Goal: Task Accomplishment & Management: Manage account settings

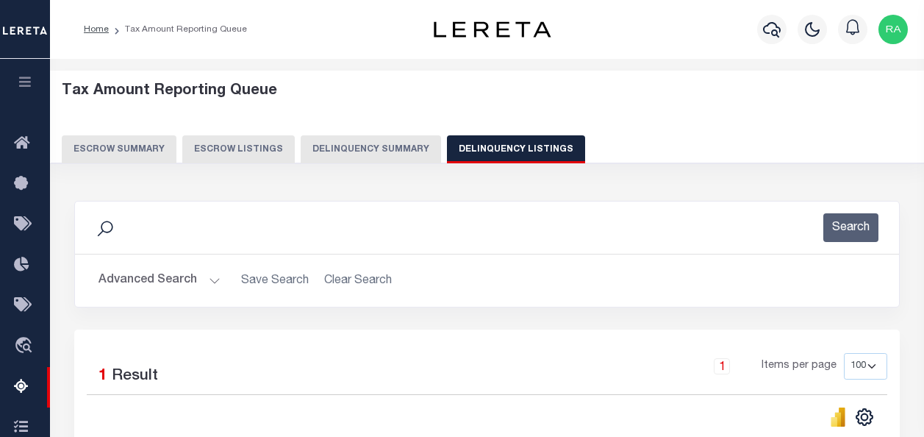
select select "100"
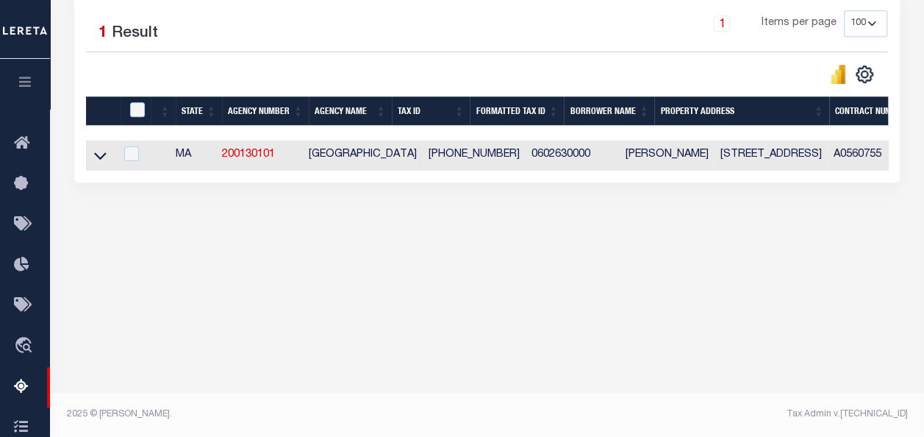
scroll to position [342, 0]
click at [97, 156] on icon at bounding box center [100, 156] width 12 height 7
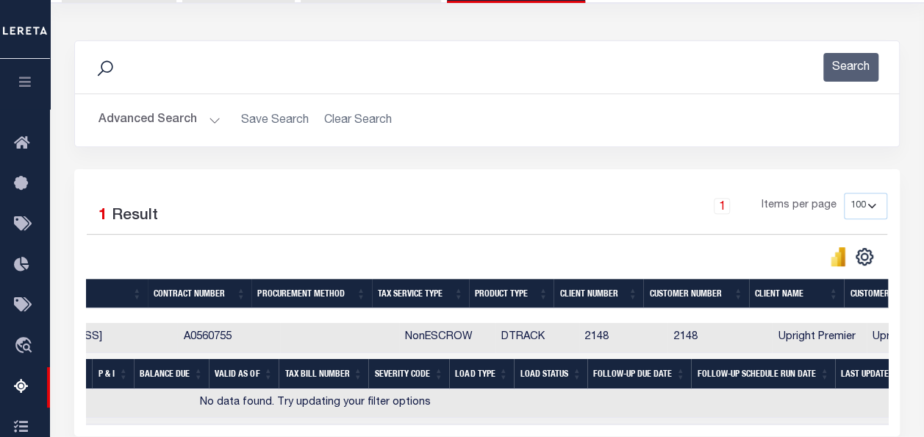
scroll to position [0, 0]
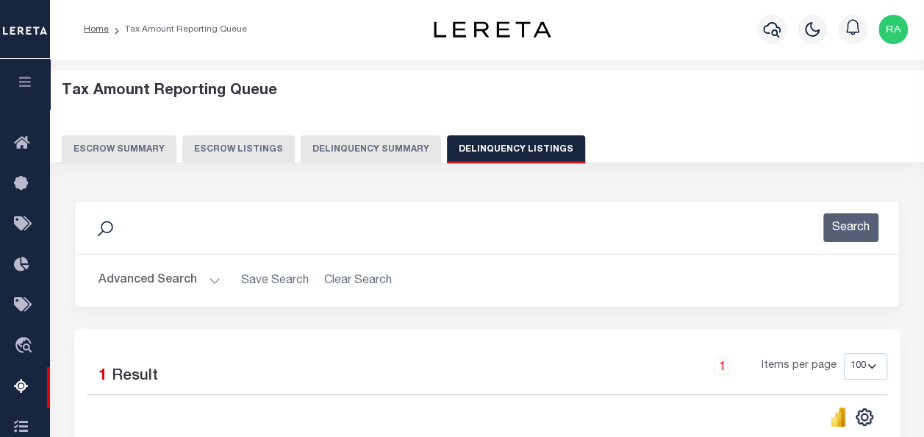
click at [493, 148] on button "Delinquency Listings" at bounding box center [516, 149] width 138 height 28
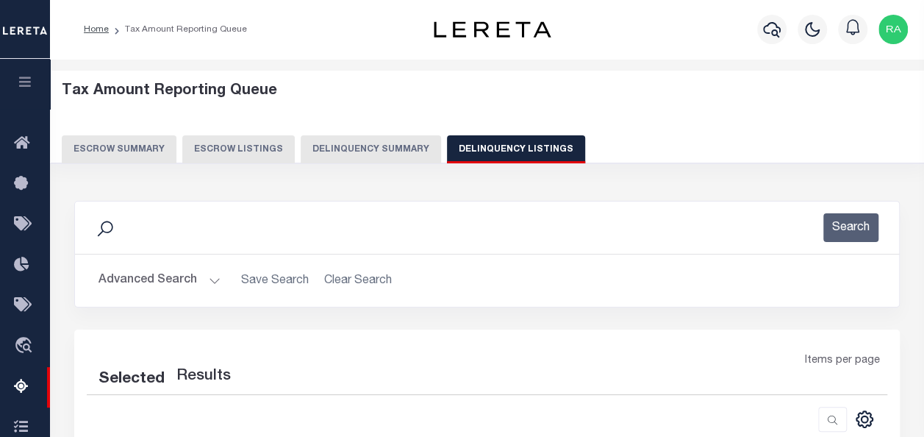
select select "100"
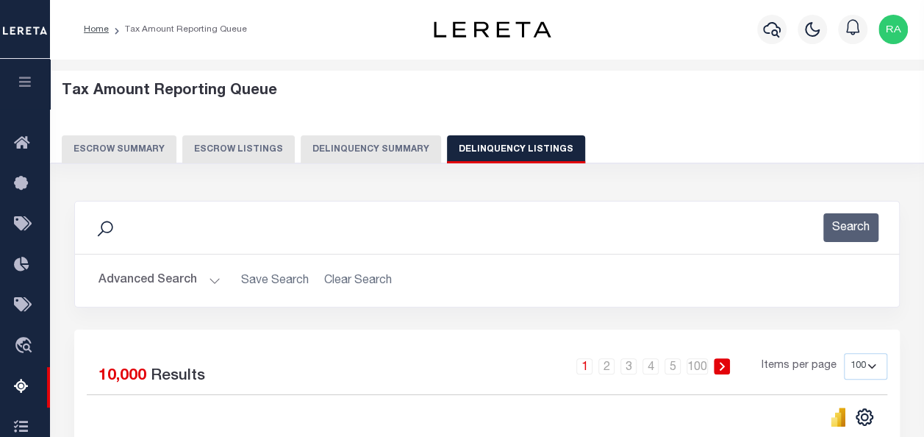
click at [176, 278] on button "Advanced Search" at bounding box center [159, 280] width 122 height 29
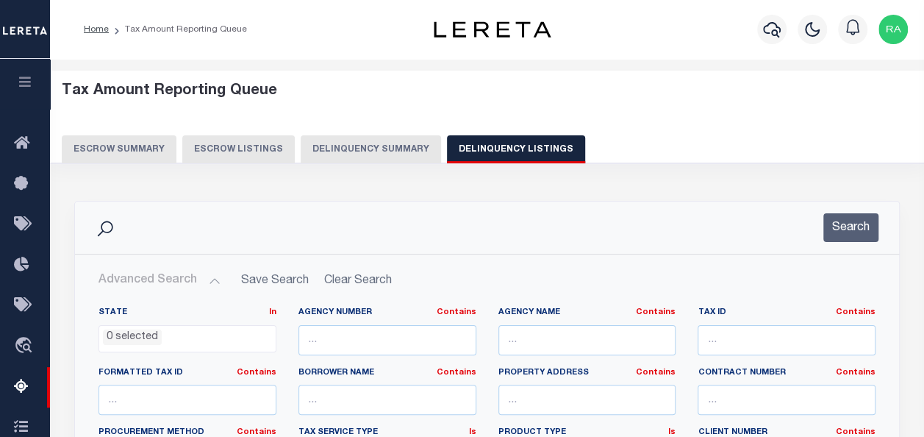
scroll to position [147, 0]
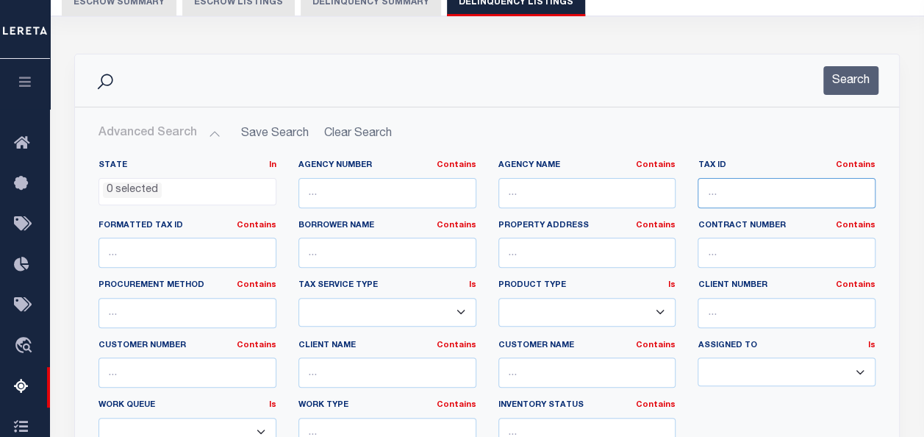
click at [712, 189] on input "text" at bounding box center [786, 193] width 178 height 30
paste input "[PHONE_NUMBER]"
type input "[PHONE_NUMBER]"
click at [850, 71] on button "Search" at bounding box center [850, 80] width 55 height 29
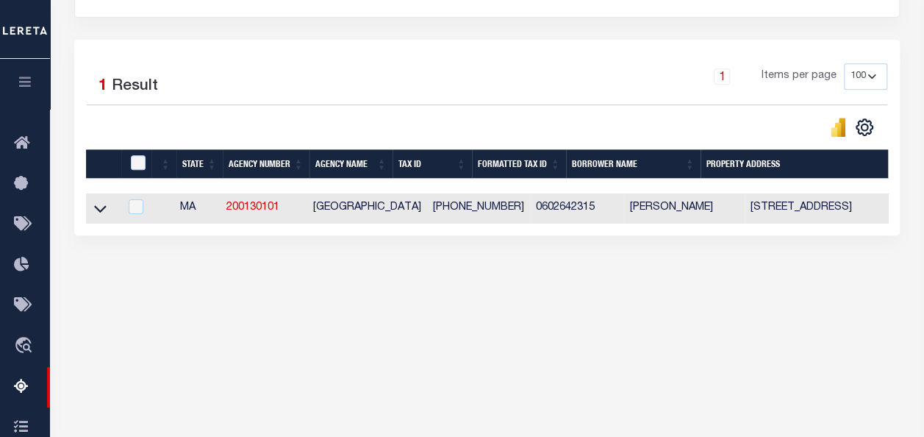
scroll to position [294, 0]
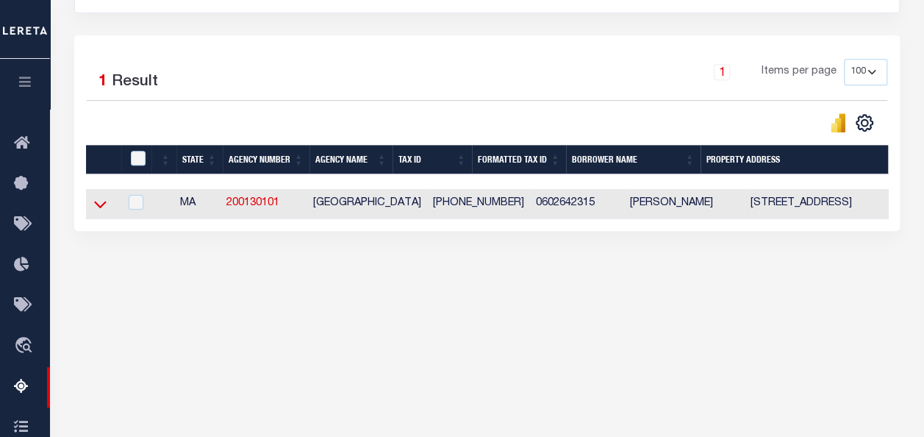
click at [98, 202] on icon at bounding box center [100, 203] width 12 height 15
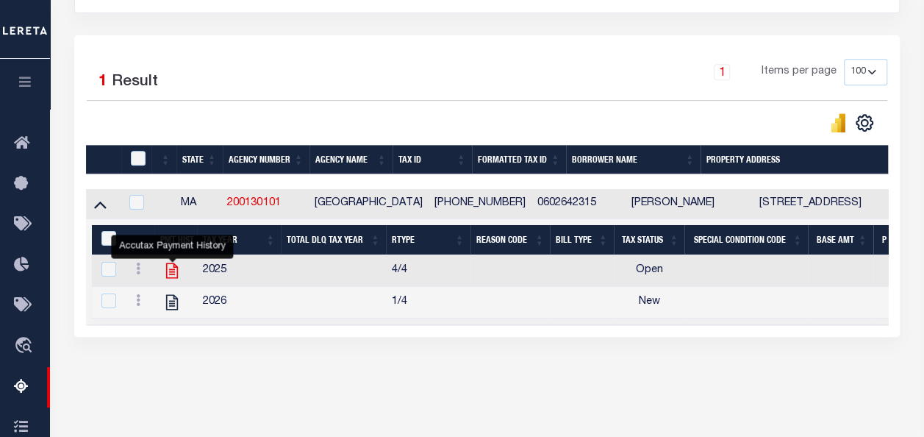
click at [167, 266] on icon "" at bounding box center [172, 270] width 12 height 15
checkbox input "false"
checkbox input "true"
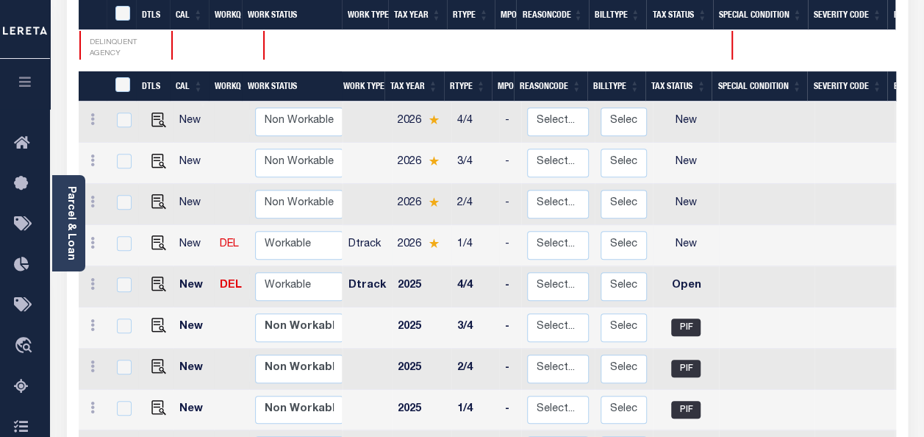
scroll to position [294, 0]
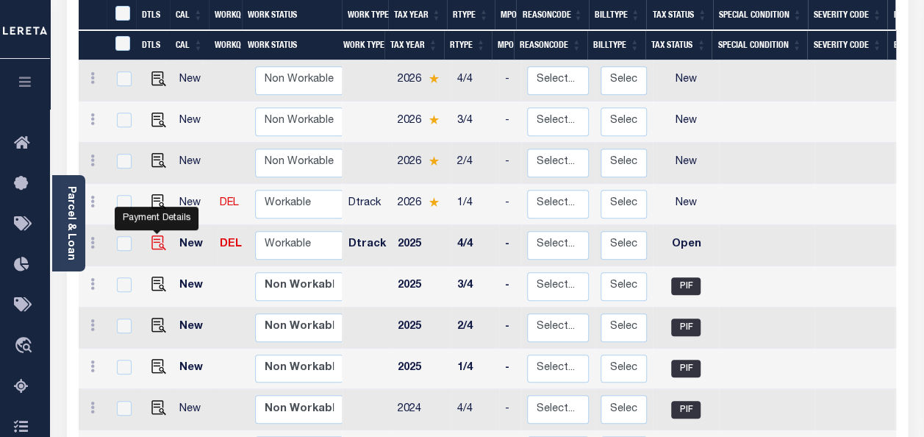
click at [155, 235] on img "" at bounding box center [158, 242] width 15 height 15
checkbox input "true"
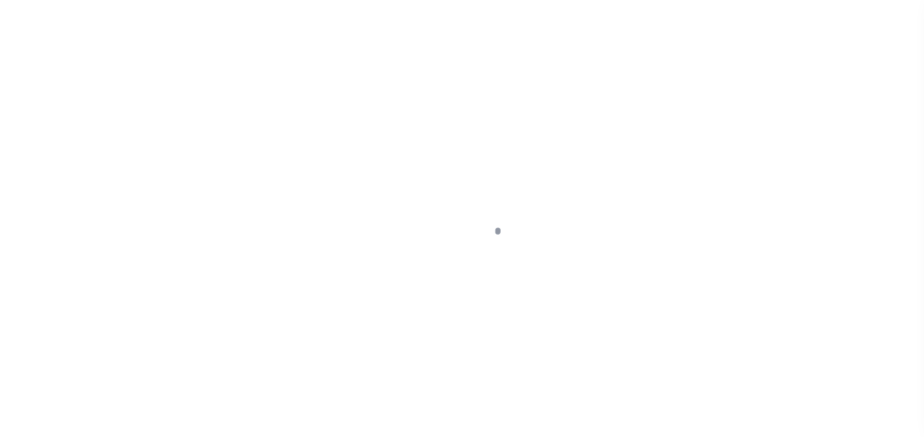
select select "OP2"
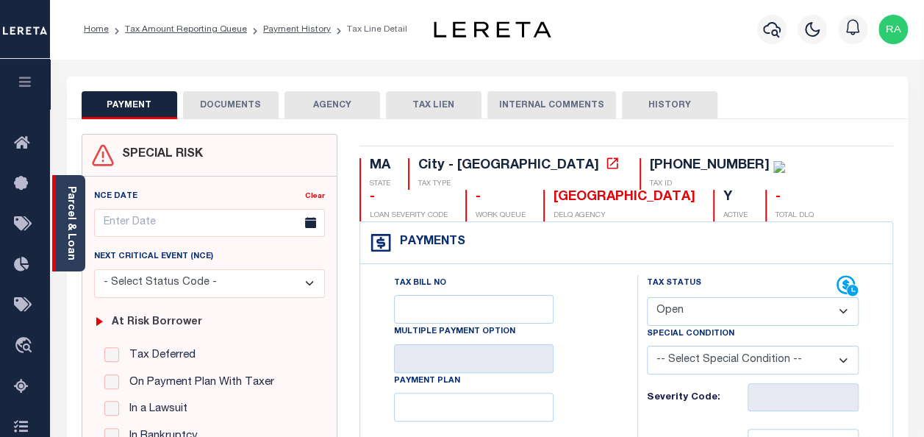
click at [69, 226] on link "Parcel & Loan" at bounding box center [70, 223] width 10 height 74
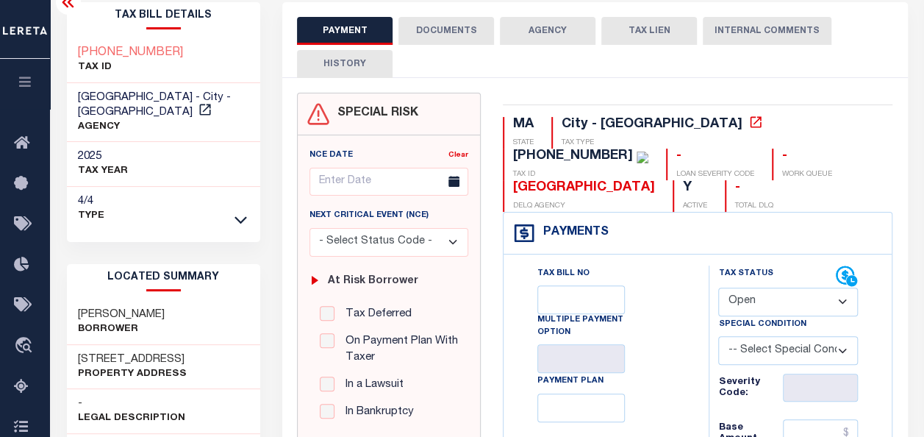
scroll to position [73, 0]
click at [435, 24] on button "DOCUMENTS" at bounding box center [446, 32] width 96 height 28
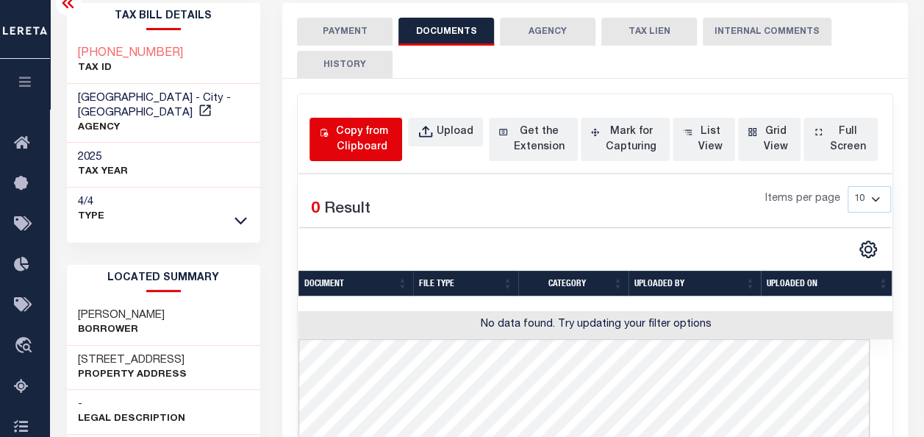
click at [340, 125] on div "Copy from Clipboard" at bounding box center [361, 139] width 61 height 31
select select "POP"
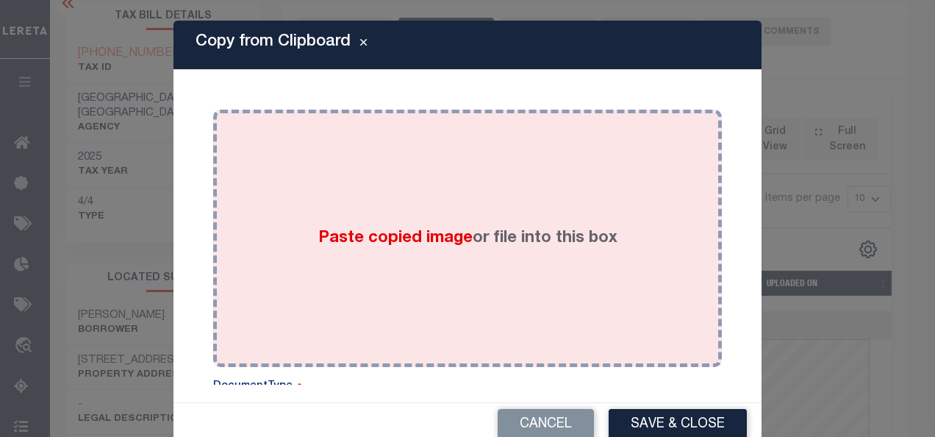
click at [518, 193] on div "Paste copied image or file into this box" at bounding box center [467, 238] width 487 height 235
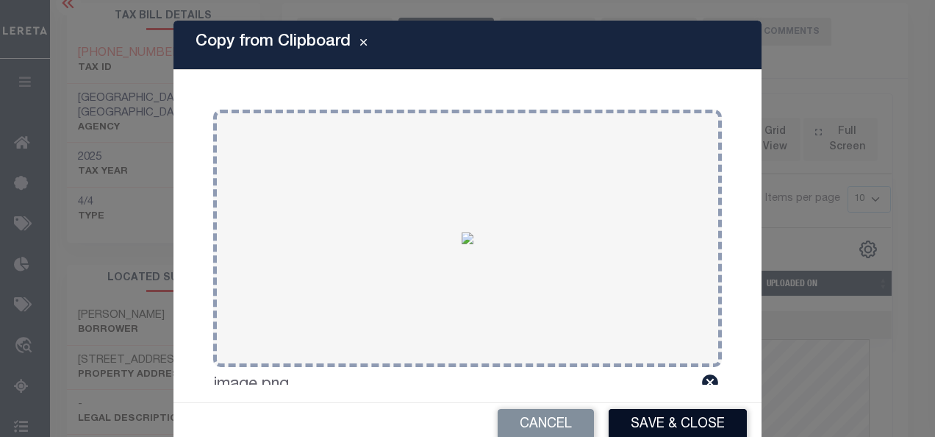
click at [642, 422] on button "Save & Close" at bounding box center [678, 425] width 138 height 32
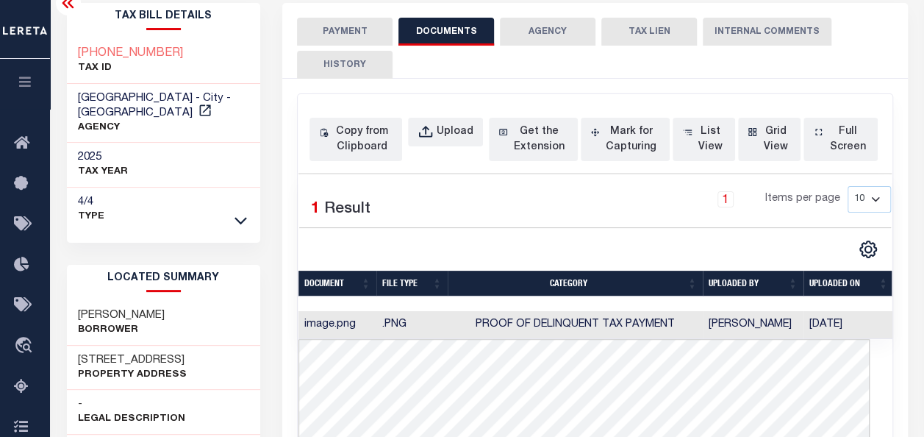
click at [340, 32] on button "PAYMENT" at bounding box center [345, 32] width 96 height 28
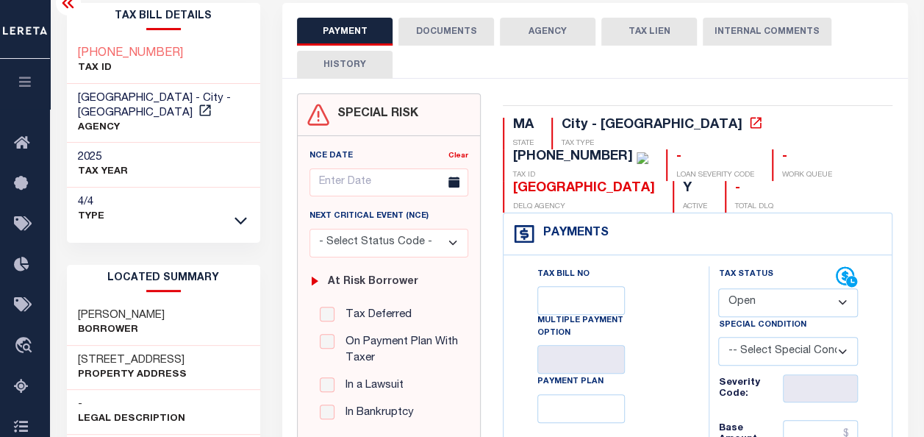
click at [760, 297] on select "- Select Status Code - Open Due/Unpaid Paid Incomplete No Tax Due Internal Refu…" at bounding box center [788, 302] width 140 height 29
select select "PYD"
click at [718, 288] on select "- Select Status Code - Open Due/Unpaid Paid Incomplete No Tax Due Internal Refu…" at bounding box center [788, 302] width 140 height 29
type input "08/29/2025"
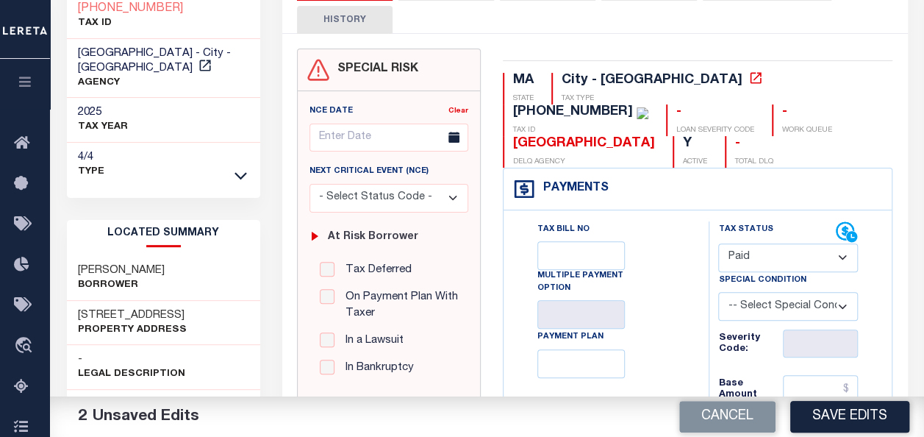
scroll to position [220, 0]
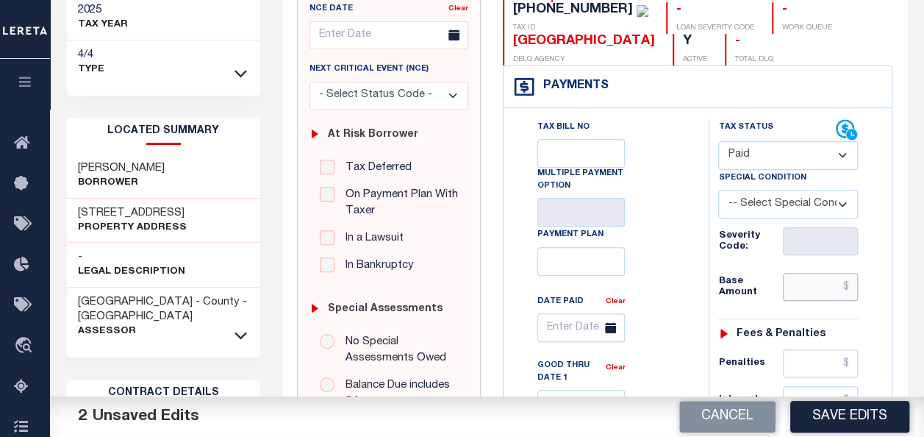
click at [817, 283] on input "text" at bounding box center [820, 287] width 75 height 28
type input "$0.00"
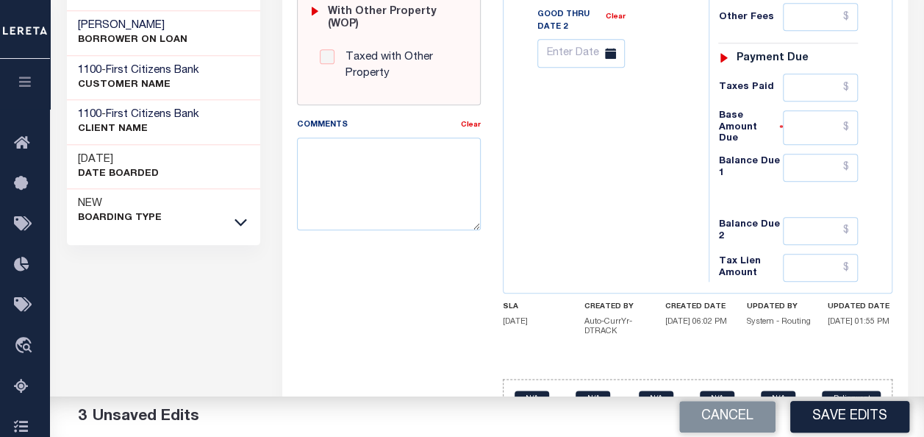
scroll to position [735, 0]
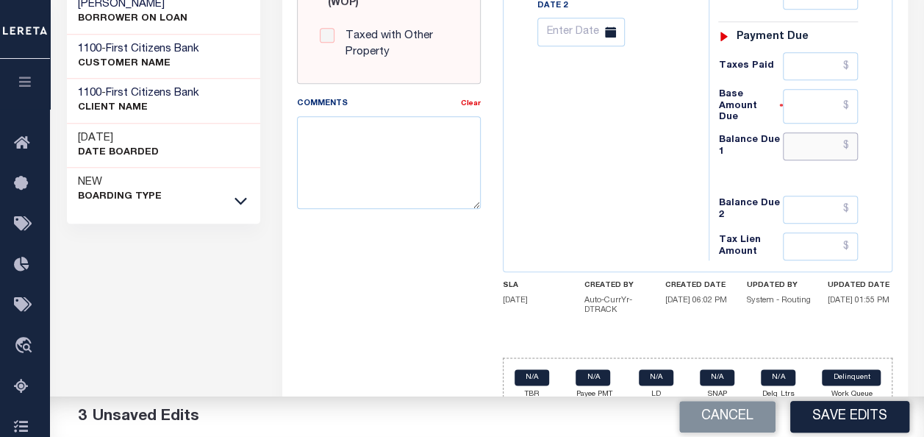
click at [794, 132] on input "text" at bounding box center [820, 146] width 75 height 28
type input "$0.00"
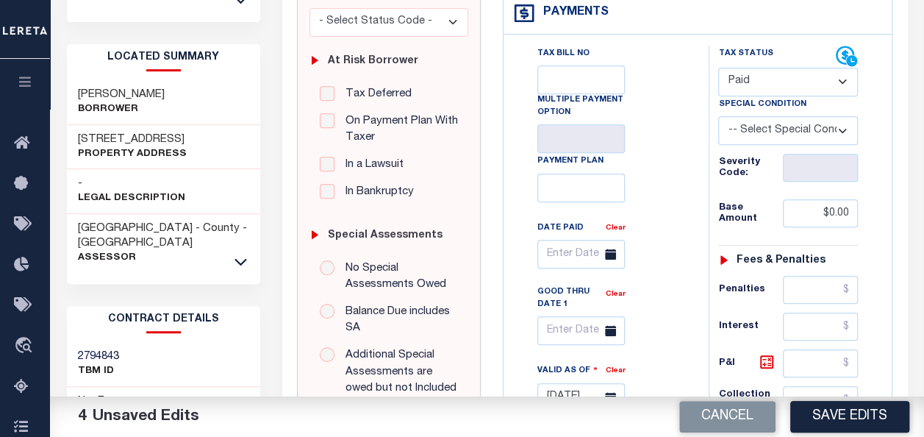
scroll to position [0, 0]
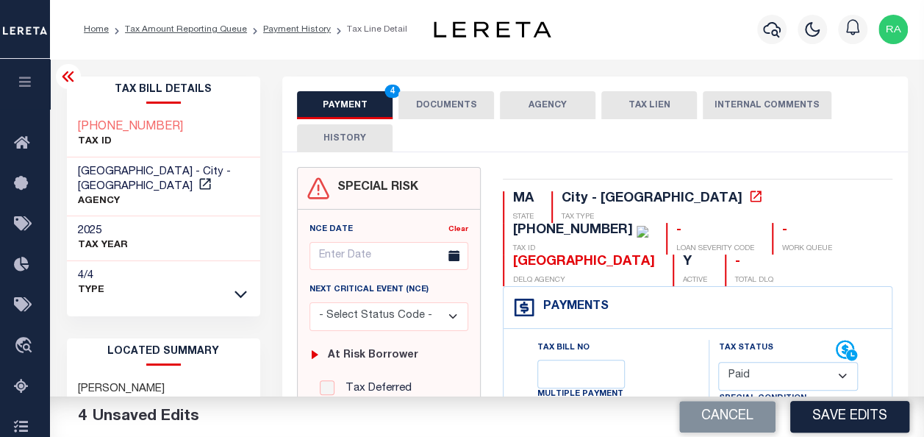
click at [437, 100] on button "DOCUMENTS" at bounding box center [446, 105] width 96 height 28
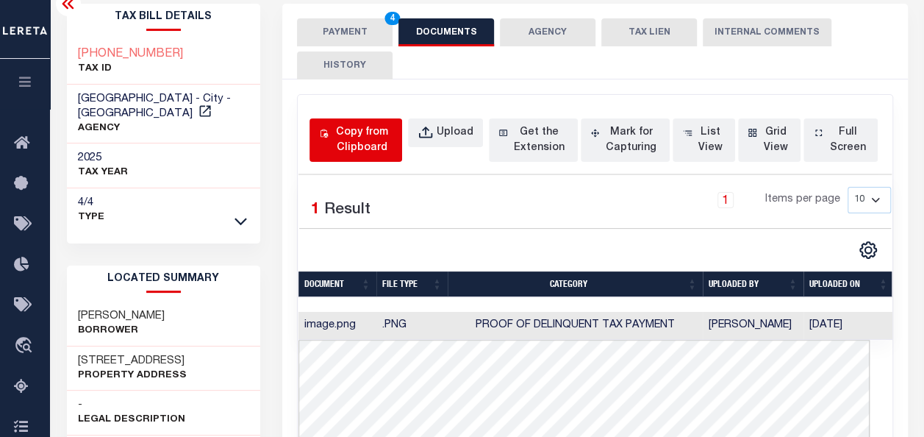
scroll to position [73, 0]
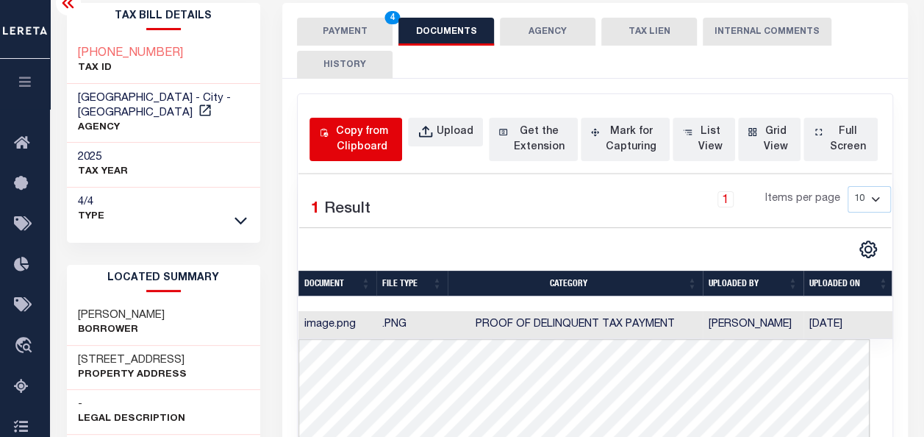
click at [373, 147] on div "Copy from Clipboard" at bounding box center [361, 139] width 61 height 31
select select "POP"
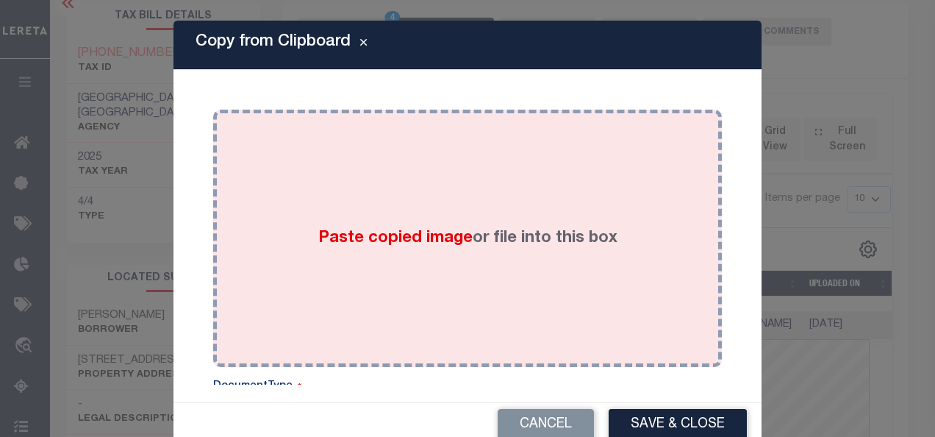
click at [466, 169] on div "Paste copied image or file into this box" at bounding box center [467, 238] width 487 height 235
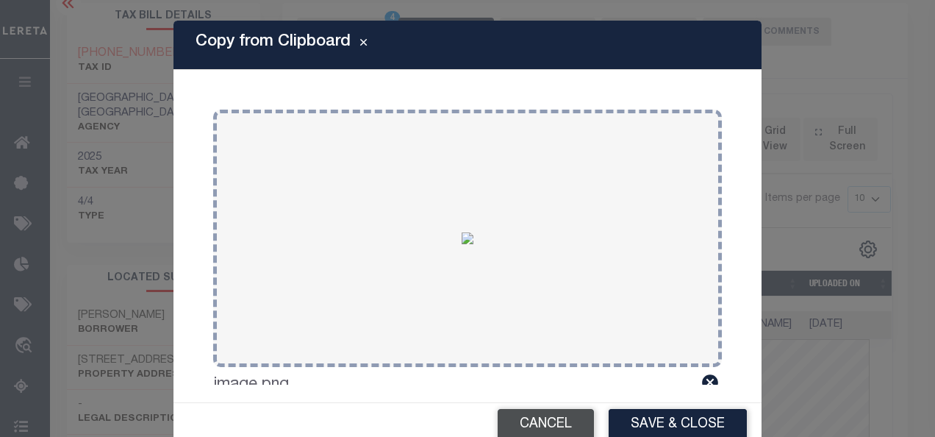
click at [534, 417] on button "Cancel" at bounding box center [546, 425] width 96 height 32
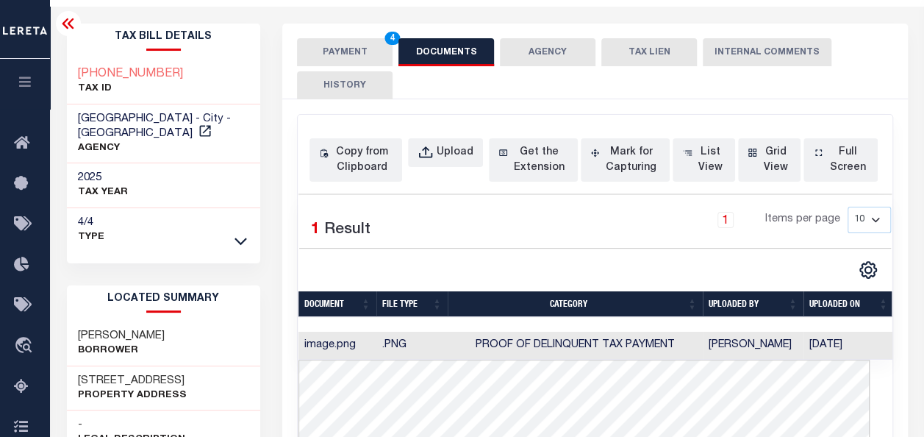
scroll to position [0, 0]
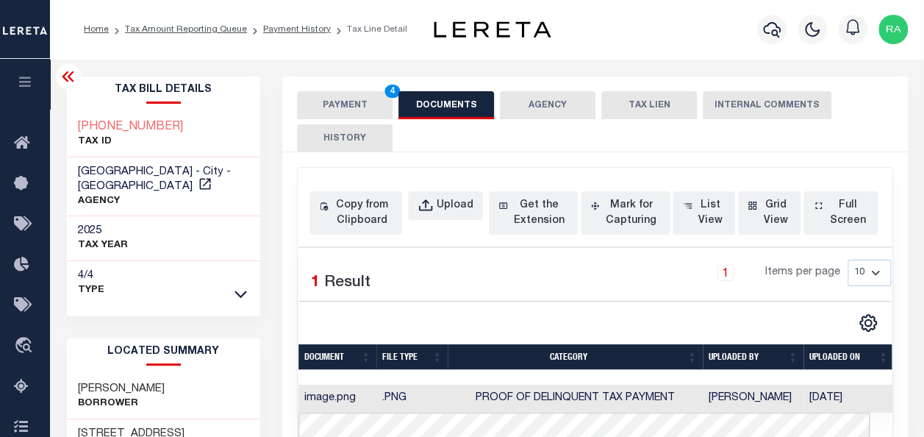
click at [340, 104] on button "PAYMENT 4" at bounding box center [345, 105] width 96 height 28
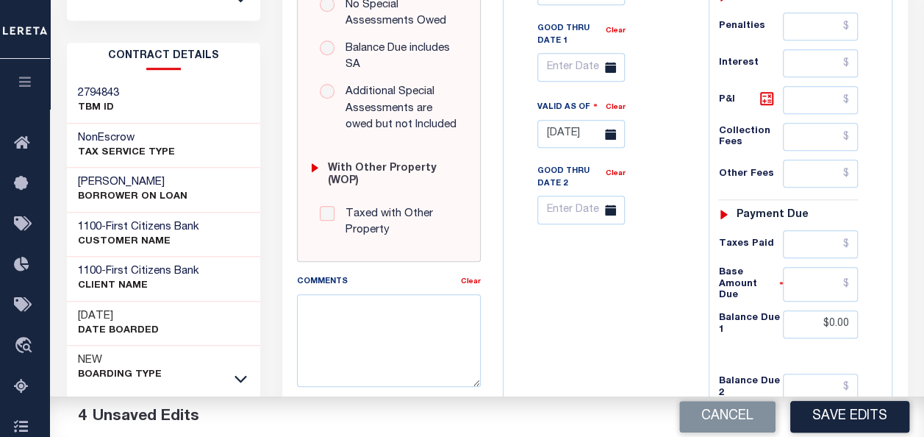
scroll to position [661, 0]
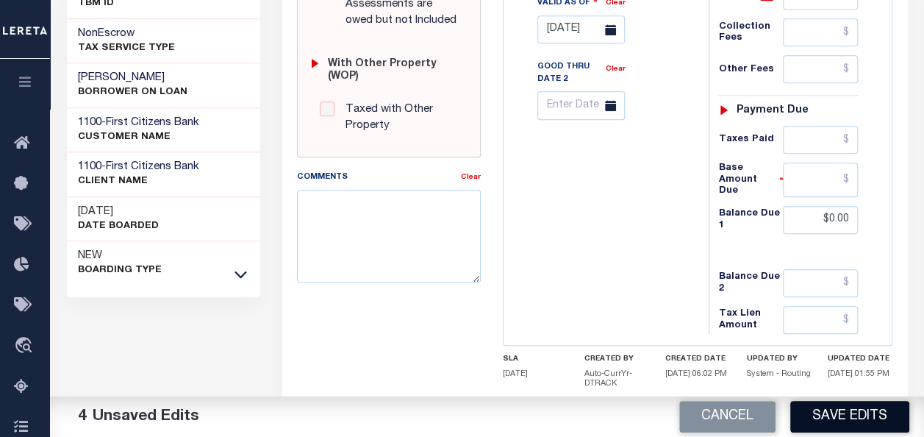
click at [836, 412] on button "Save Edits" at bounding box center [849, 417] width 119 height 32
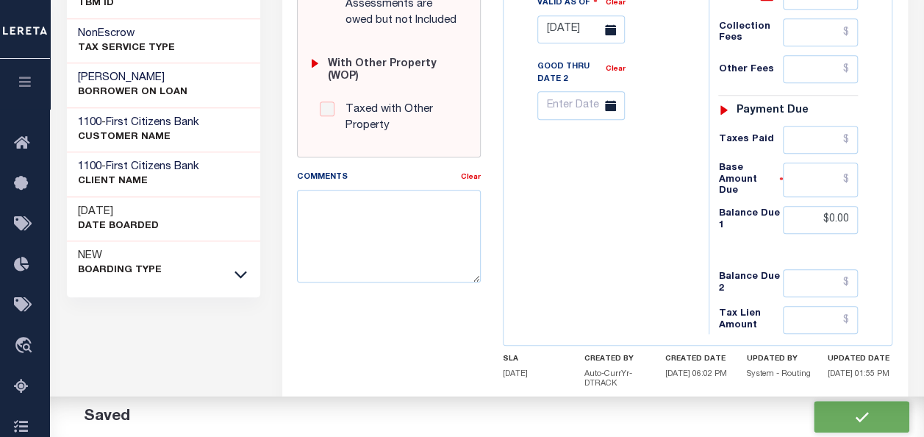
checkbox input "false"
type input "$0"
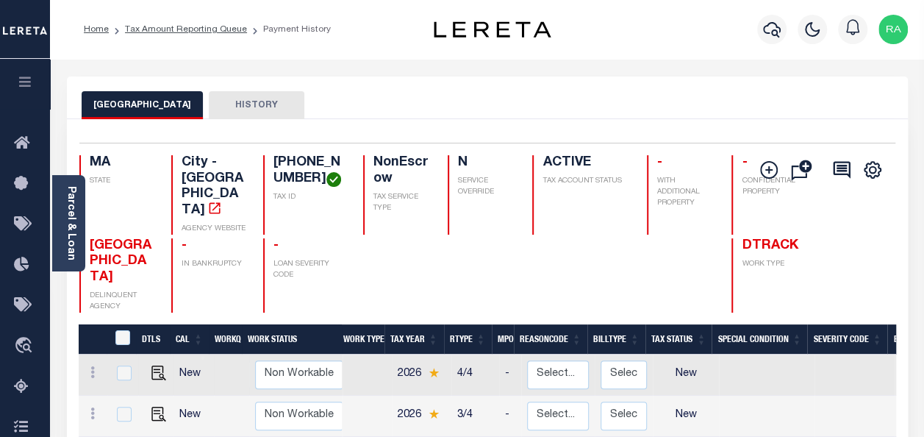
scroll to position [220, 0]
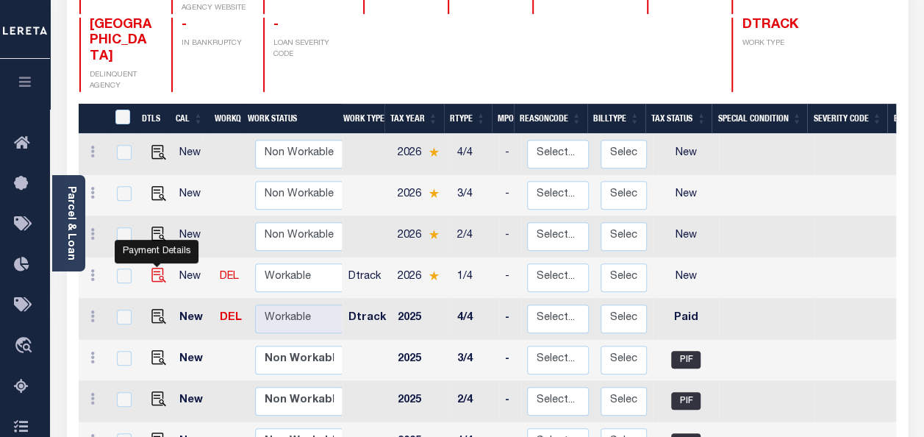
click at [153, 268] on img "" at bounding box center [158, 275] width 15 height 15
checkbox input "true"
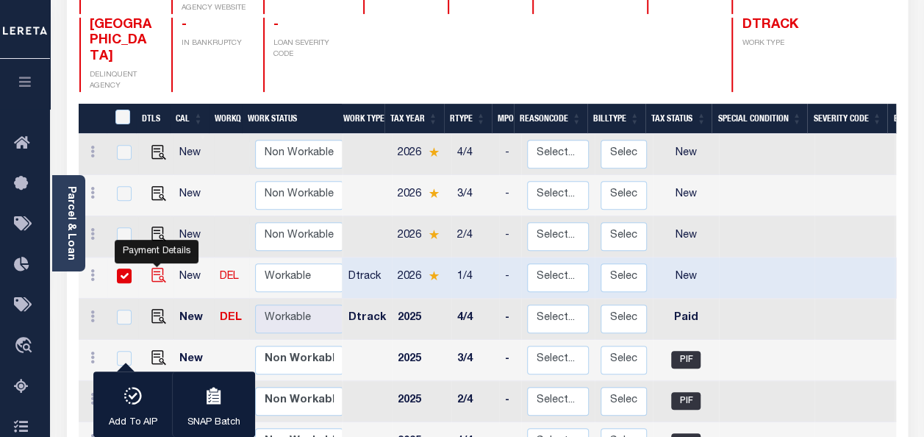
click at [156, 268] on img "" at bounding box center [158, 275] width 15 height 15
checkbox input "false"
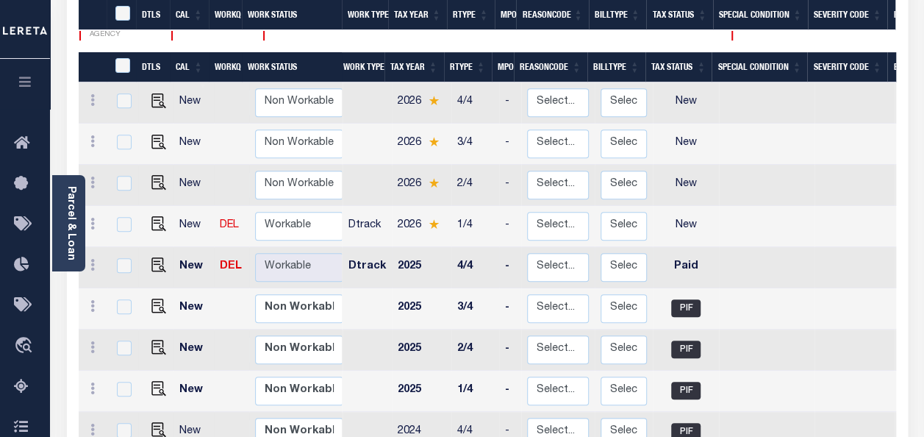
scroll to position [367, 0]
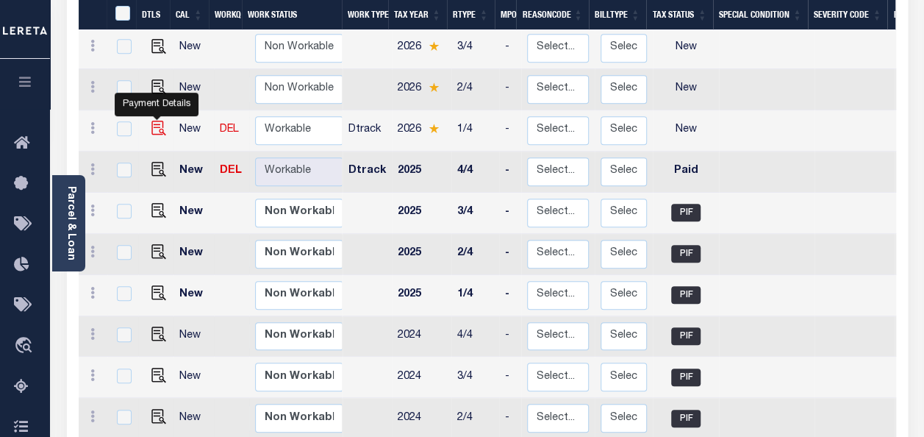
click at [154, 121] on img "" at bounding box center [158, 128] width 15 height 15
checkbox input "true"
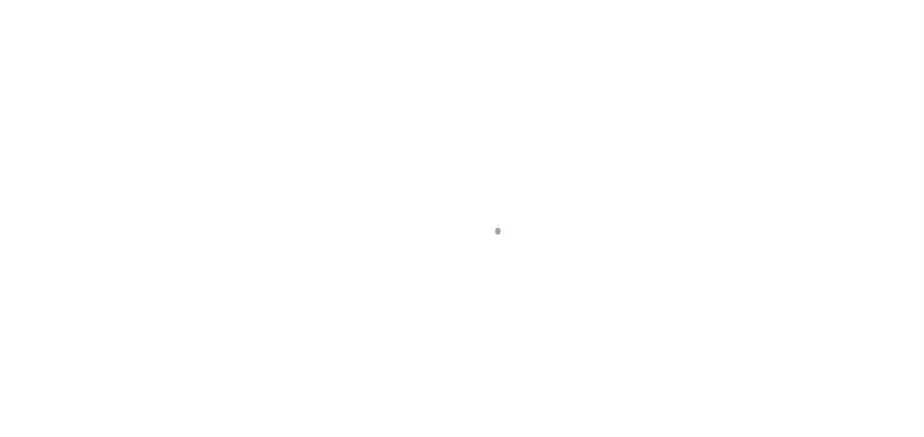
select select "NW2"
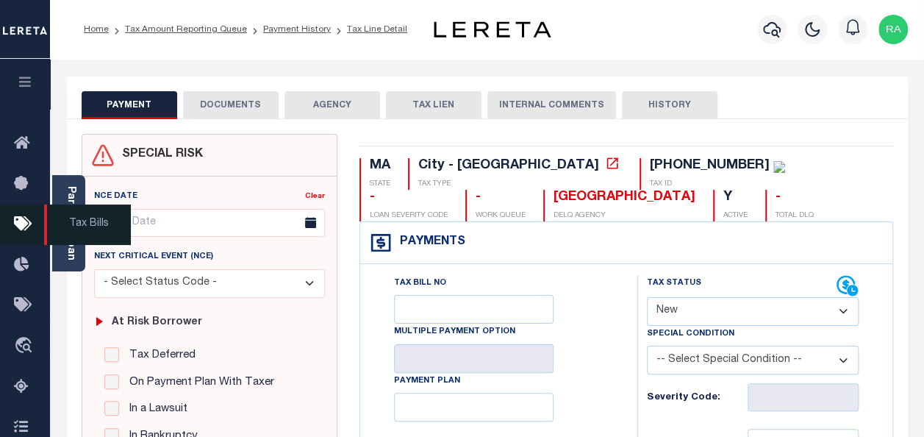
click at [69, 210] on span "Tax Bills" at bounding box center [87, 224] width 87 height 40
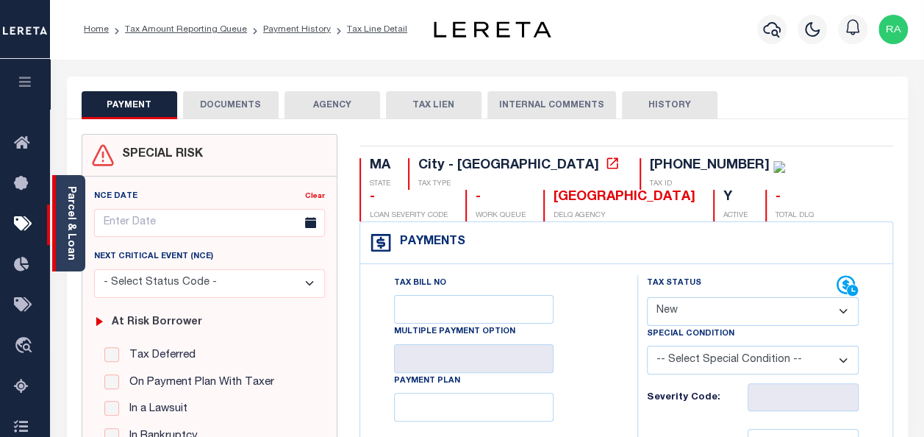
click at [71, 193] on link "Parcel & Loan" at bounding box center [70, 223] width 10 height 74
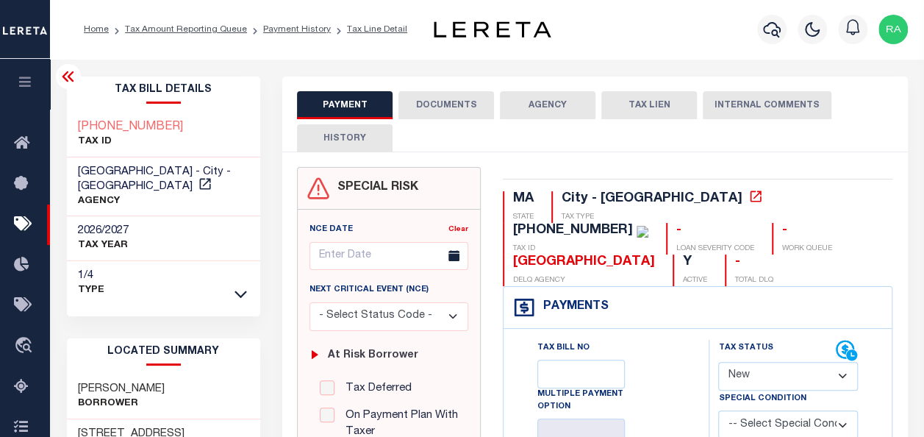
click at [442, 108] on button "DOCUMENTS" at bounding box center [446, 105] width 96 height 28
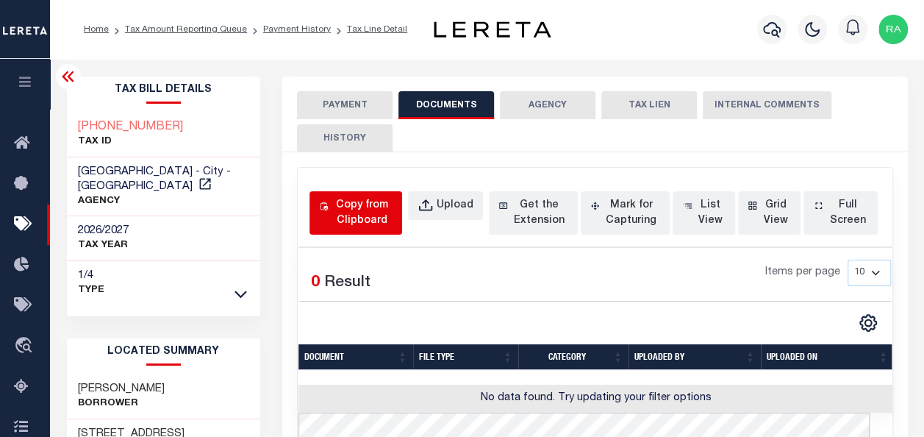
click at [359, 215] on div "Copy from Clipboard" at bounding box center [361, 213] width 61 height 31
select select "POP"
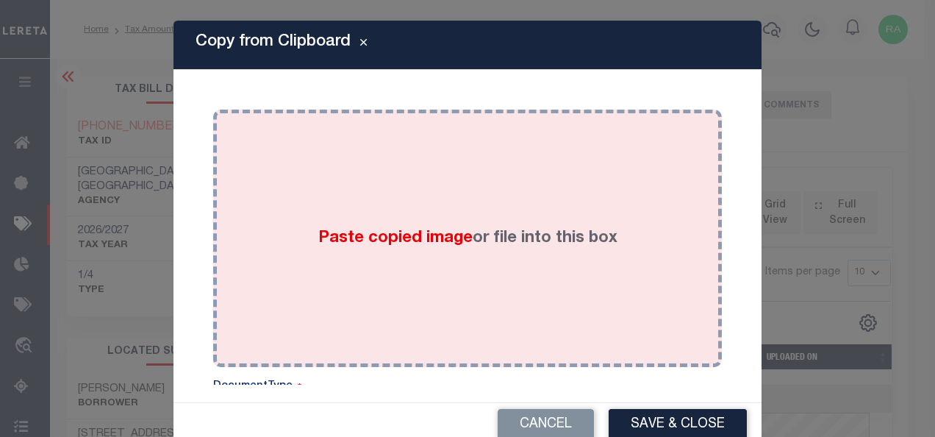
click at [462, 203] on div "Paste copied image or file into this box" at bounding box center [467, 238] width 487 height 235
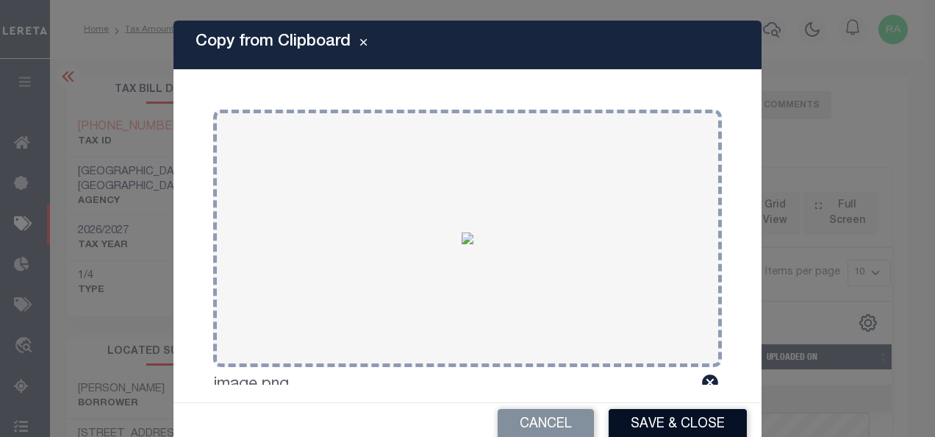
click at [653, 424] on button "Save & Close" at bounding box center [678, 425] width 138 height 32
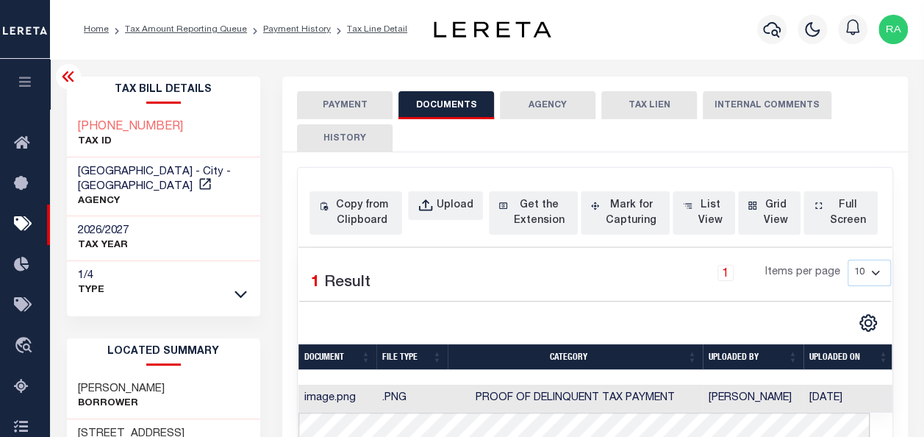
click at [332, 101] on button "PAYMENT" at bounding box center [345, 105] width 96 height 28
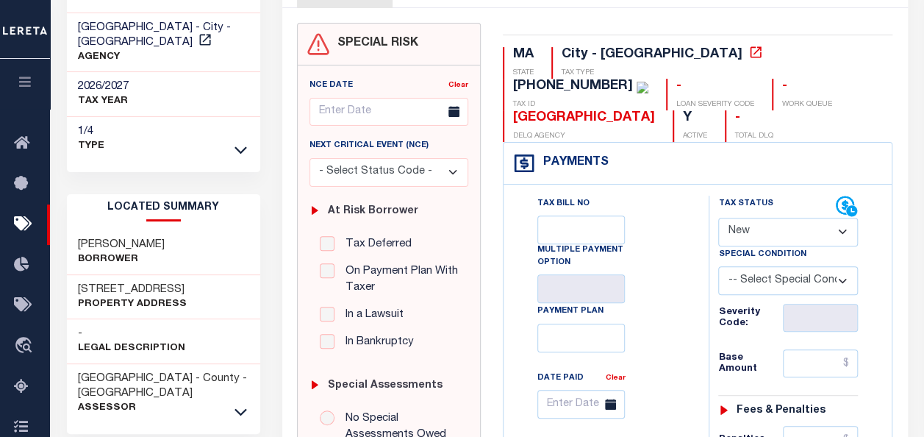
scroll to position [147, 0]
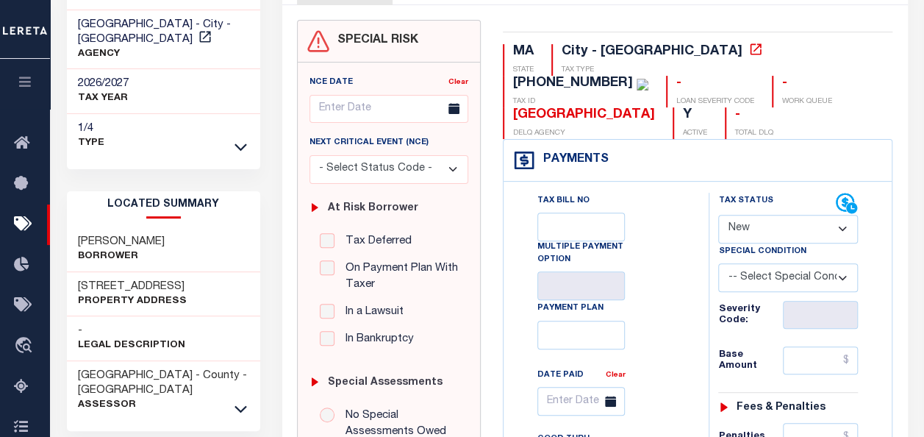
click at [762, 229] on select "- Select Status Code - Open Due/Unpaid Paid Incomplete No Tax Due Internal Refu…" at bounding box center [788, 229] width 140 height 29
select select "PYD"
click at [718, 215] on select "- Select Status Code - Open Due/Unpaid Paid Incomplete No Tax Due Internal Refu…" at bounding box center [788, 229] width 140 height 29
type input "[DATE]"
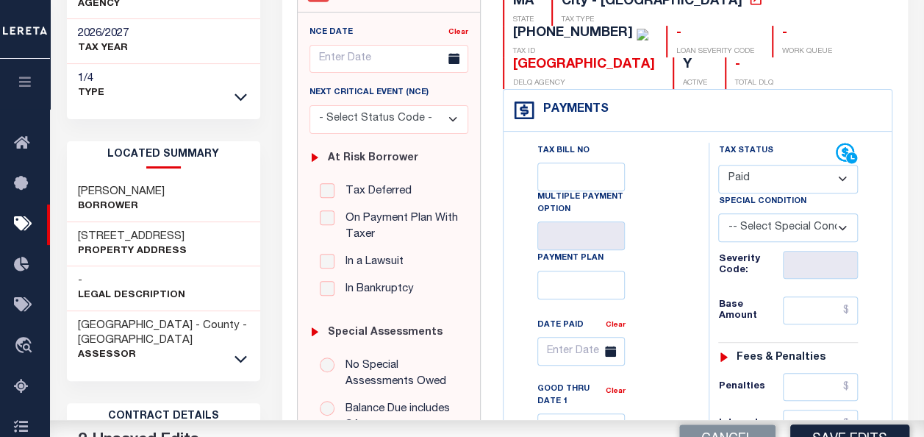
scroll to position [294, 0]
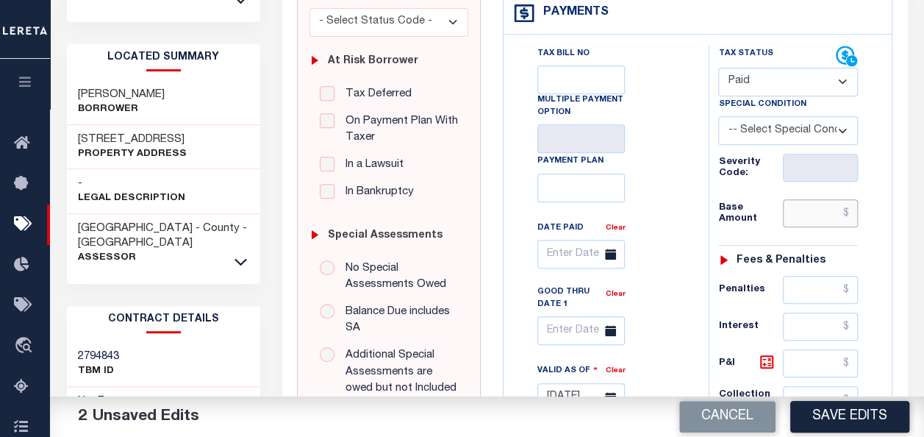
click at [825, 209] on input "text" at bounding box center [820, 213] width 75 height 28
type input "$0.00"
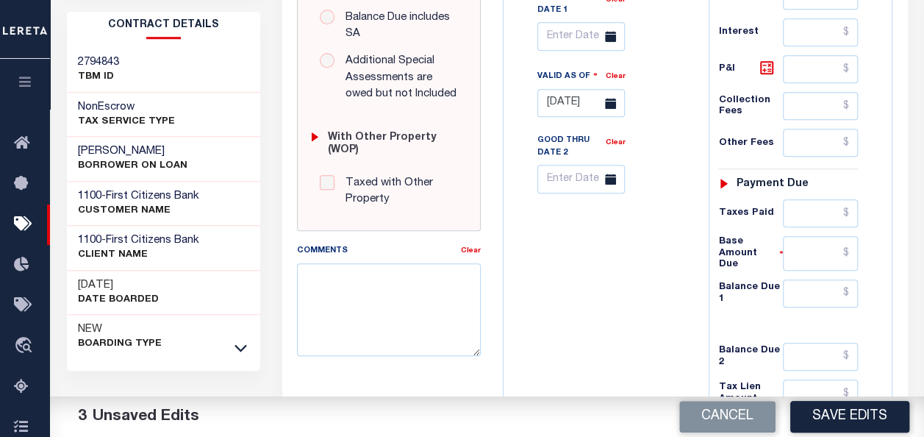
scroll to position [661, 0]
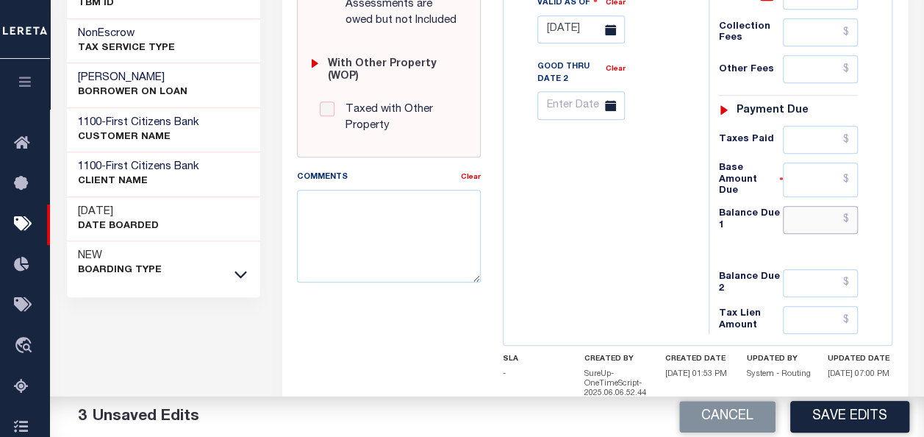
click at [832, 206] on input "text" at bounding box center [820, 220] width 75 height 28
type input "$0.00"
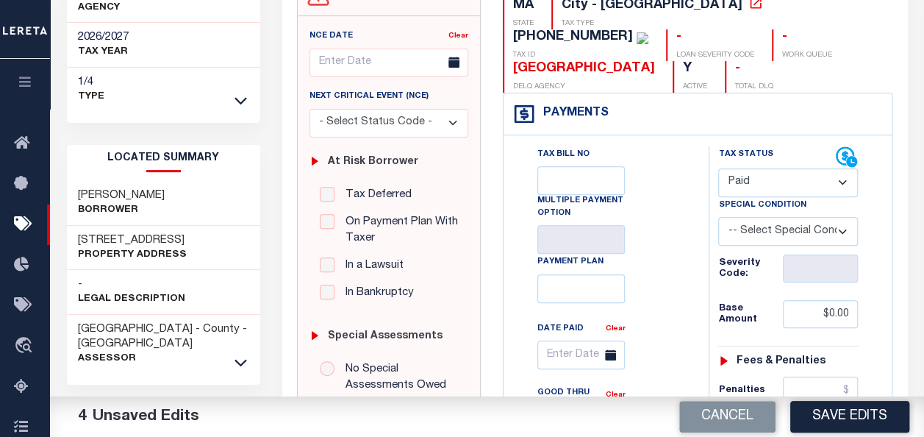
scroll to position [73, 0]
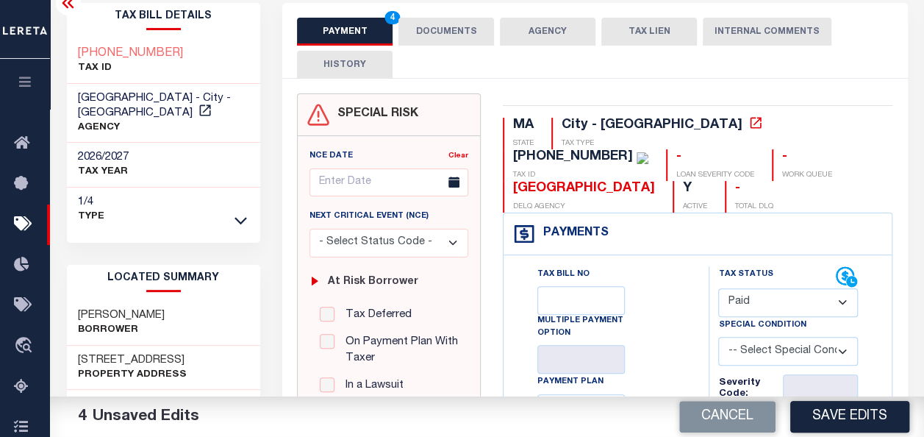
click at [445, 25] on button "DOCUMENTS" at bounding box center [446, 32] width 96 height 28
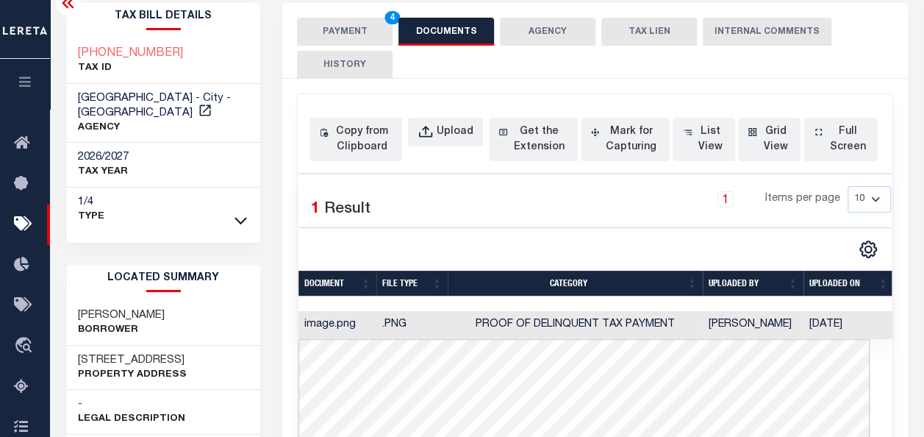
click at [344, 26] on button "PAYMENT 4" at bounding box center [345, 32] width 96 height 28
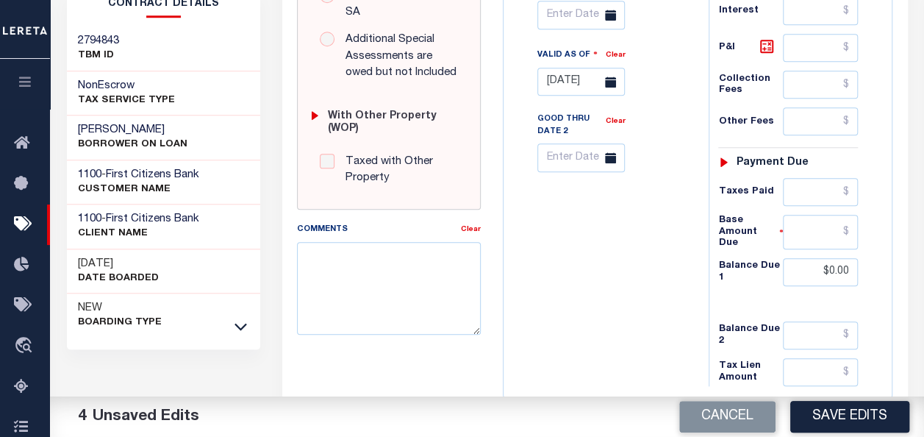
scroll to position [661, 0]
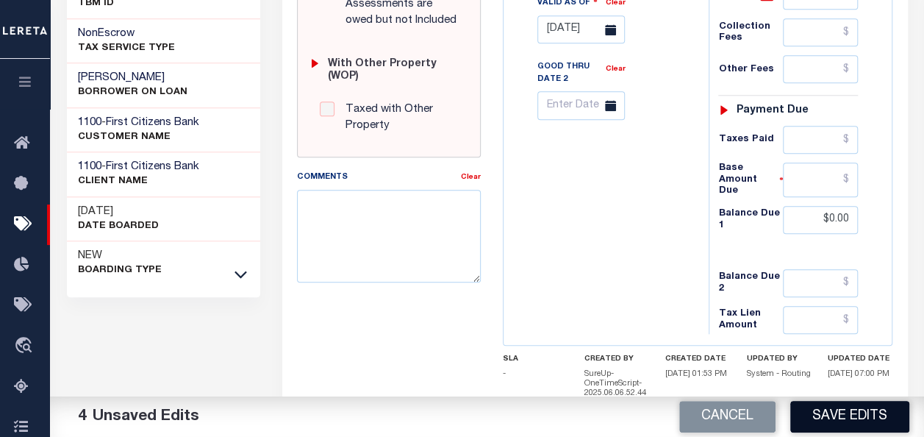
click at [847, 417] on button "Save Edits" at bounding box center [849, 417] width 119 height 32
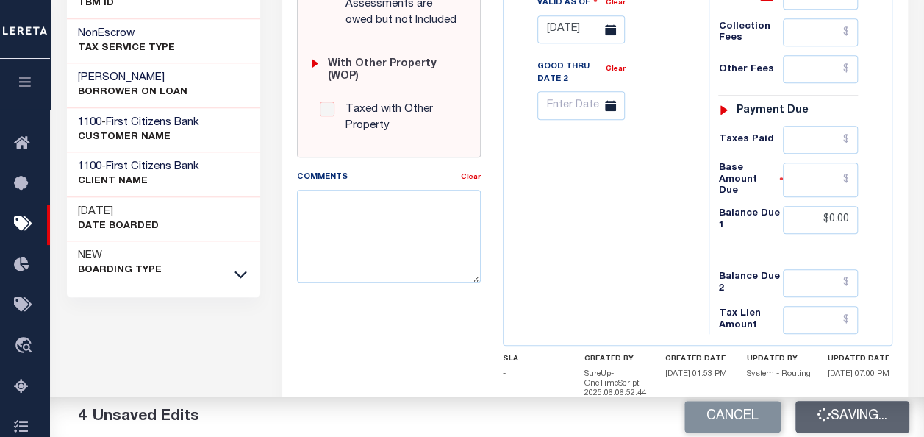
checkbox input "false"
type input "$0"
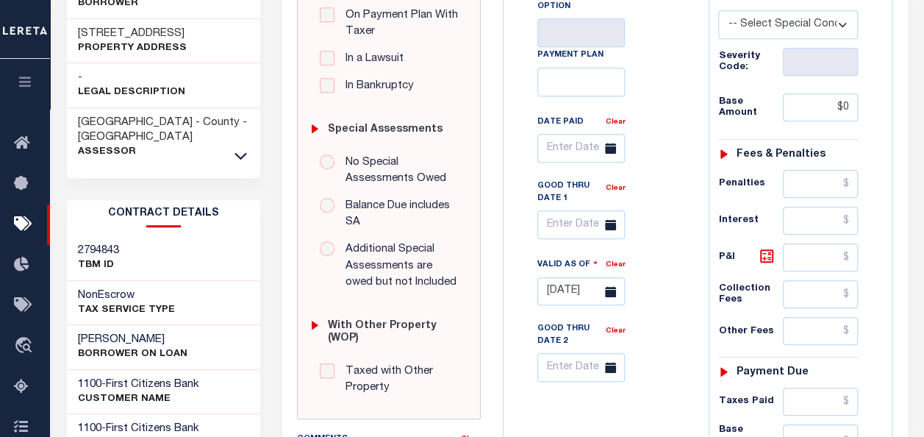
scroll to position [159, 0]
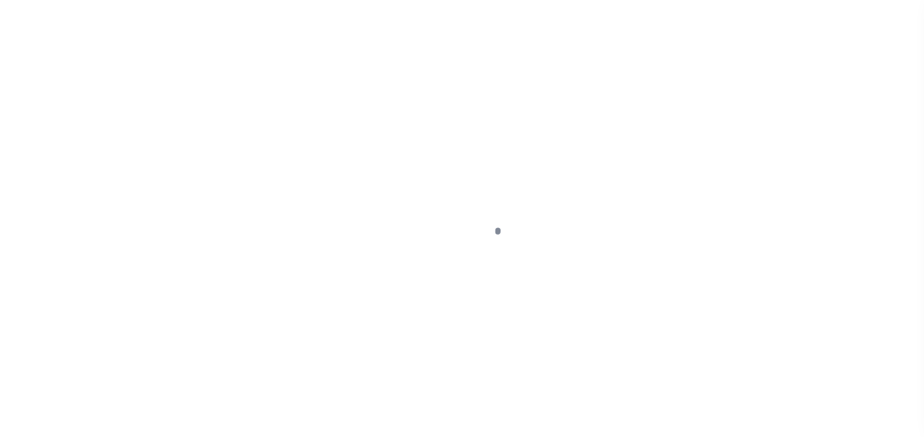
select select "PYD"
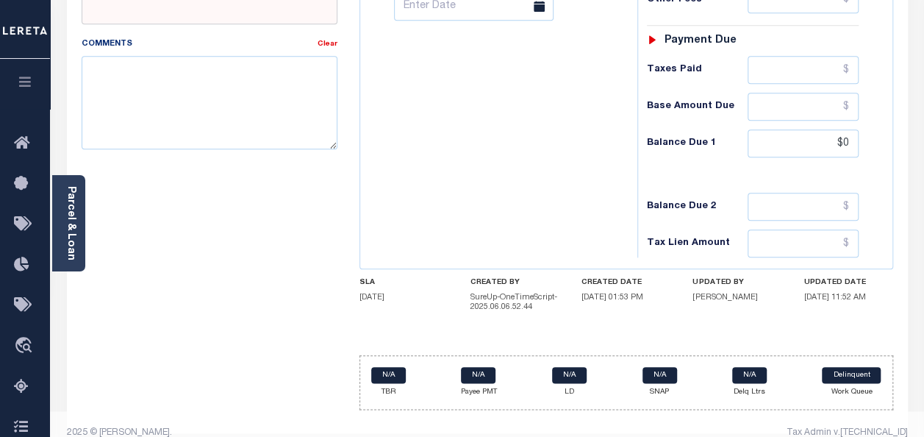
scroll to position [678, 0]
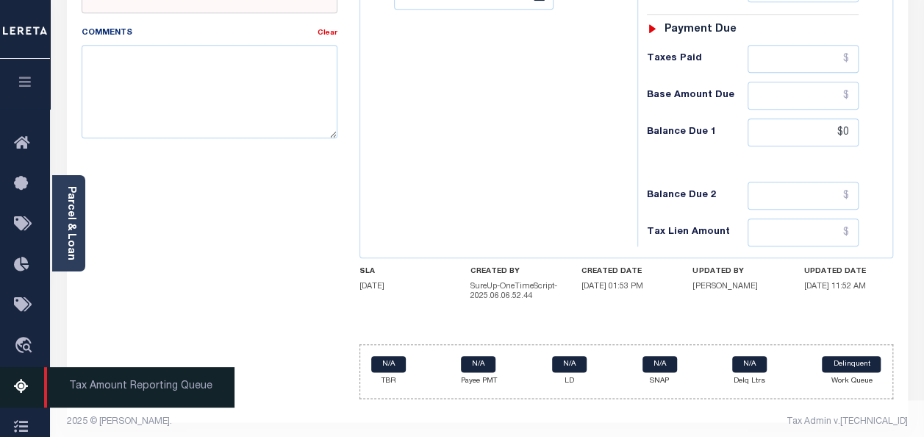
click at [22, 392] on icon at bounding box center [26, 387] width 24 height 18
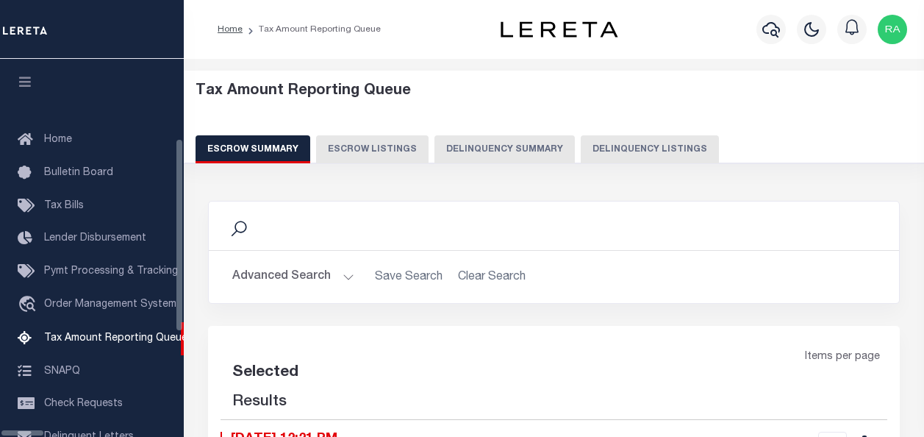
click at [592, 144] on button "Delinquency Listings" at bounding box center [650, 149] width 138 height 28
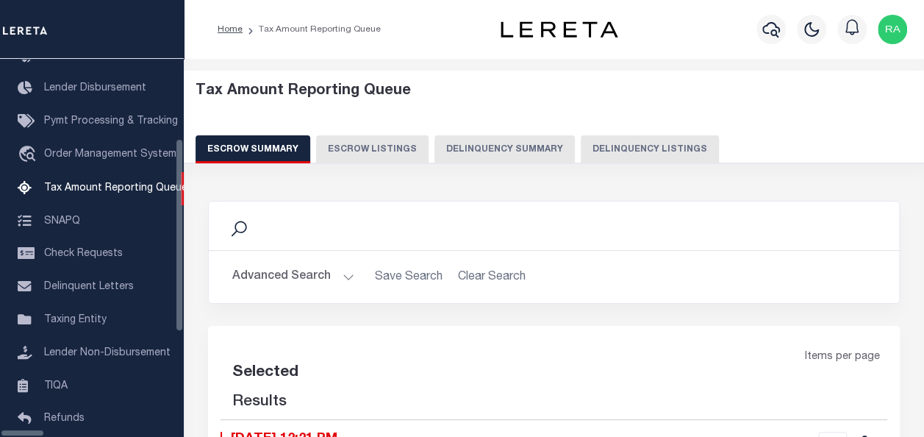
select select "100"
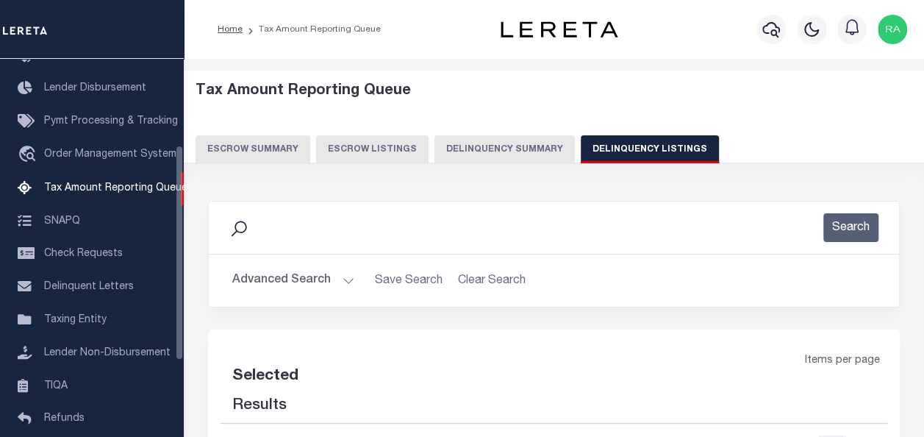
select select "100"
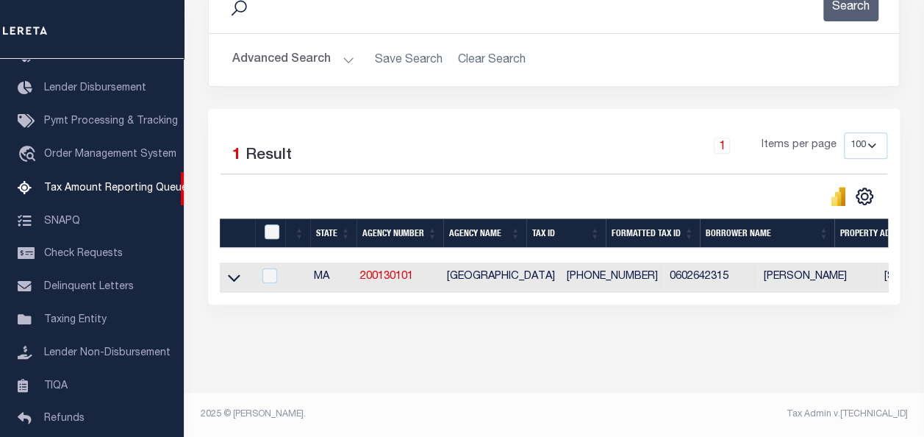
scroll to position [230, 0]
click at [229, 275] on icon at bounding box center [234, 278] width 12 height 7
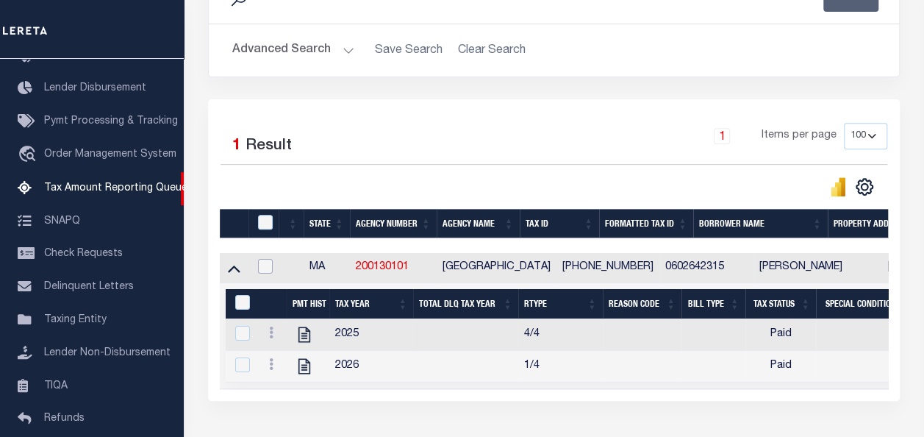
click at [266, 270] on input "checkbox" at bounding box center [265, 266] width 15 height 15
checkbox input "true"
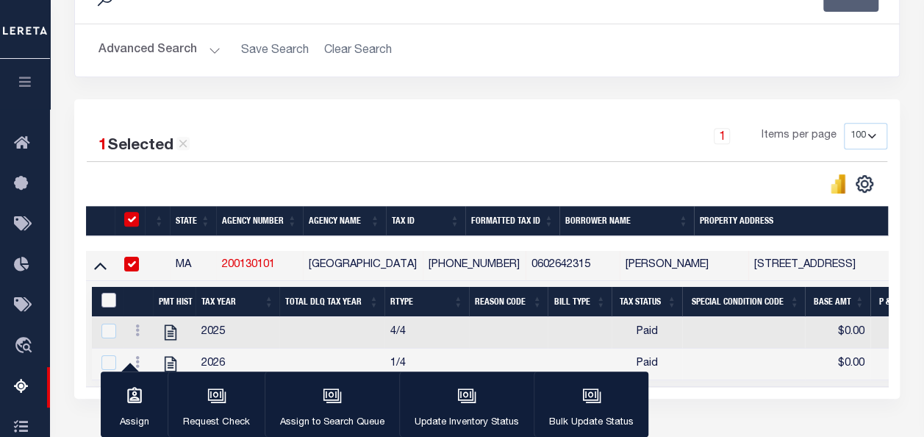
click at [104, 300] on input "&nbsp;" at bounding box center [108, 299] width 15 height 15
checkbox input "true"
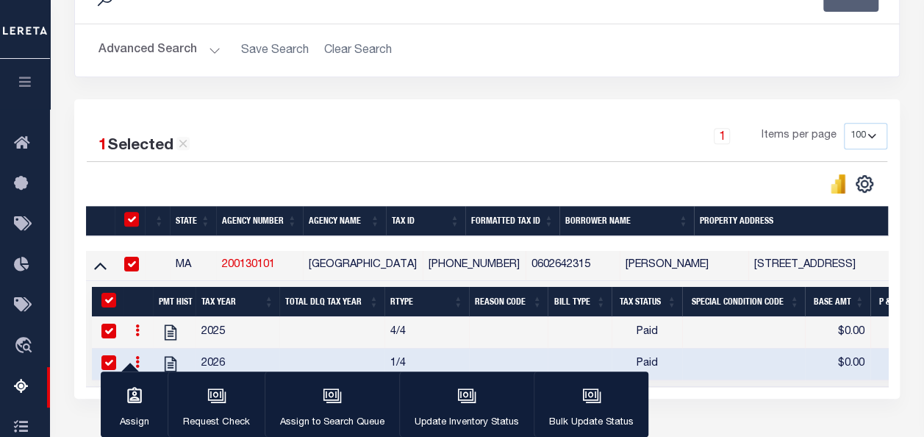
scroll to position [304, 0]
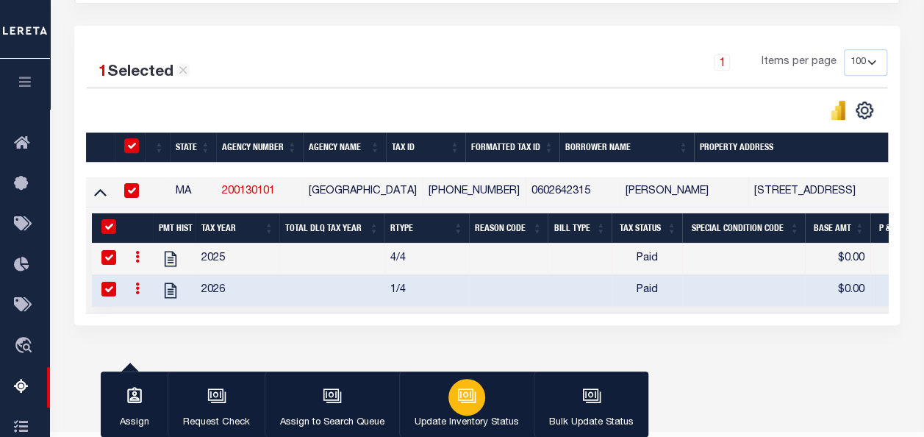
click at [466, 402] on icon "button" at bounding box center [466, 395] width 19 height 19
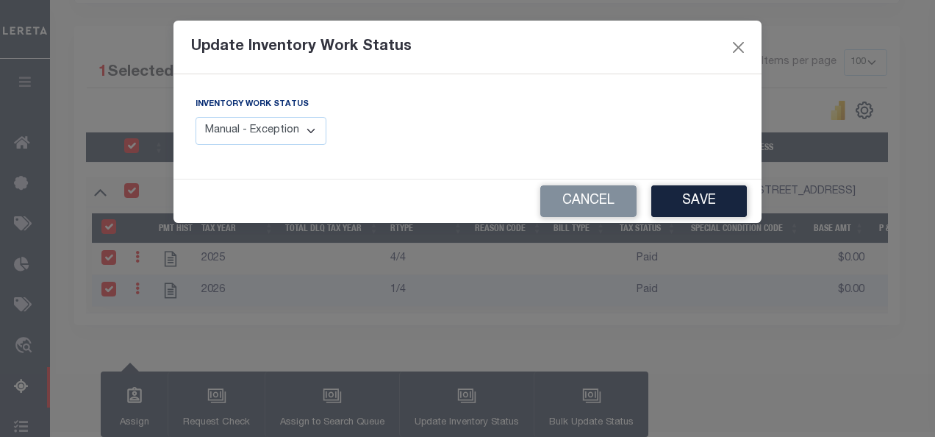
click at [318, 137] on select "Manual - Exception Pended - Awaiting Search Late Add Exception Completed" at bounding box center [260, 131] width 131 height 29
select select "4"
click at [195, 117] on select "Manual - Exception Pended - Awaiting Search Late Add Exception Completed" at bounding box center [260, 131] width 131 height 29
click at [694, 203] on button "Save" at bounding box center [699, 201] width 96 height 32
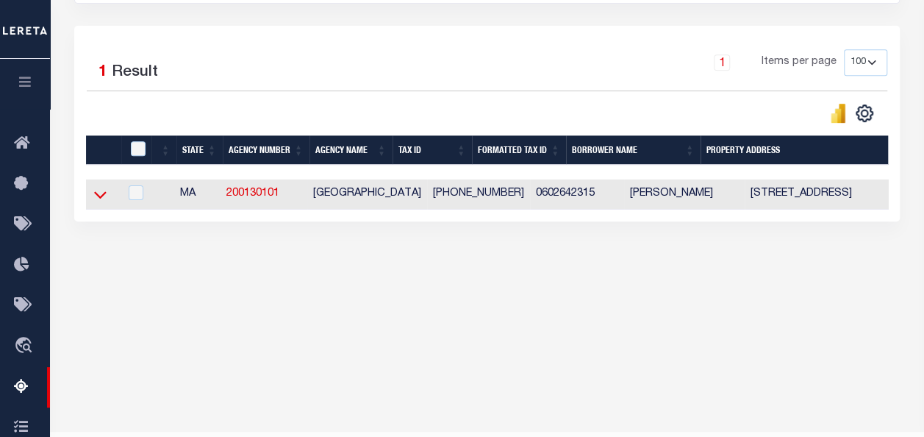
click at [96, 195] on icon at bounding box center [100, 194] width 12 height 15
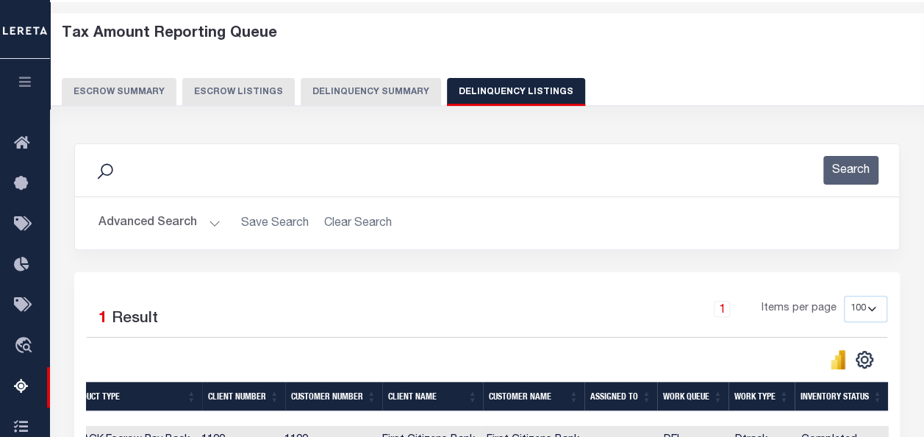
scroll to position [0, 0]
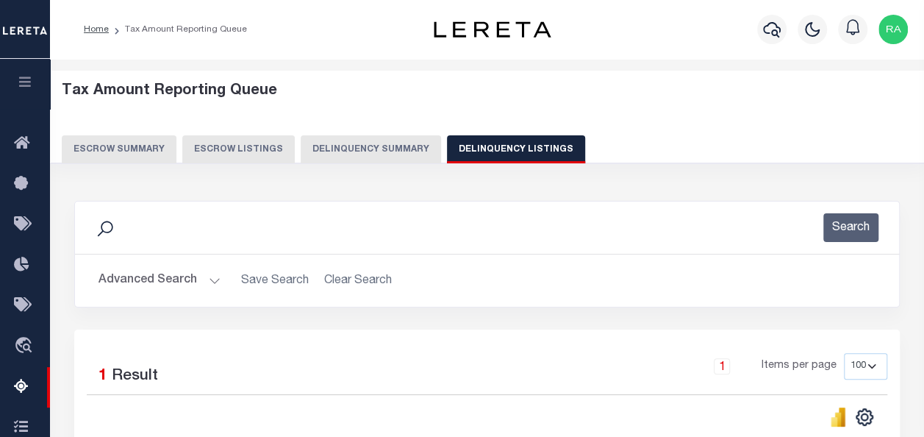
click at [475, 148] on button "Delinquency Listings" at bounding box center [516, 149] width 138 height 28
select select "100"
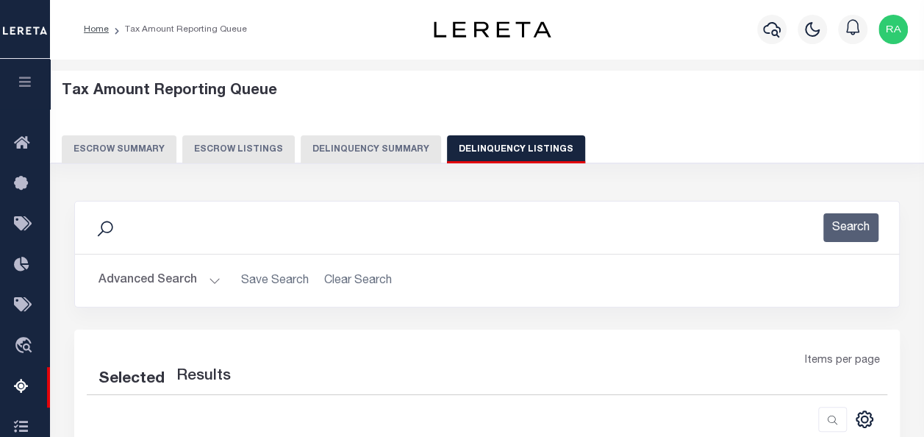
scroll to position [73, 0]
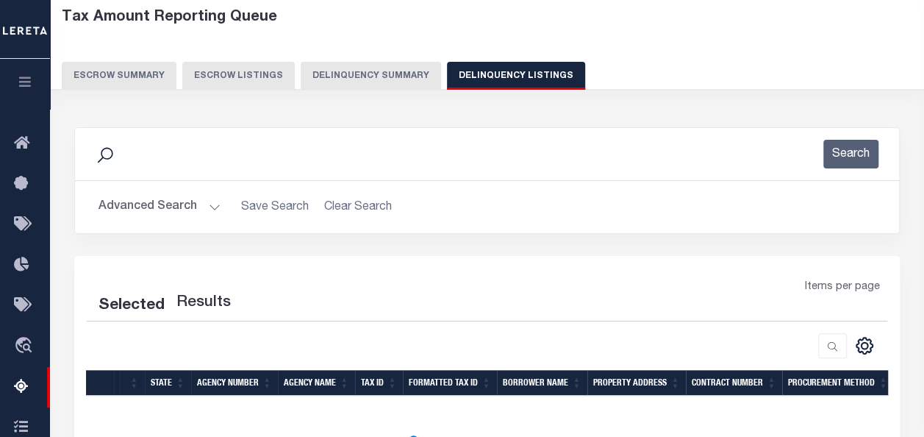
click at [139, 202] on button "Advanced Search" at bounding box center [159, 207] width 122 height 29
select select "100"
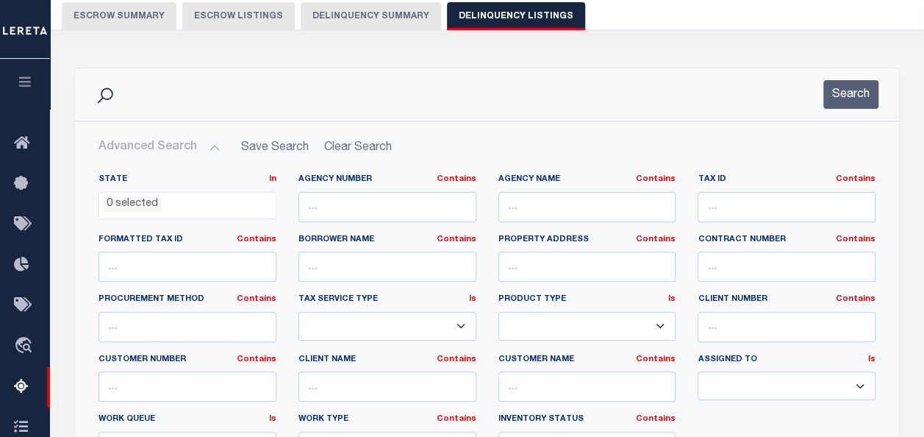
scroll to position [147, 0]
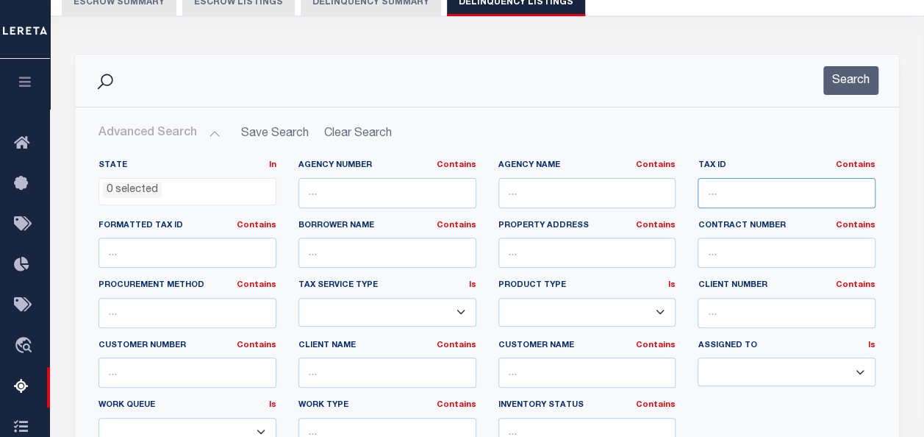
click at [725, 182] on input "text" at bounding box center [786, 193] width 178 height 30
paste input "06-02642-424"
type input "06-02642-424"
click at [845, 82] on button "Search" at bounding box center [850, 80] width 55 height 29
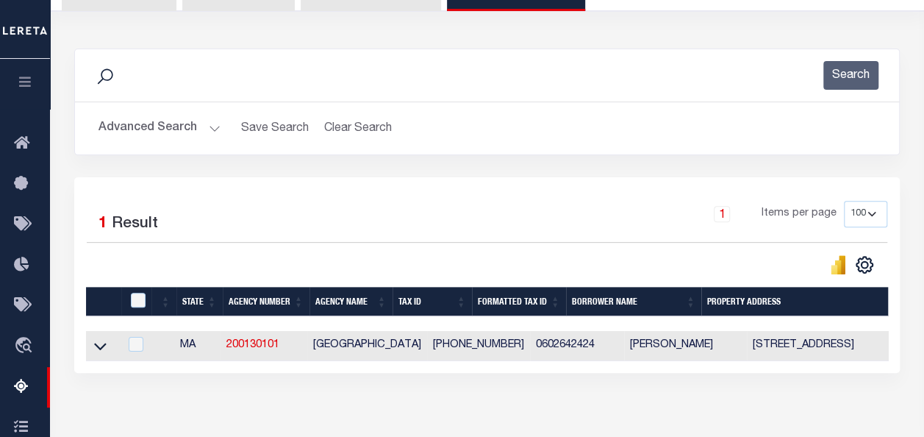
scroll to position [220, 0]
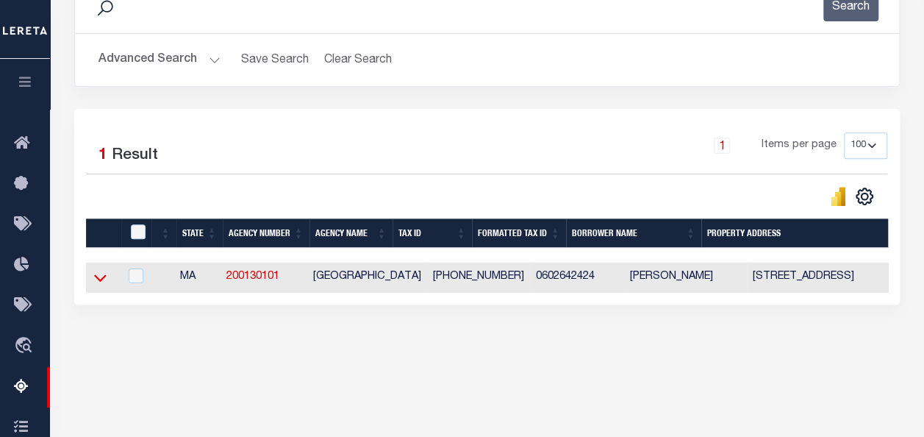
click at [98, 279] on icon at bounding box center [100, 277] width 12 height 15
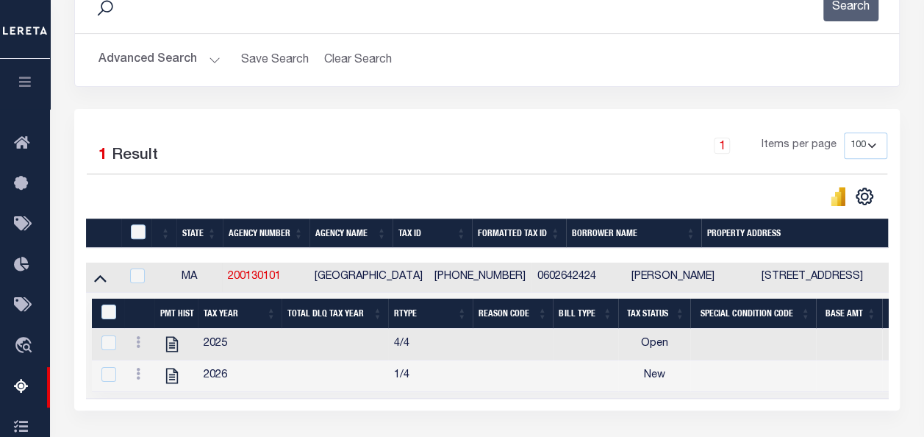
scroll to position [342, 0]
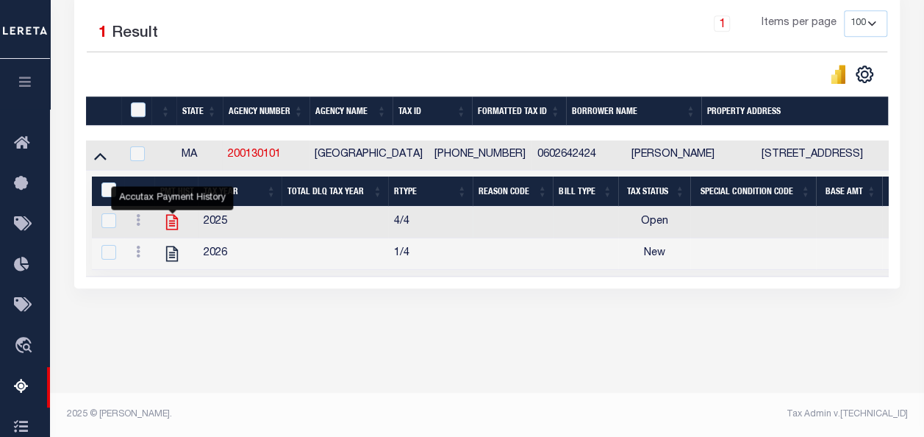
click at [171, 220] on icon "" at bounding box center [171, 221] width 19 height 19
checkbox input "false"
checkbox input "true"
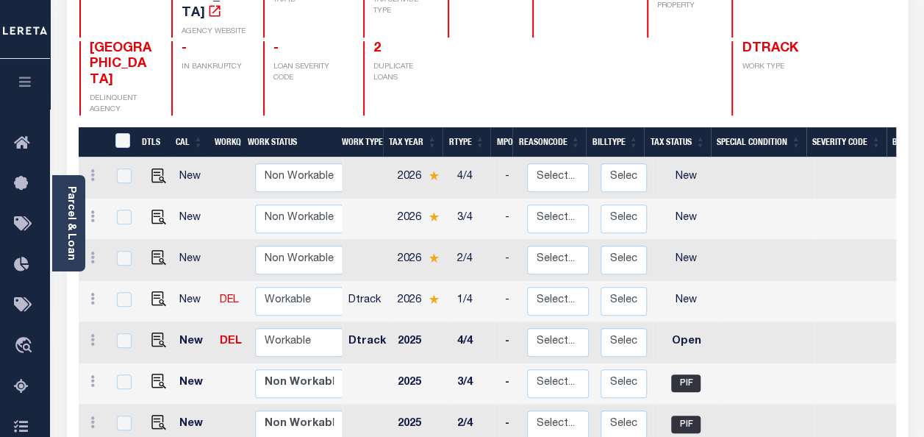
scroll to position [220, 0]
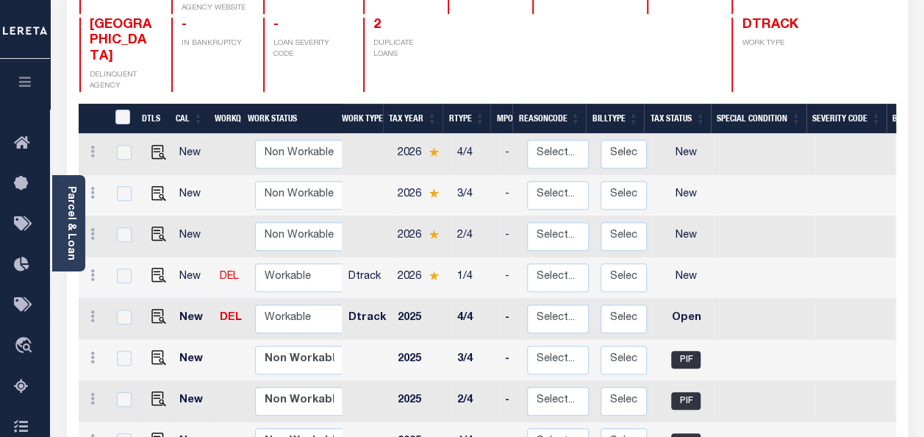
click at [147, 312] on link at bounding box center [155, 317] width 22 height 10
checkbox input "true"
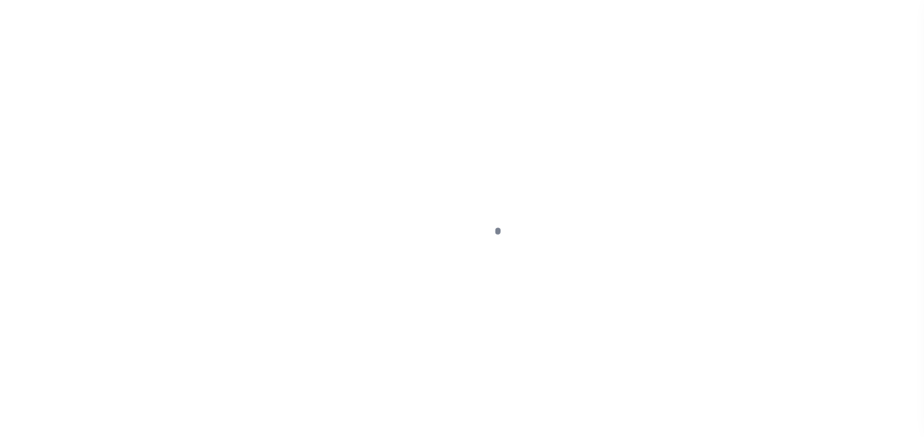
select select "OP2"
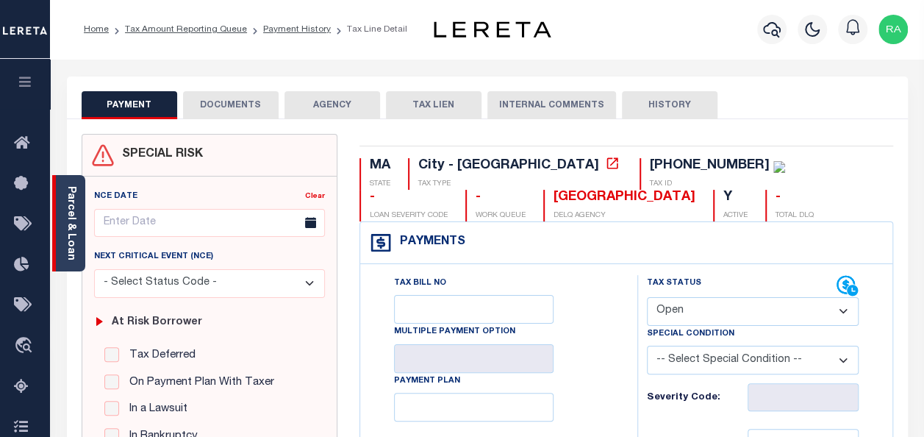
click at [67, 215] on link "Parcel & Loan" at bounding box center [70, 223] width 10 height 74
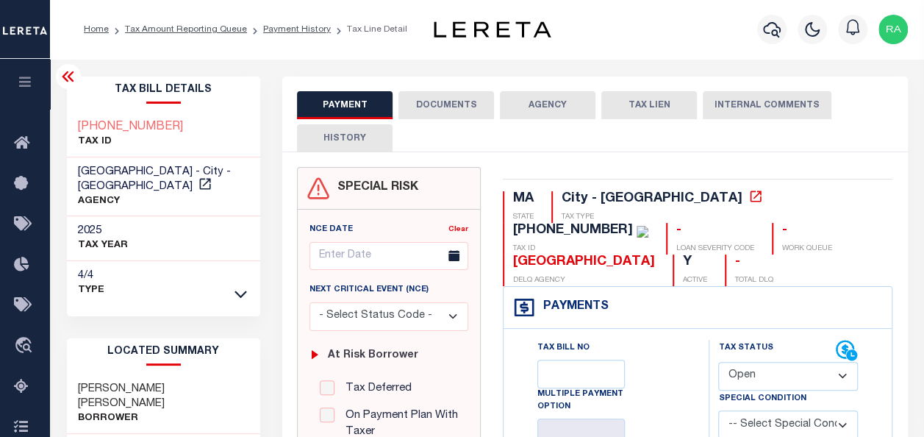
click at [439, 105] on button "DOCUMENTS" at bounding box center [446, 105] width 96 height 28
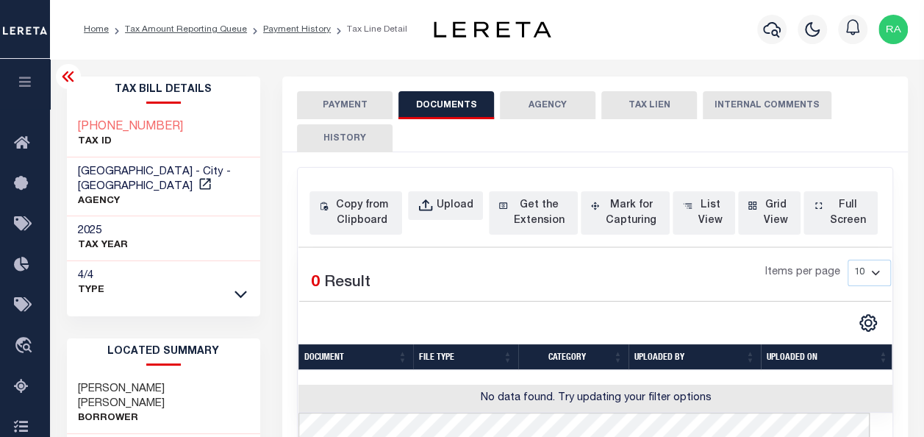
scroll to position [73, 0]
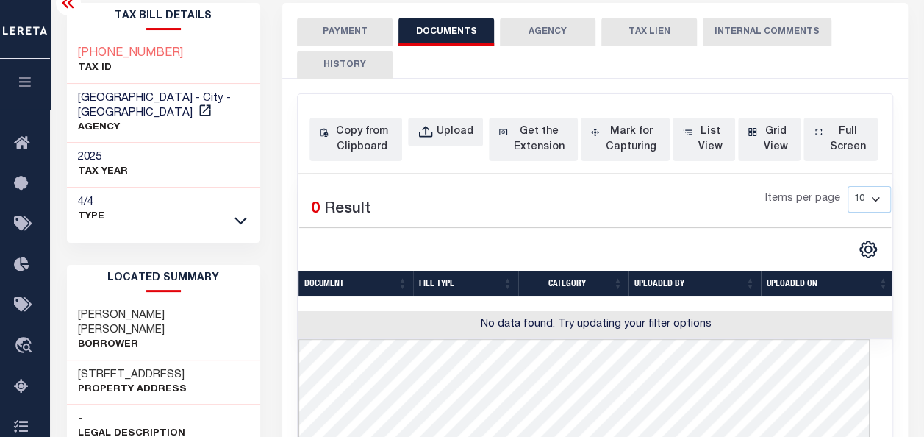
click at [342, 215] on label "Result" at bounding box center [347, 210] width 46 height 24
click at [363, 116] on div "Copy from Clipboard Upload Get the Extension Mark for Capturing Got it List Vie…" at bounding box center [595, 422] width 595 height 656
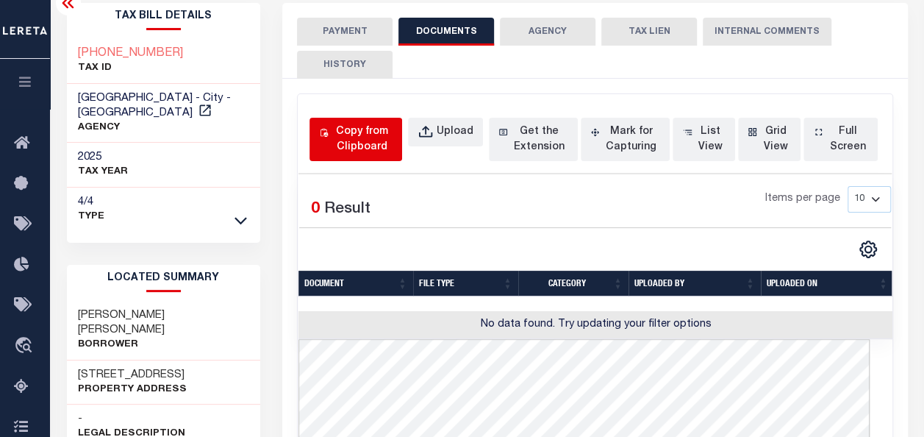
click at [358, 129] on div "Copy from Clipboard" at bounding box center [361, 139] width 61 height 31
select select "POP"
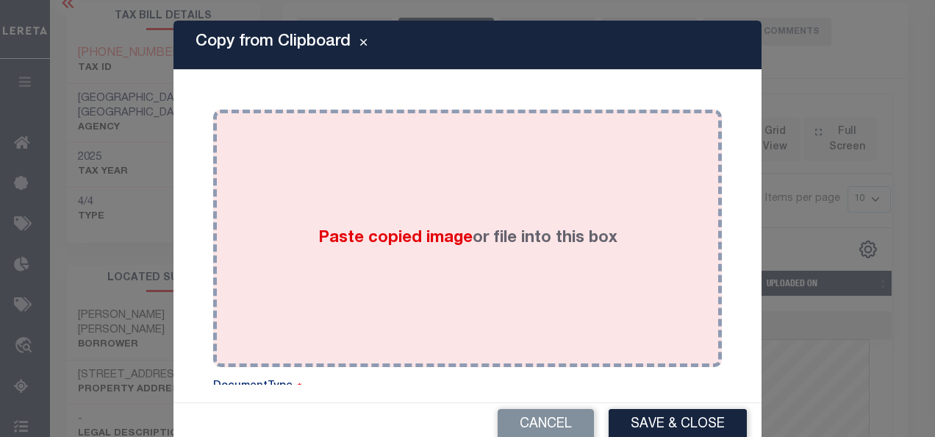
click at [369, 198] on div "Paste copied image or file into this box" at bounding box center [467, 238] width 487 height 235
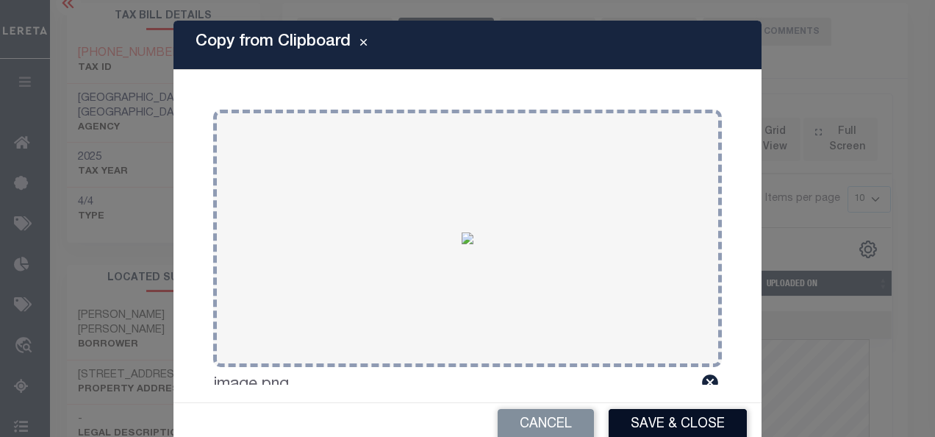
click at [647, 423] on button "Save & Close" at bounding box center [678, 425] width 138 height 32
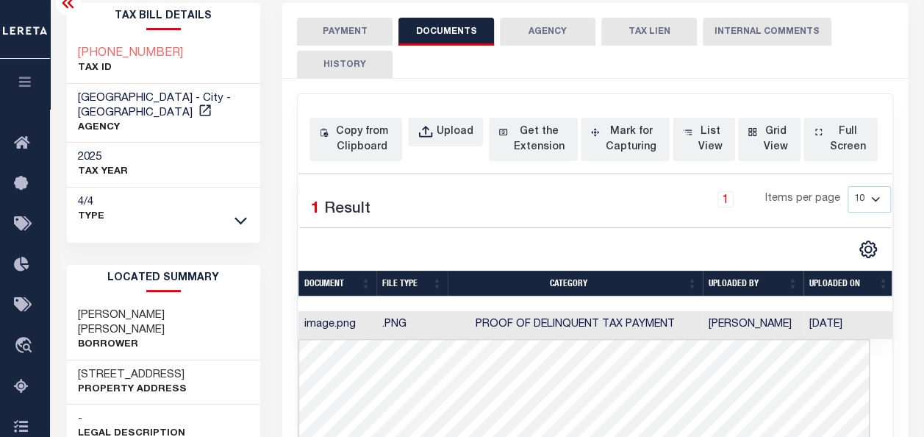
click at [341, 21] on button "PAYMENT" at bounding box center [345, 32] width 96 height 28
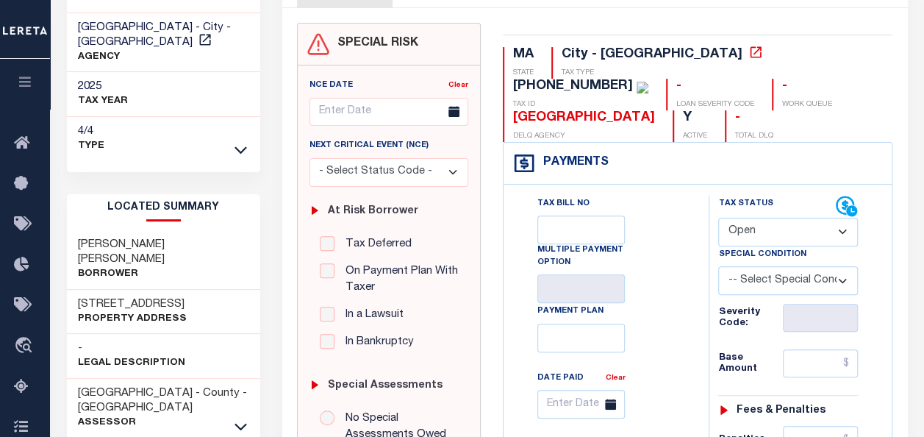
scroll to position [147, 0]
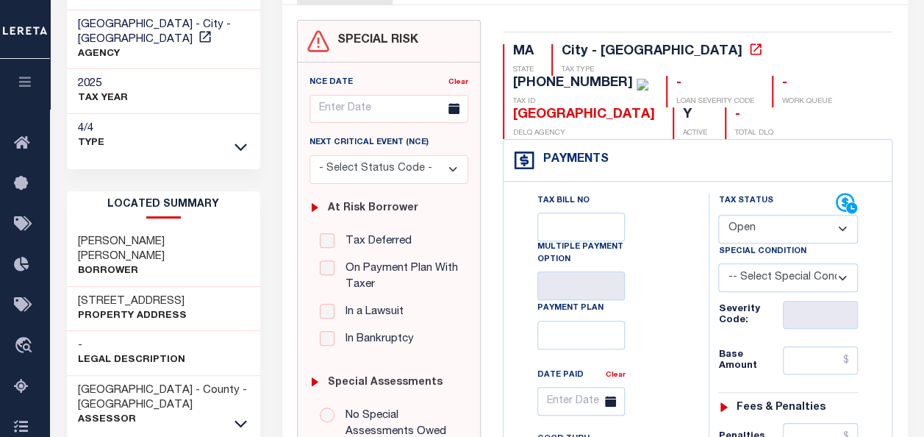
click at [755, 229] on select "- Select Status Code - Open Due/Unpaid Paid Incomplete No Tax Due Internal Refu…" at bounding box center [788, 229] width 140 height 29
select select "PYD"
click at [718, 215] on select "- Select Status Code - Open Due/Unpaid Paid Incomplete No Tax Due Internal Refu…" at bounding box center [788, 229] width 140 height 29
type input "[DATE]"
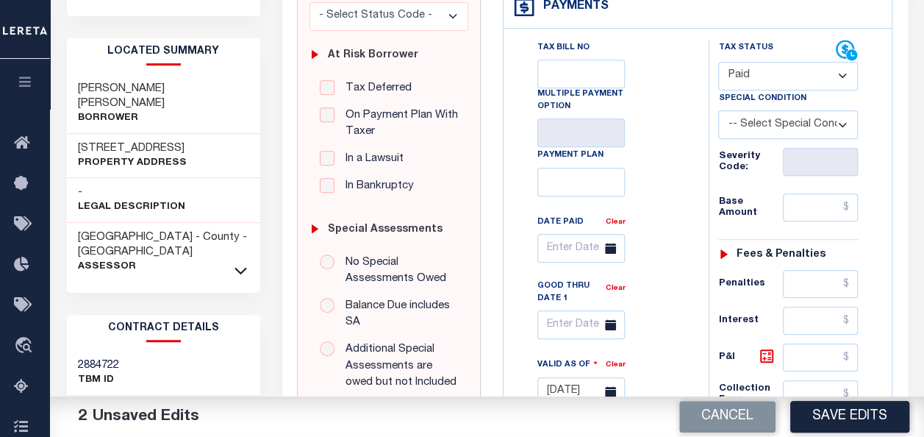
scroll to position [367, 0]
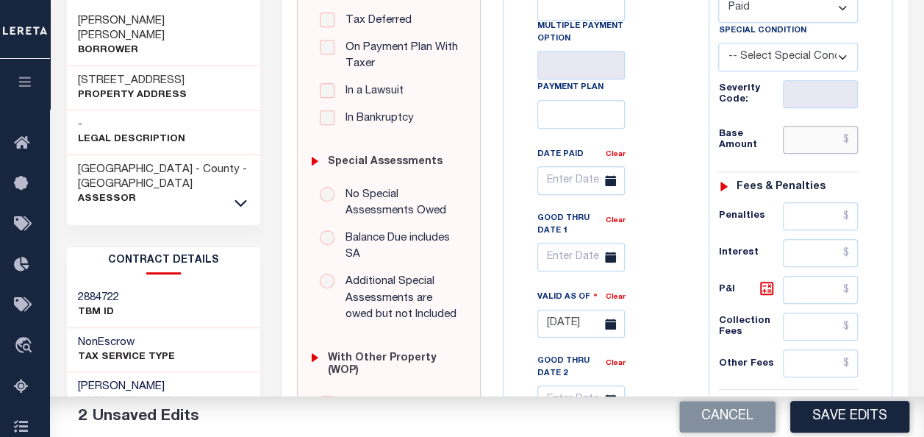
click at [814, 143] on input "text" at bounding box center [820, 140] width 75 height 28
type input "$0.00"
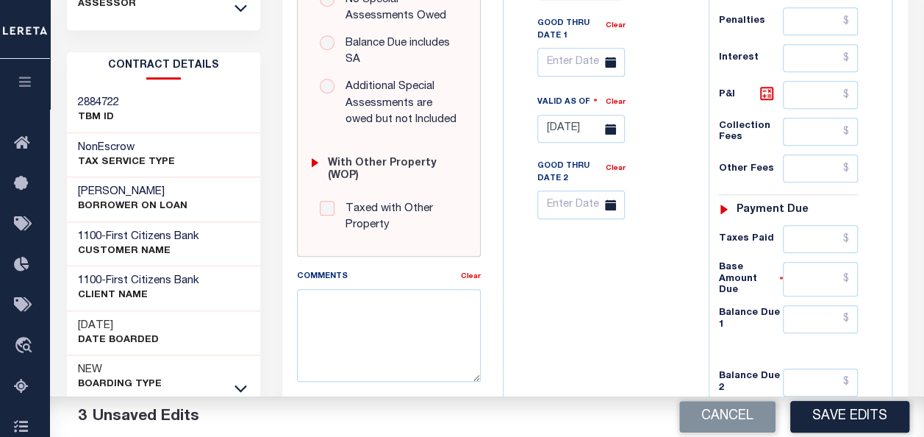
scroll to position [588, 0]
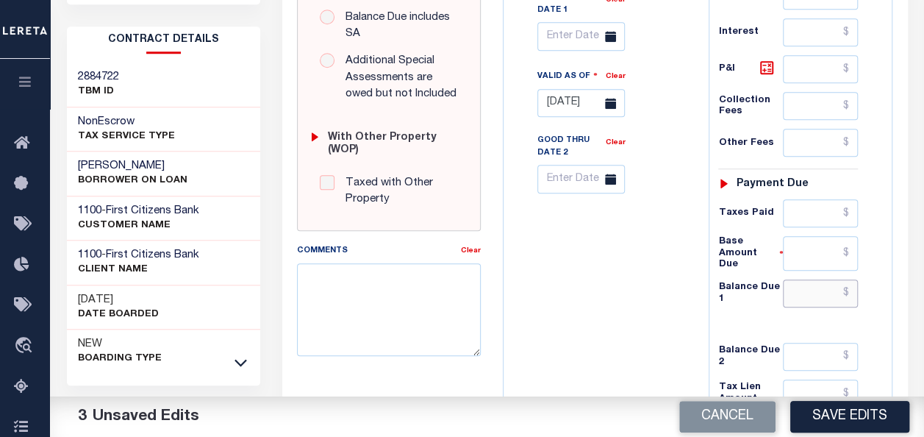
click at [803, 281] on input "text" at bounding box center [820, 293] width 75 height 28
type input "$0.00"
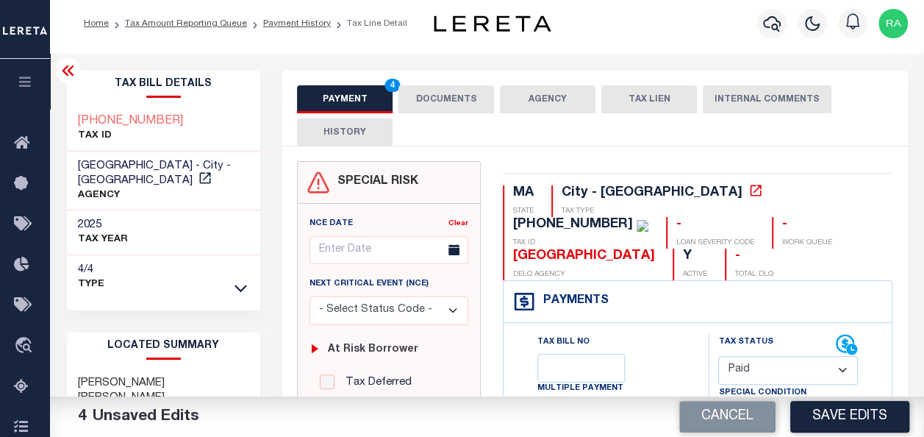
scroll to position [0, 0]
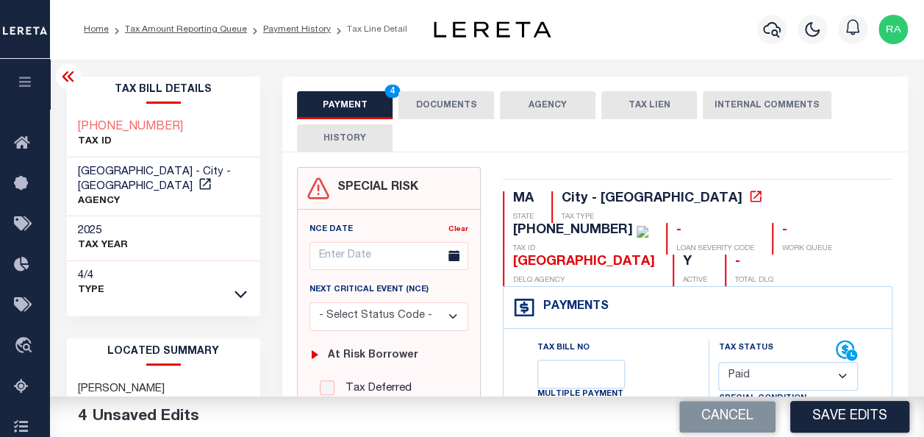
click at [437, 99] on button "DOCUMENTS" at bounding box center [446, 105] width 96 height 28
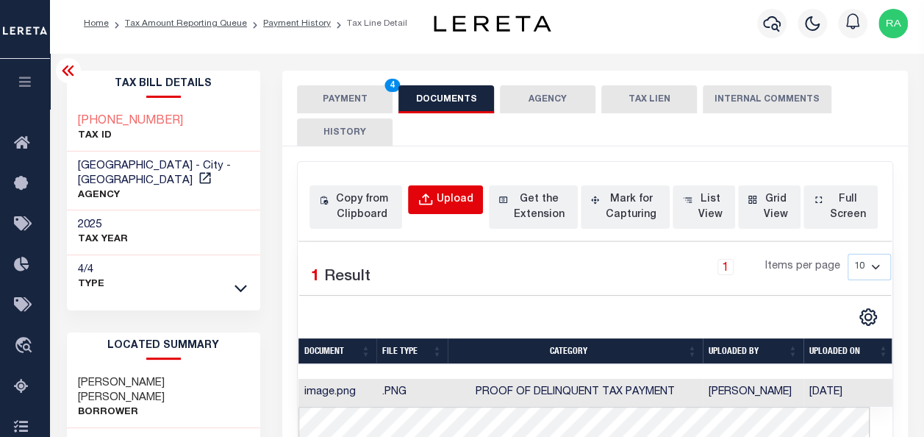
scroll to position [73, 0]
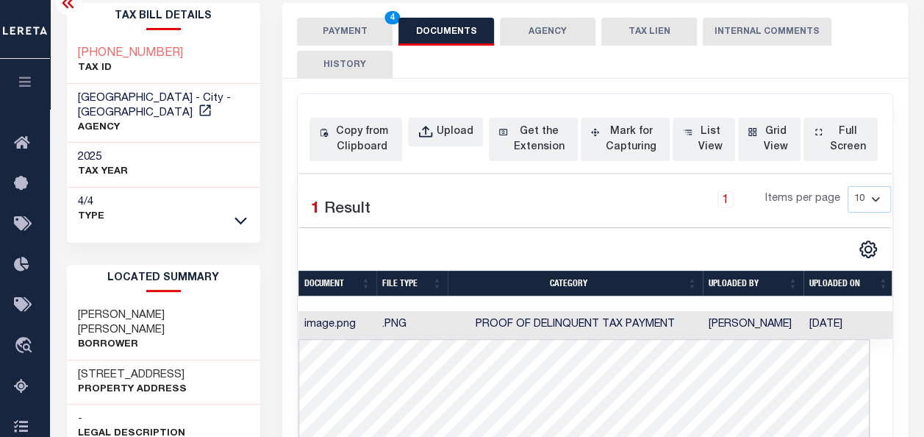
click at [345, 25] on button "PAYMENT 4" at bounding box center [345, 32] width 96 height 28
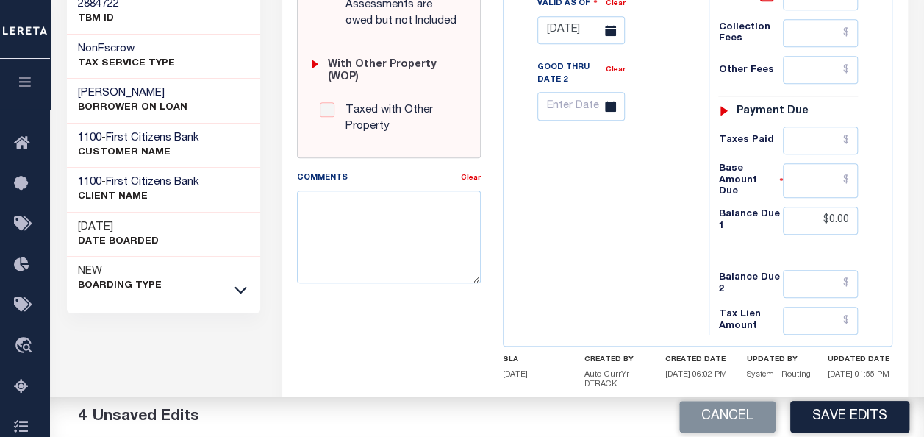
scroll to position [735, 0]
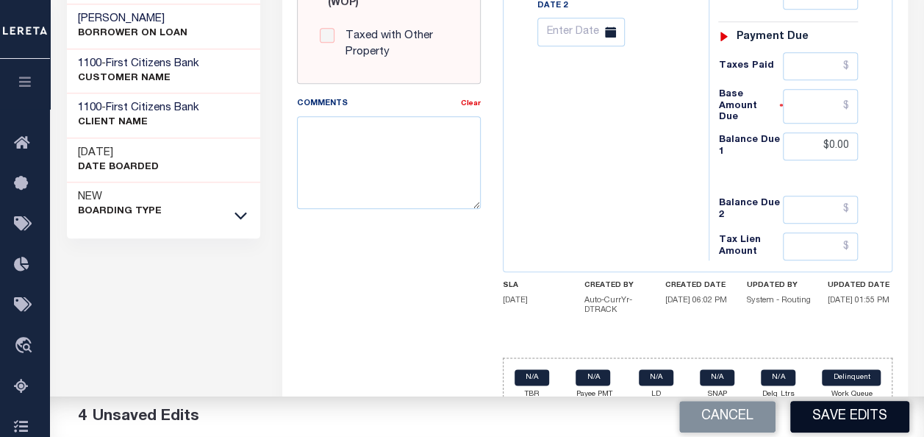
click at [833, 419] on button "Save Edits" at bounding box center [849, 417] width 119 height 32
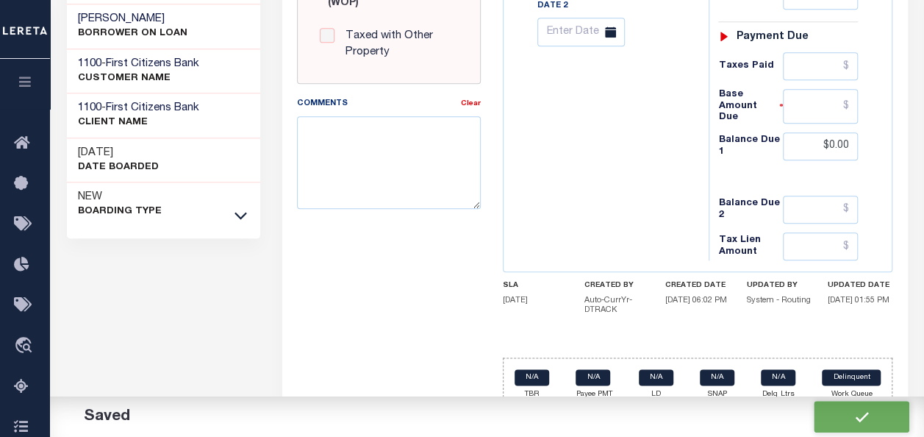
checkbox input "false"
type input "$0"
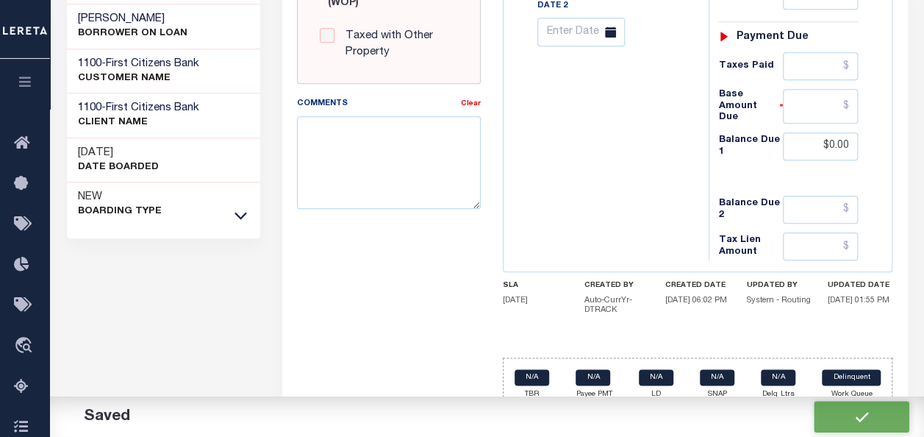
type input "$0"
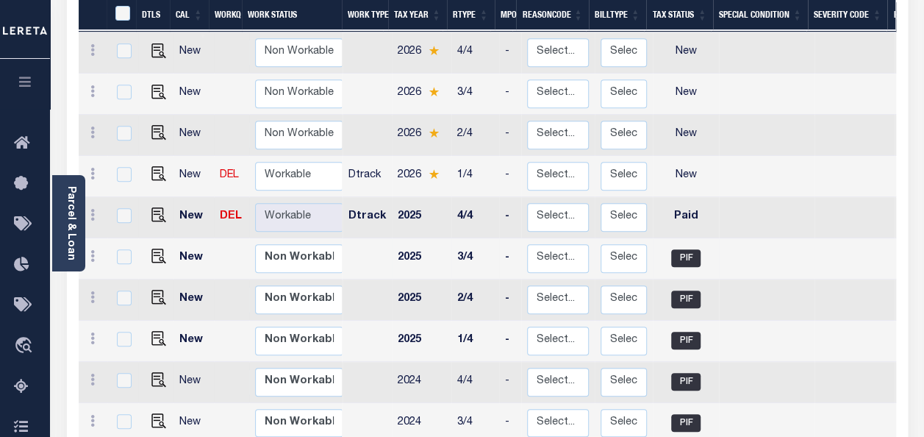
scroll to position [367, 0]
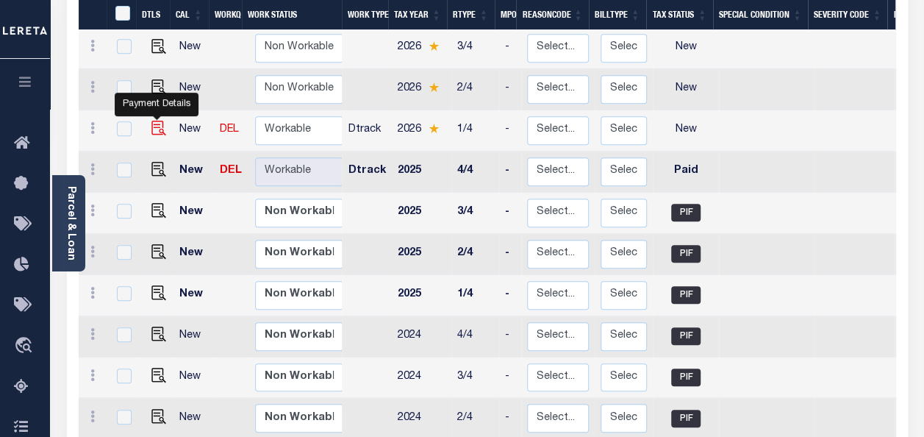
click at [154, 121] on img "" at bounding box center [158, 128] width 15 height 15
checkbox input "true"
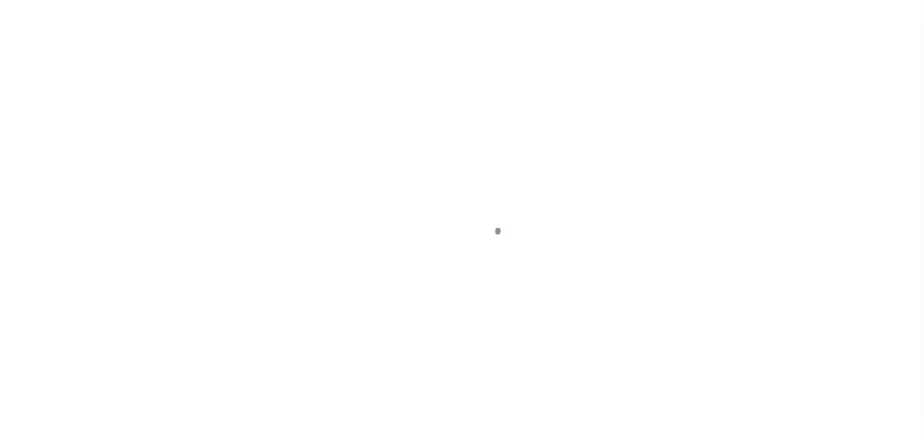
select select "NW2"
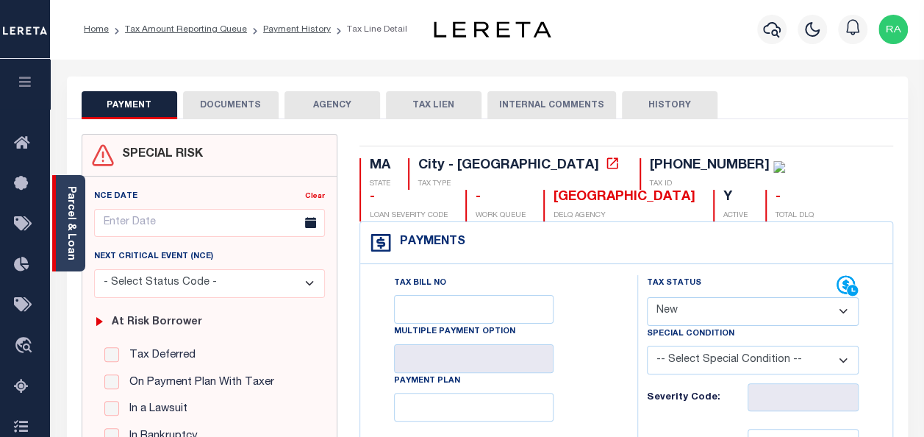
click at [72, 205] on link "Parcel & Loan" at bounding box center [70, 223] width 10 height 74
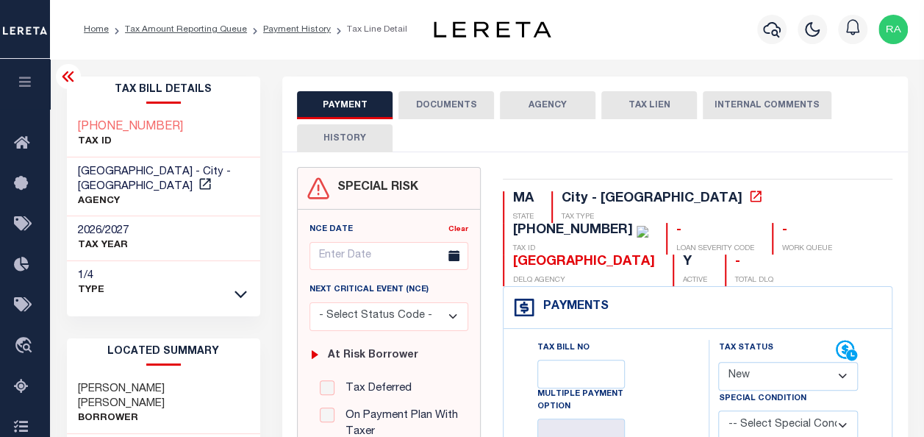
click at [445, 107] on button "DOCUMENTS" at bounding box center [446, 105] width 96 height 28
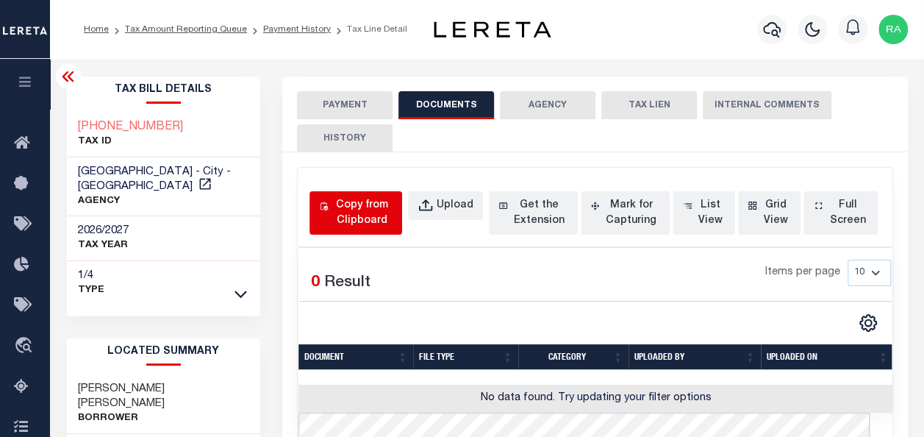
click at [348, 204] on div "Copy from Clipboard" at bounding box center [361, 213] width 61 height 31
select select "POP"
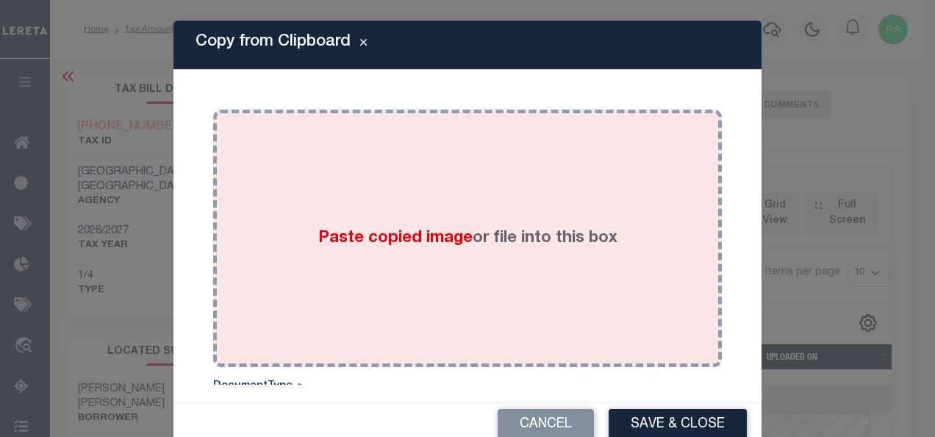
click at [442, 185] on div "Paste copied image or file into this box" at bounding box center [467, 238] width 487 height 235
click at [412, 244] on span "Paste copied image" at bounding box center [395, 238] width 154 height 16
click at [365, 241] on span "Paste copied image" at bounding box center [395, 238] width 154 height 16
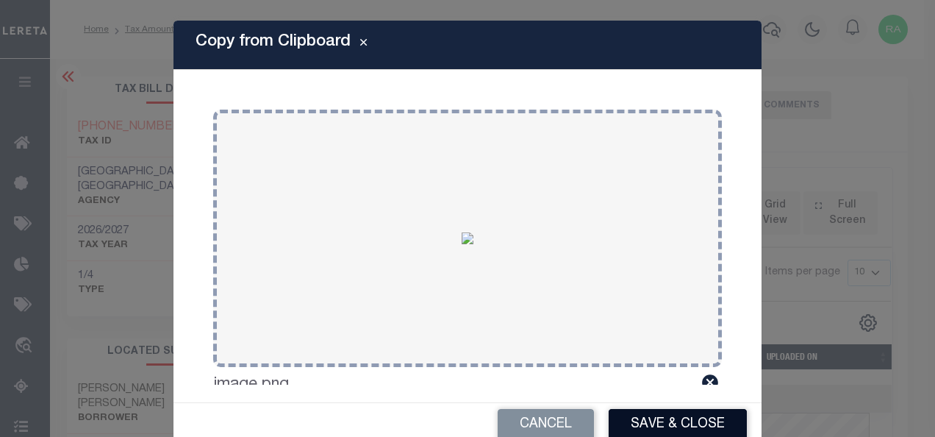
click at [661, 423] on button "Save & Close" at bounding box center [678, 425] width 138 height 32
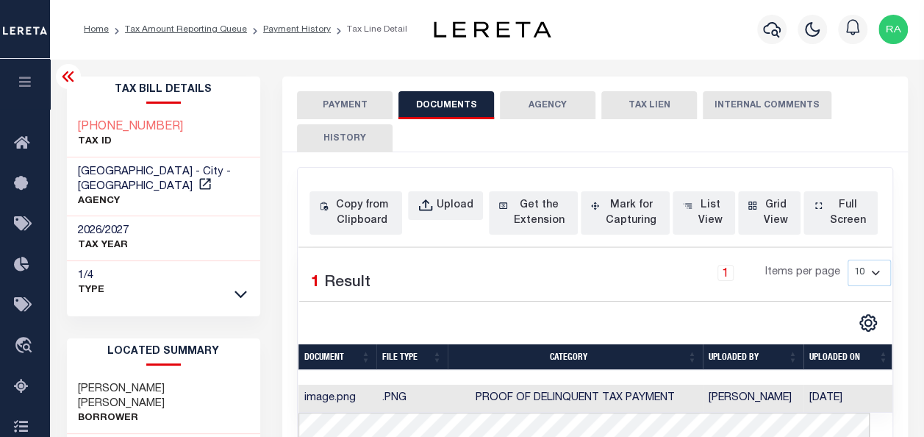
click at [337, 106] on button "PAYMENT" at bounding box center [345, 105] width 96 height 28
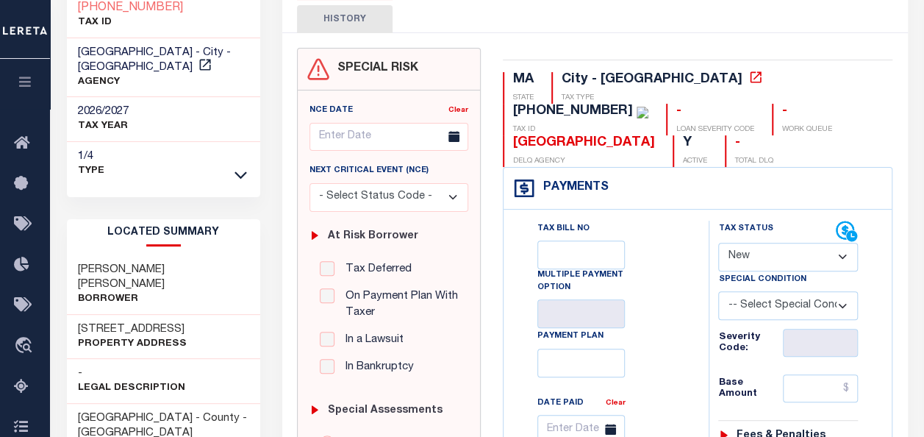
scroll to position [147, 0]
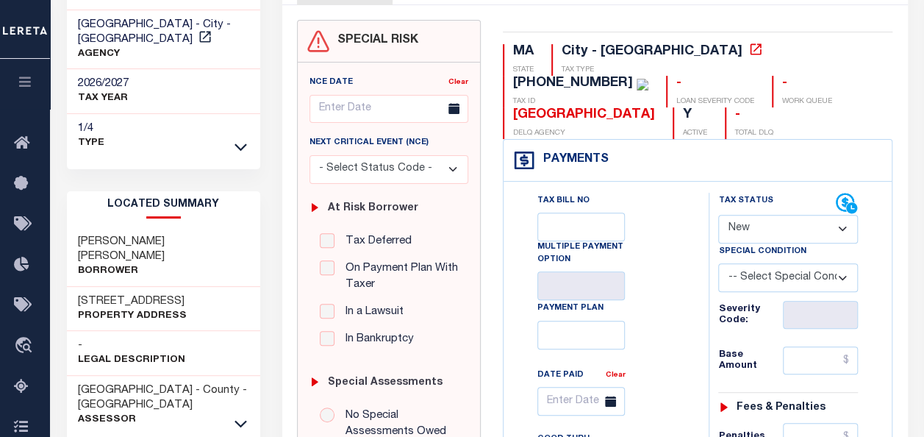
click at [760, 223] on select "- Select Status Code - Open Due/Unpaid Paid Incomplete No Tax Due Internal Refu…" at bounding box center [788, 229] width 140 height 29
select select "DUE"
click at [718, 215] on select "- Select Status Code - Open Due/Unpaid Paid Incomplete No Tax Due Internal Refu…" at bounding box center [788, 229] width 140 height 29
type input "08/29/2025"
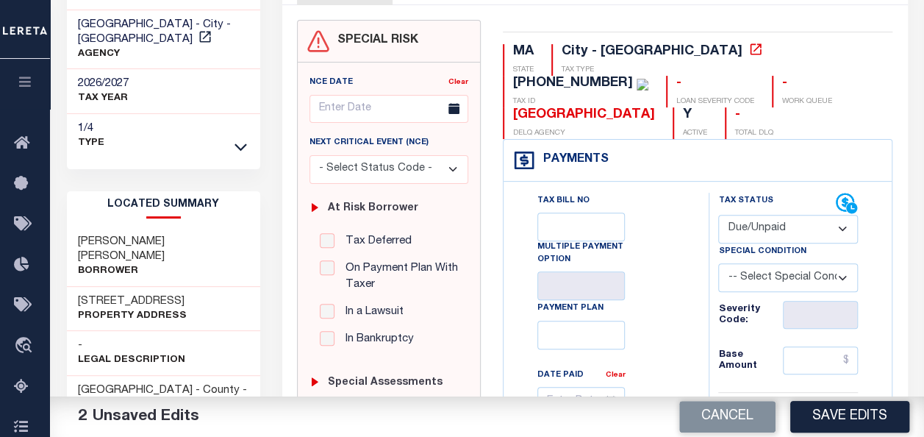
click at [755, 234] on select "- Select Status Code - Open Due/Unpaid Paid Incomplete No Tax Due Internal Refu…" at bounding box center [788, 229] width 140 height 29
select select "PYD"
click at [718, 215] on select "- Select Status Code - Open Due/Unpaid Paid Incomplete No Tax Due Internal Refu…" at bounding box center [788, 229] width 140 height 29
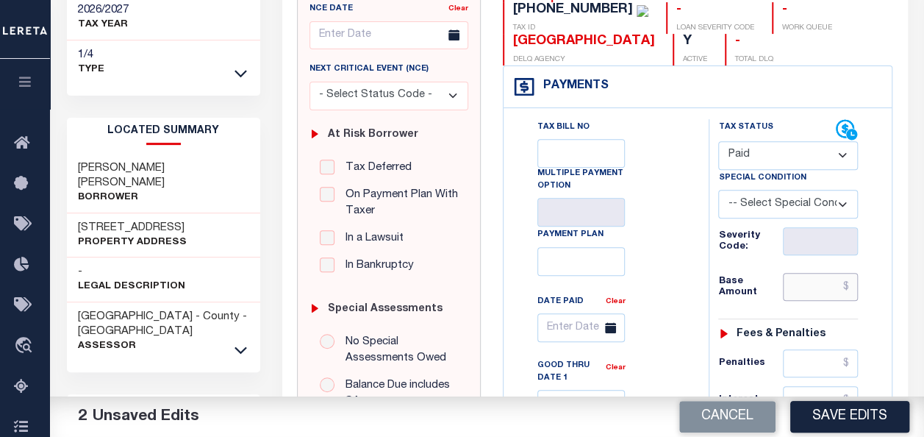
click at [801, 290] on input "text" at bounding box center [820, 287] width 75 height 28
type input "$0.00"
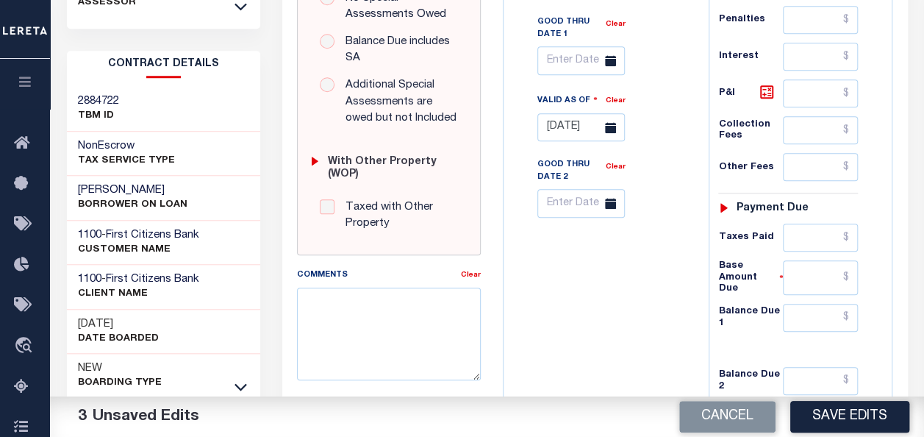
scroll to position [588, 0]
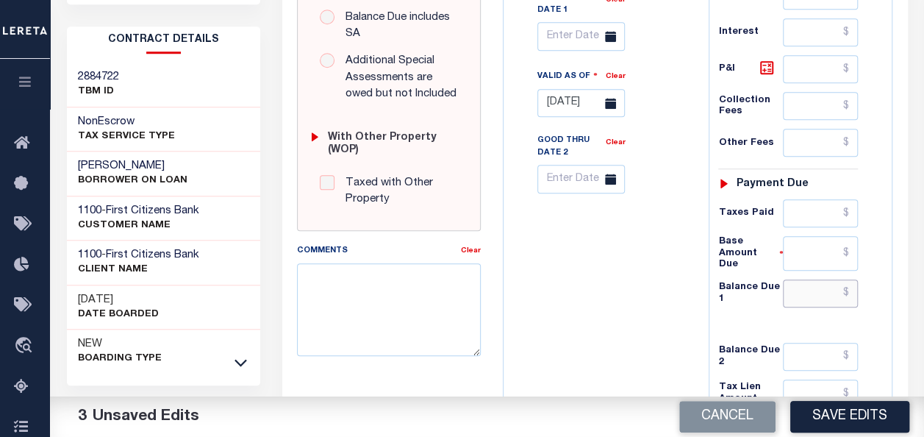
click at [811, 281] on input "text" at bounding box center [820, 293] width 75 height 28
type input "$0.00"
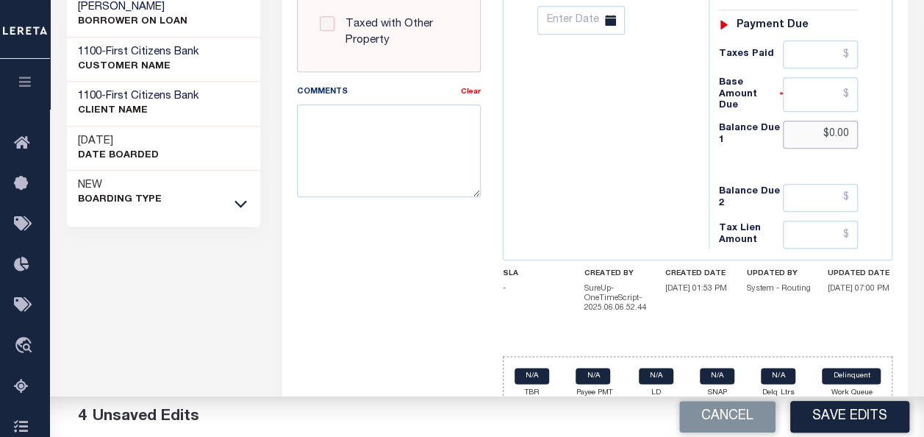
scroll to position [747, 0]
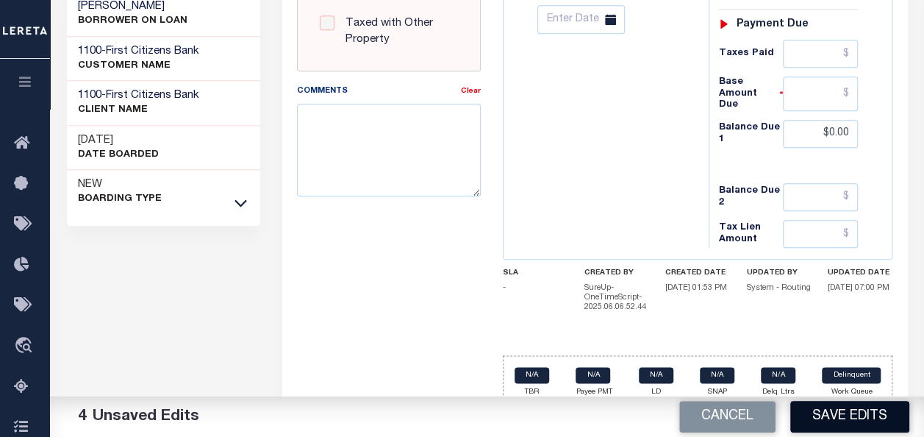
click at [841, 413] on button "Save Edits" at bounding box center [849, 417] width 119 height 32
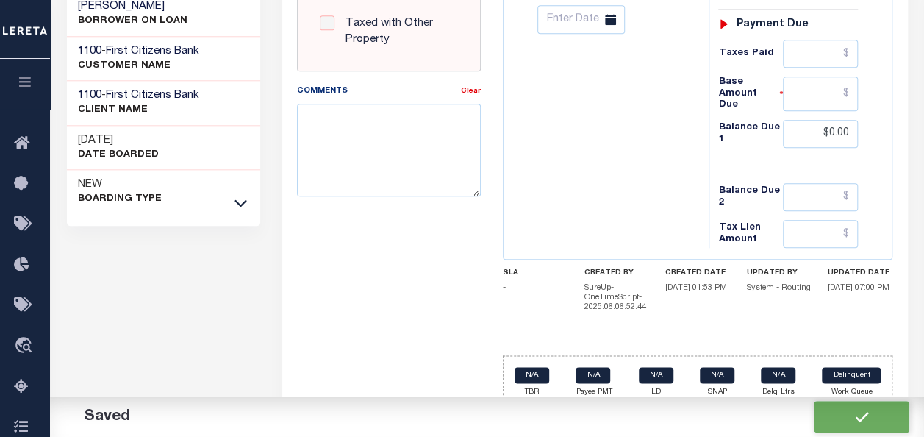
checkbox input "false"
type input "$0"
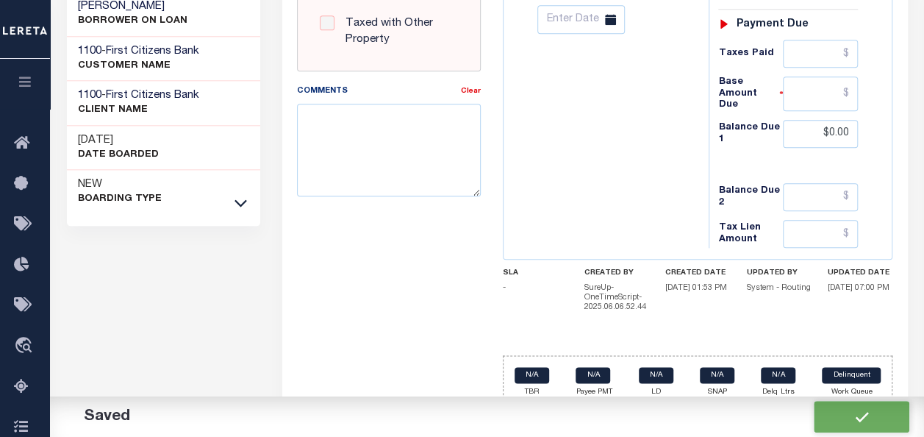
type input "$0"
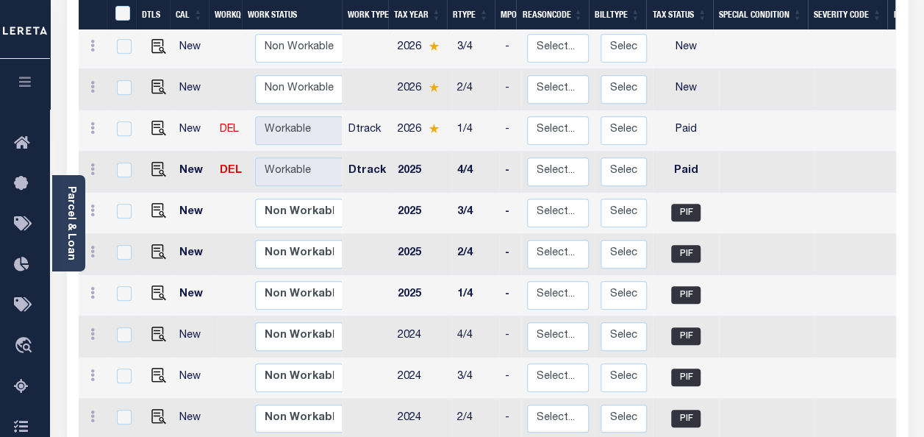
scroll to position [1, 0]
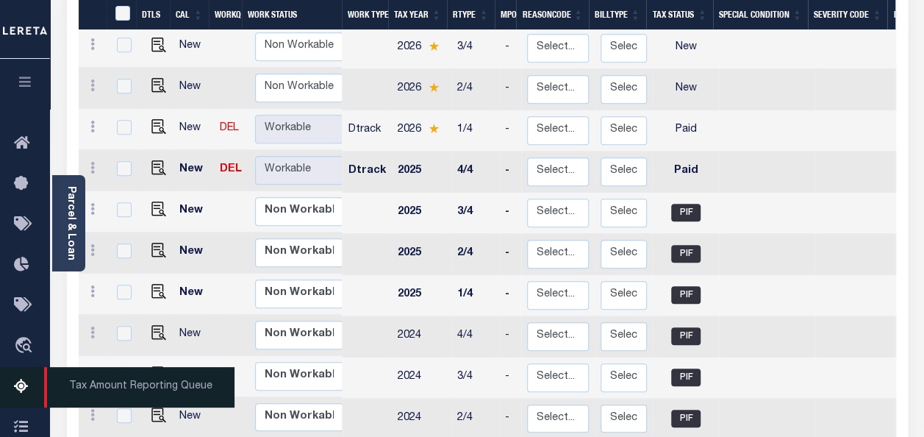
click at [21, 387] on icon at bounding box center [26, 387] width 24 height 18
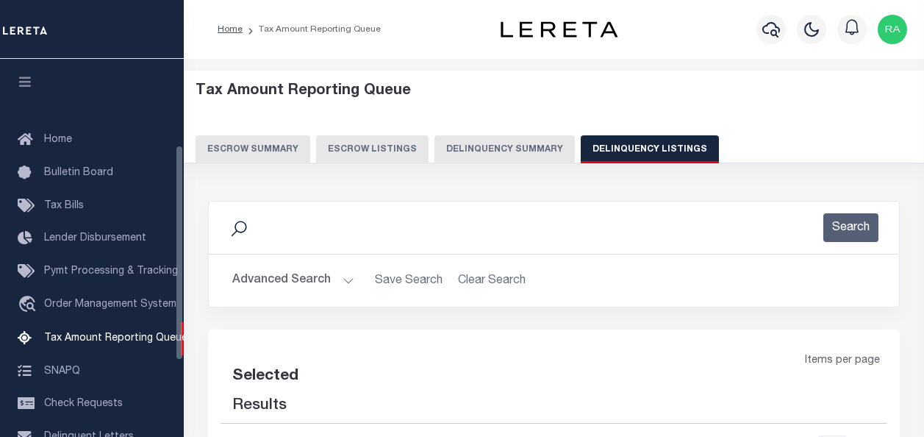
select select "100"
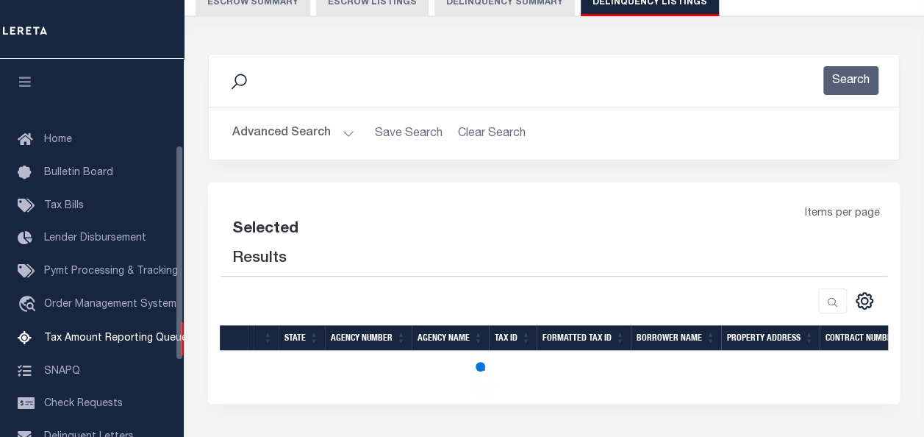
select select "100"
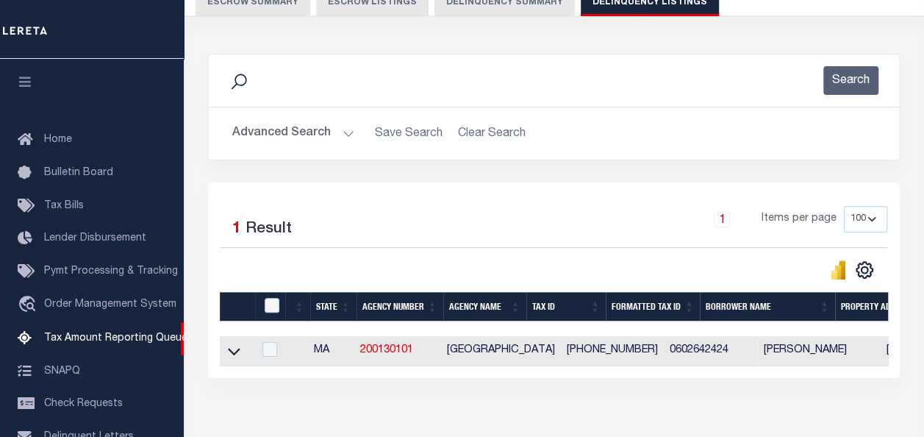
scroll to position [150, 0]
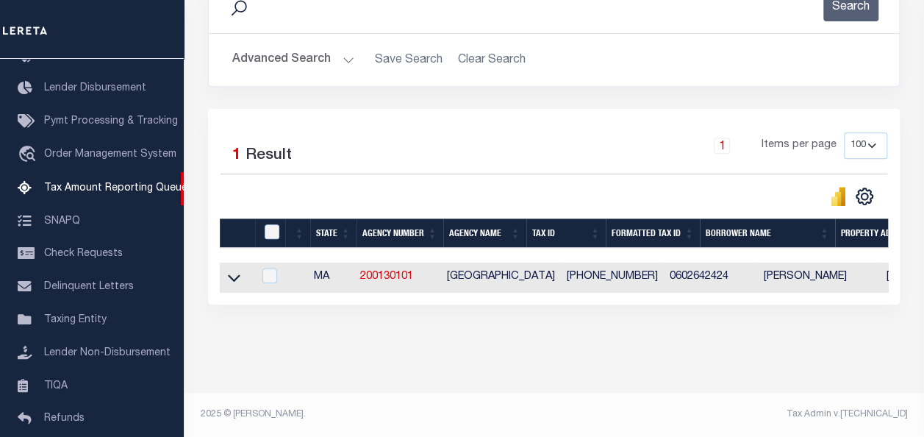
click at [230, 281] on icon at bounding box center [234, 277] width 12 height 15
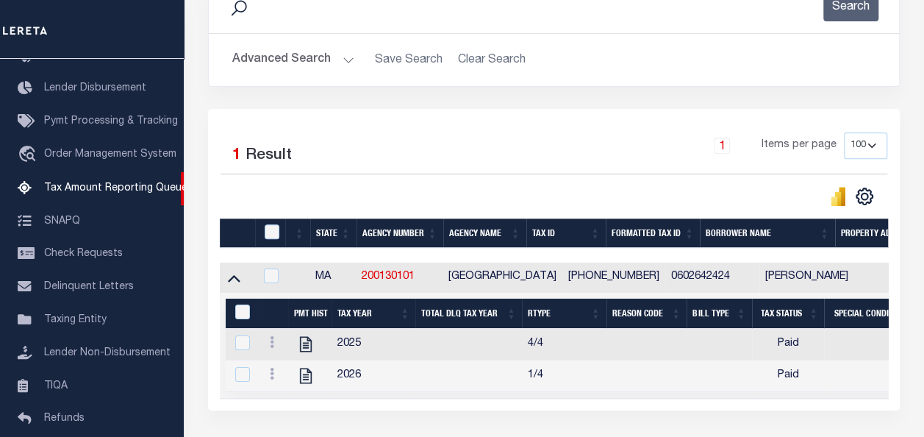
scroll to position [230, 0]
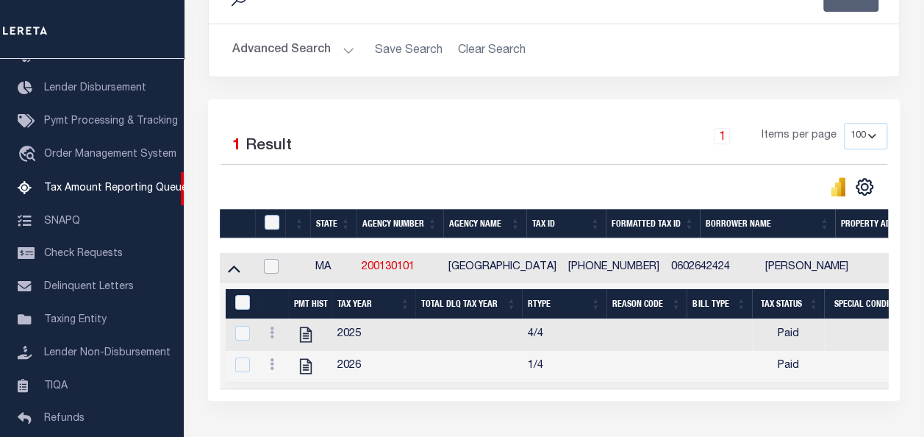
click at [273, 261] on input "checkbox" at bounding box center [271, 266] width 15 height 15
checkbox input "true"
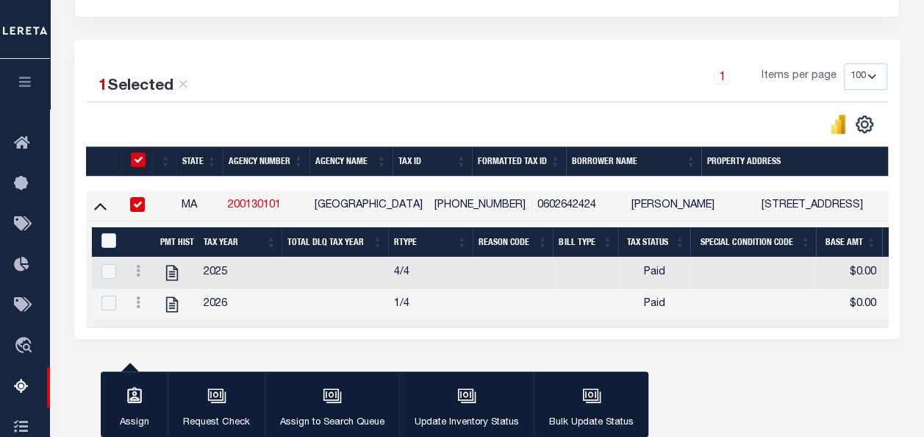
scroll to position [304, 0]
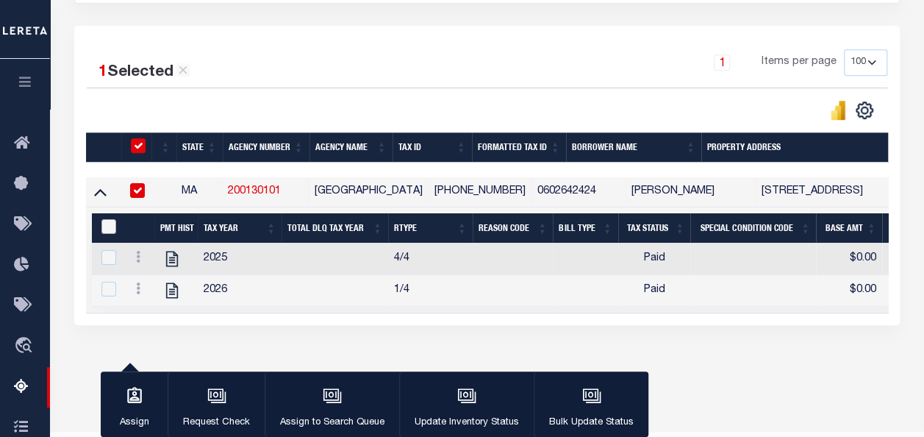
click at [112, 223] on input "&nbsp;" at bounding box center [108, 226] width 15 height 15
checkbox input "true"
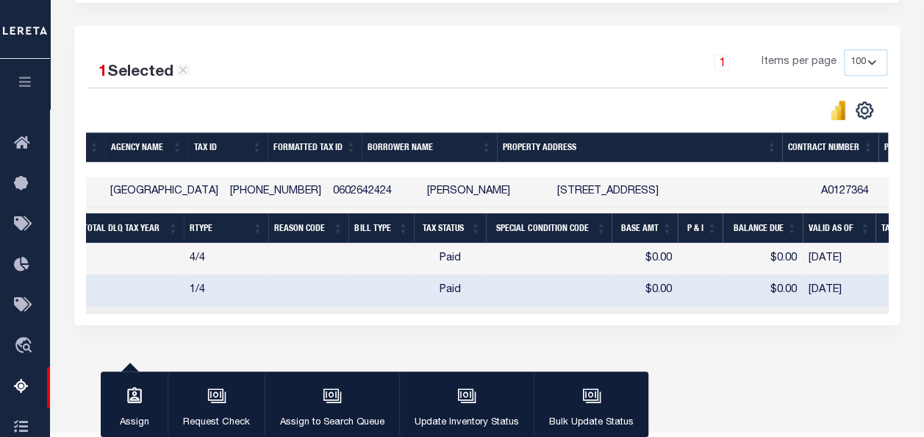
scroll to position [0, 0]
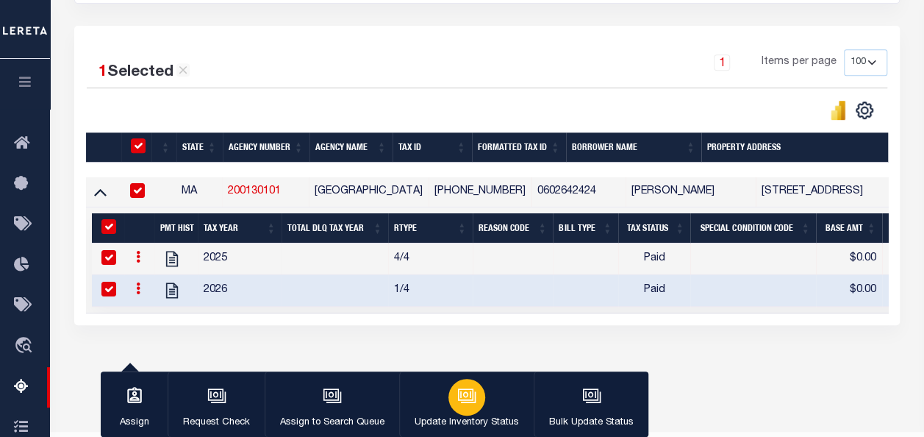
click at [464, 402] on icon "button" at bounding box center [466, 395] width 19 height 19
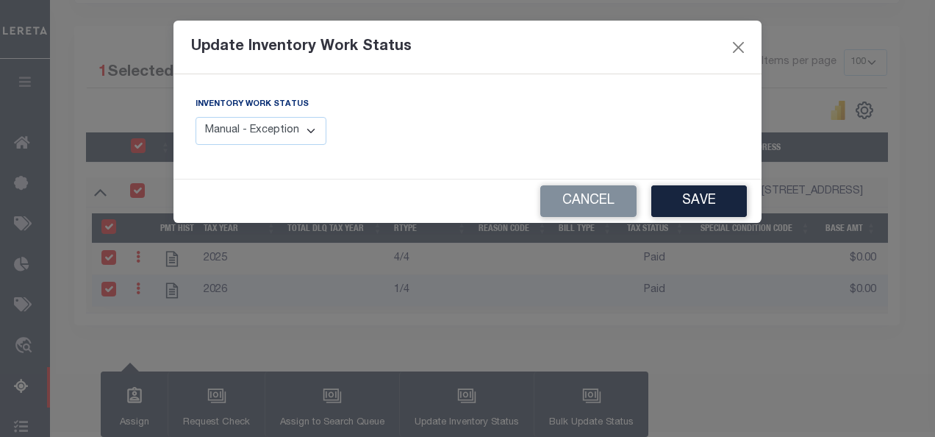
click at [310, 131] on select "Manual - Exception Pended - Awaiting Search Late Add Exception Completed" at bounding box center [260, 131] width 131 height 29
select select "4"
click at [195, 117] on select "Manual - Exception Pended - Awaiting Search Late Add Exception Completed" at bounding box center [260, 131] width 131 height 29
click at [707, 200] on button "Save" at bounding box center [699, 201] width 96 height 32
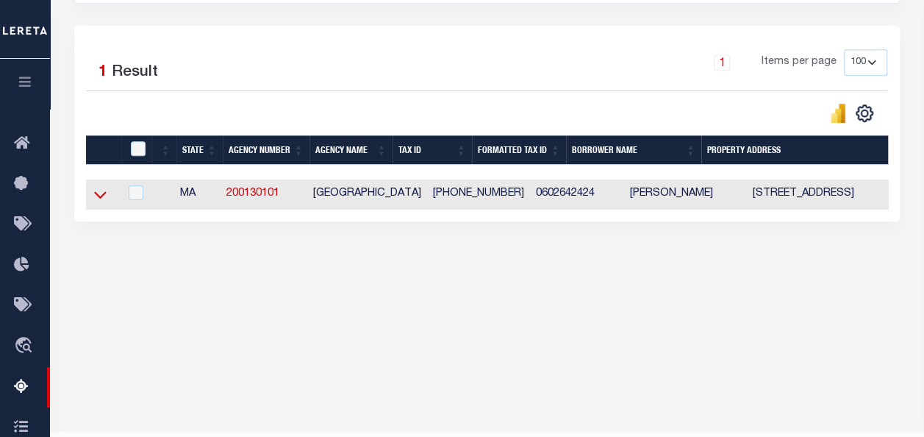
click at [97, 195] on icon at bounding box center [100, 195] width 12 height 7
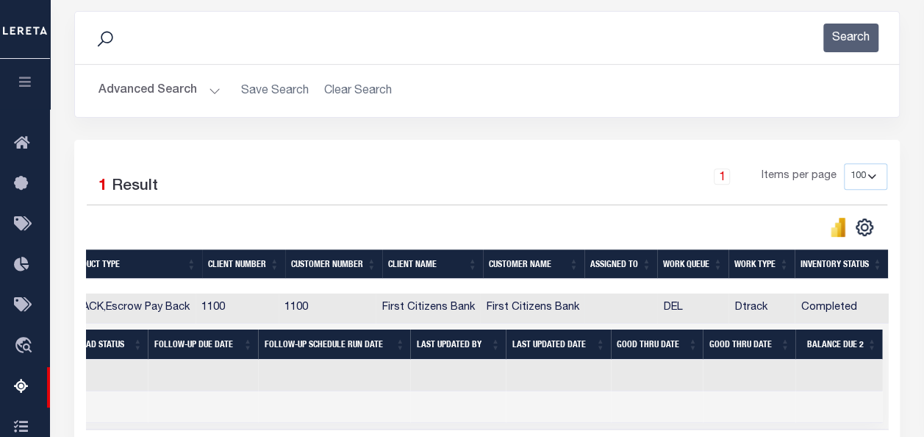
scroll to position [122, 0]
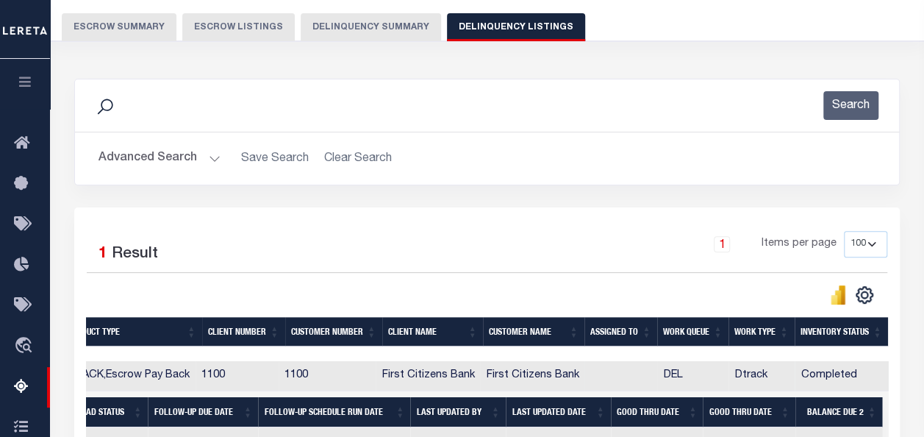
click at [490, 30] on button "Delinquency Listings" at bounding box center [516, 27] width 138 height 28
select select
select select "100"
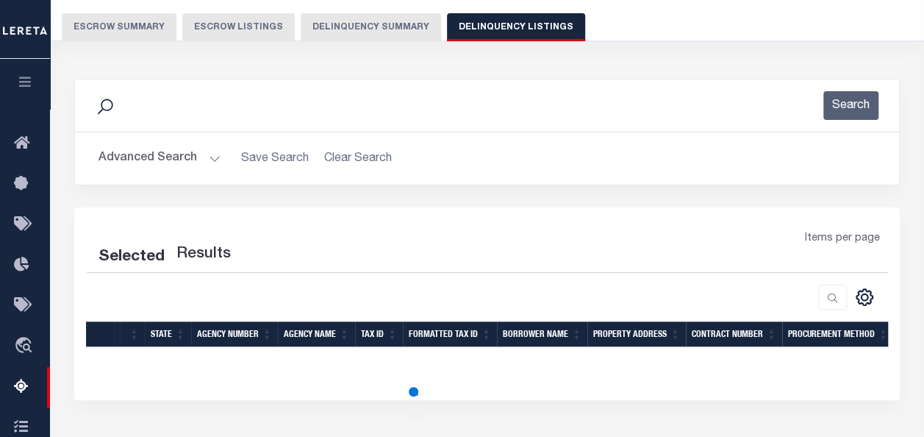
select select "100"
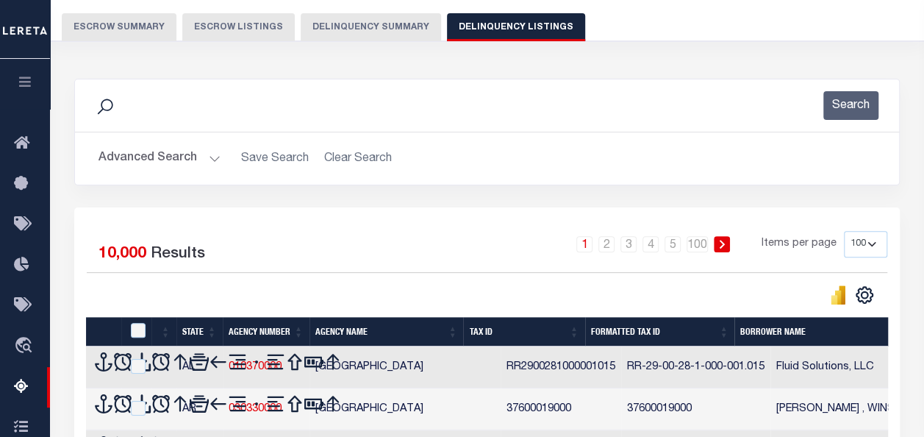
click at [147, 159] on button "Advanced Search" at bounding box center [159, 158] width 122 height 29
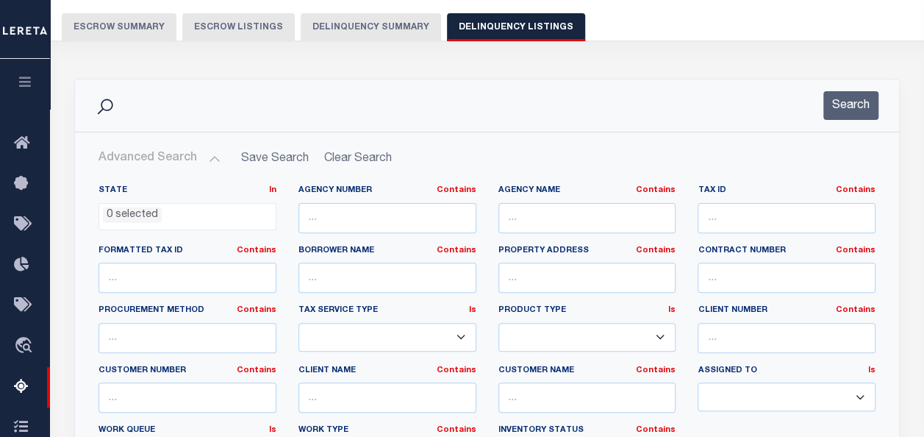
scroll to position [195, 0]
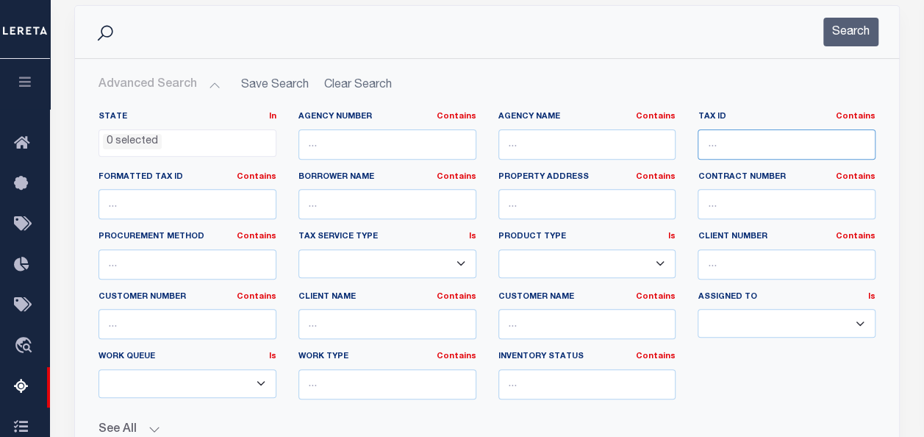
click at [717, 142] on input "text" at bounding box center [786, 144] width 178 height 30
paste input "[PHONE_NUMBER]"
type input "[PHONE_NUMBER]"
click at [844, 31] on button "Search" at bounding box center [850, 32] width 55 height 29
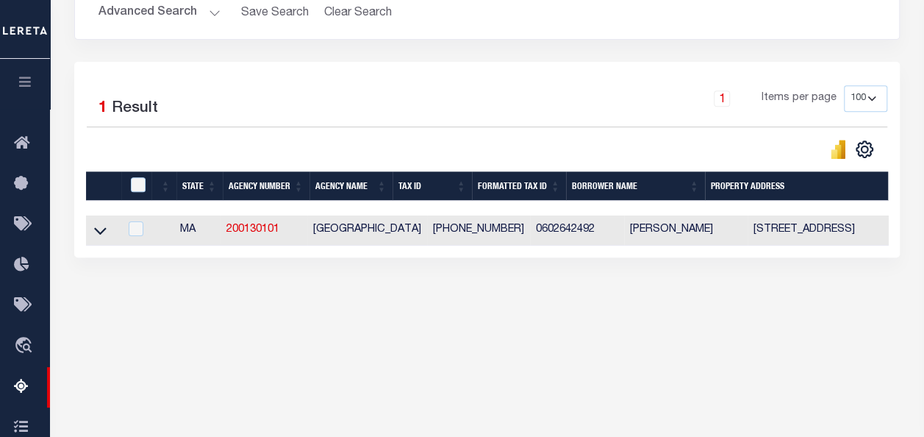
scroll to position [269, 0]
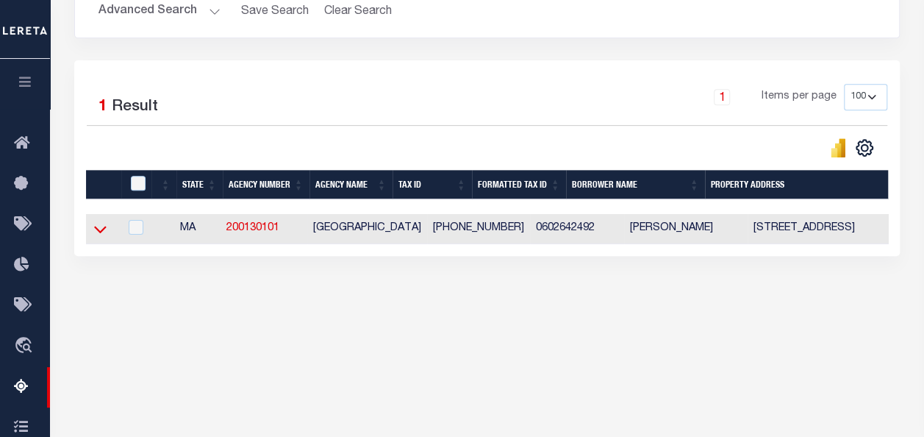
click at [101, 233] on icon at bounding box center [100, 228] width 12 height 15
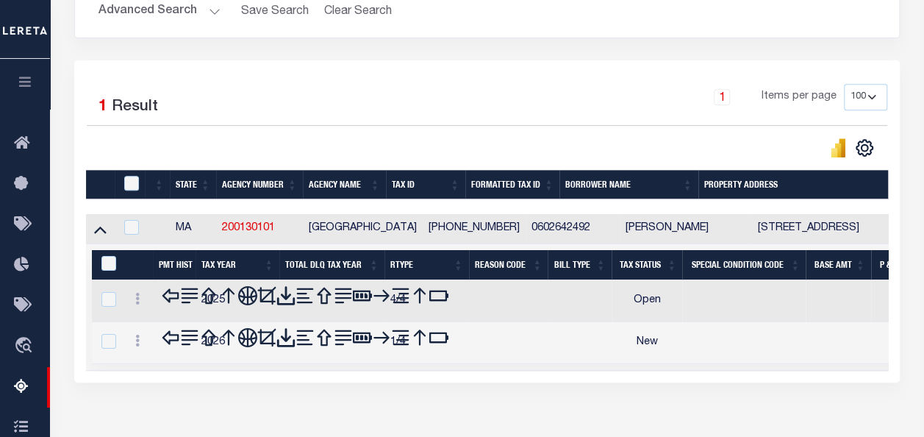
scroll to position [342, 0]
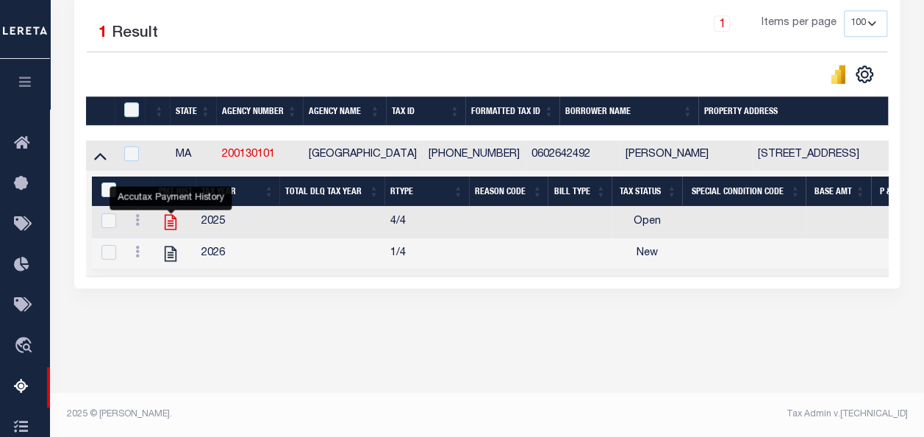
click at [171, 222] on icon "" at bounding box center [171, 222] width 12 height 15
checkbox input "false"
checkbox input "true"
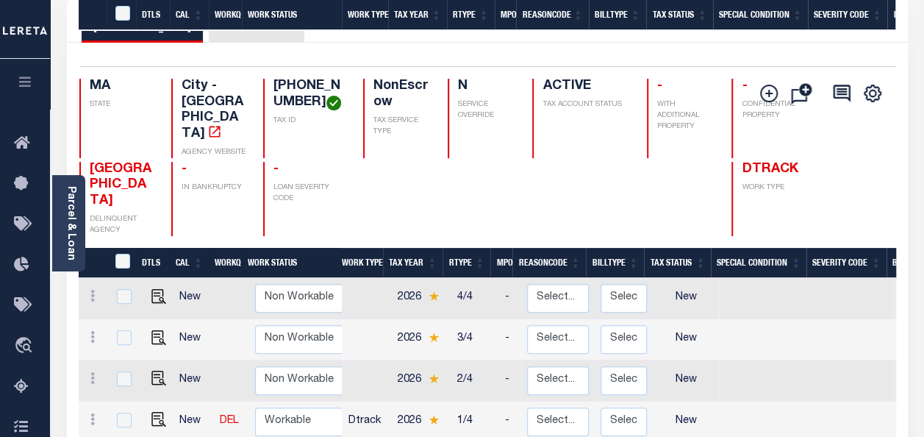
scroll to position [294, 0]
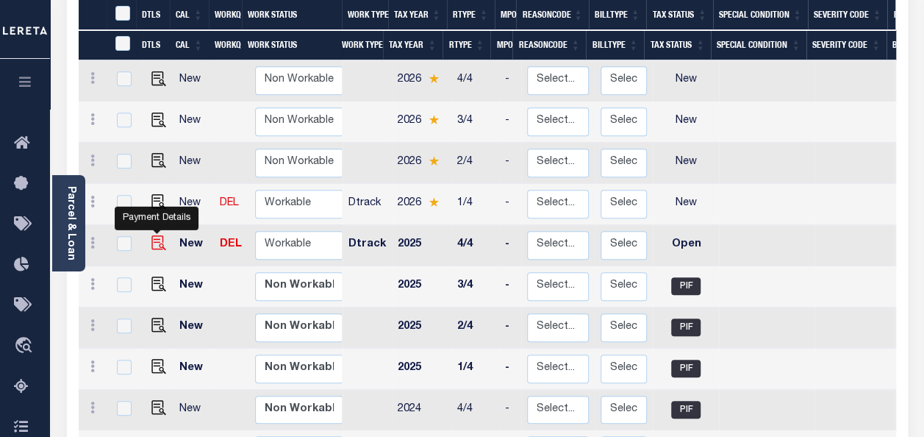
click at [153, 235] on img "" at bounding box center [158, 242] width 15 height 15
checkbox input "true"
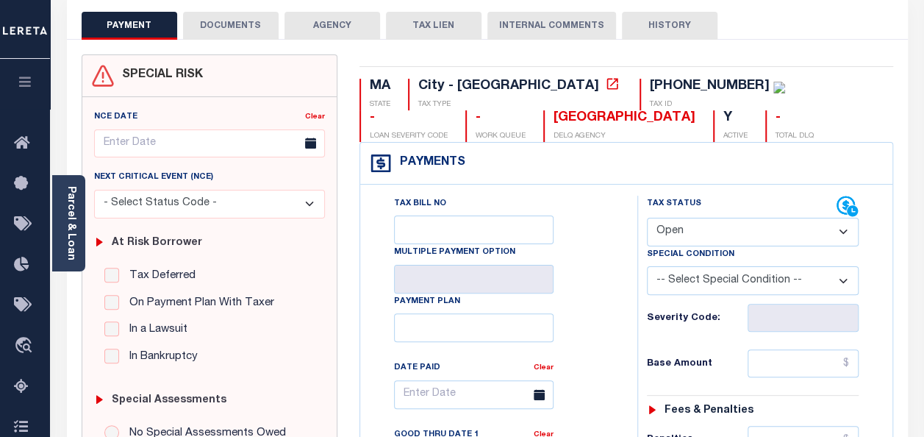
scroll to position [147, 0]
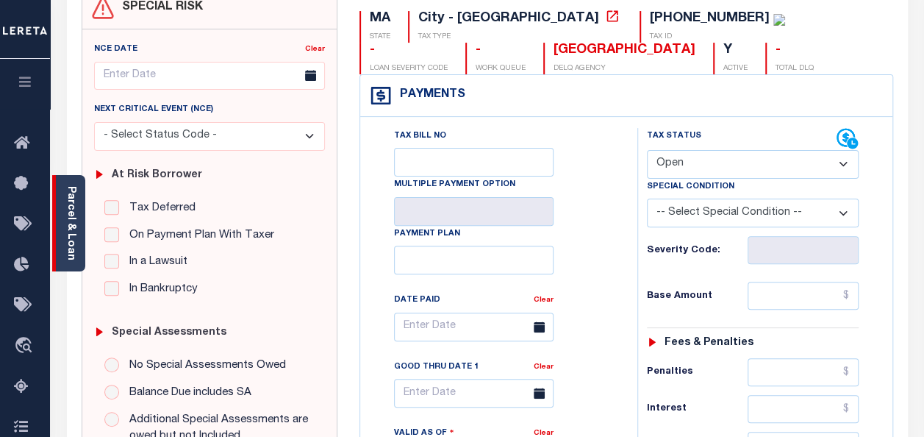
click at [73, 211] on link "Parcel & Loan" at bounding box center [70, 223] width 10 height 74
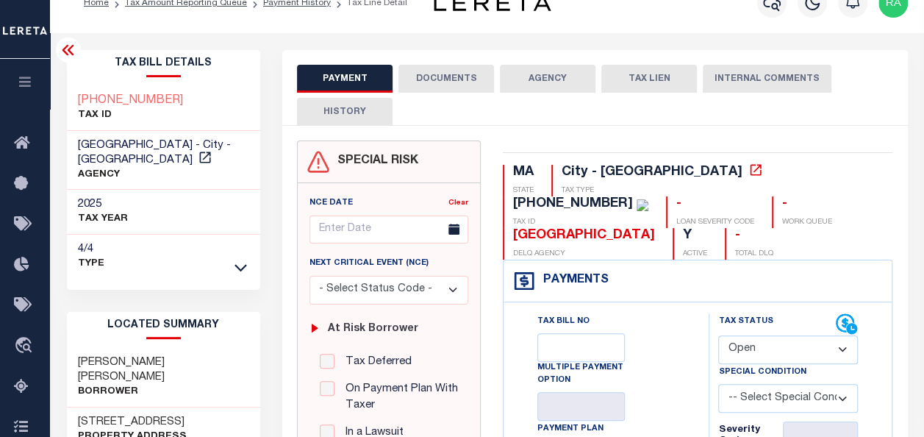
scroll to position [0, 0]
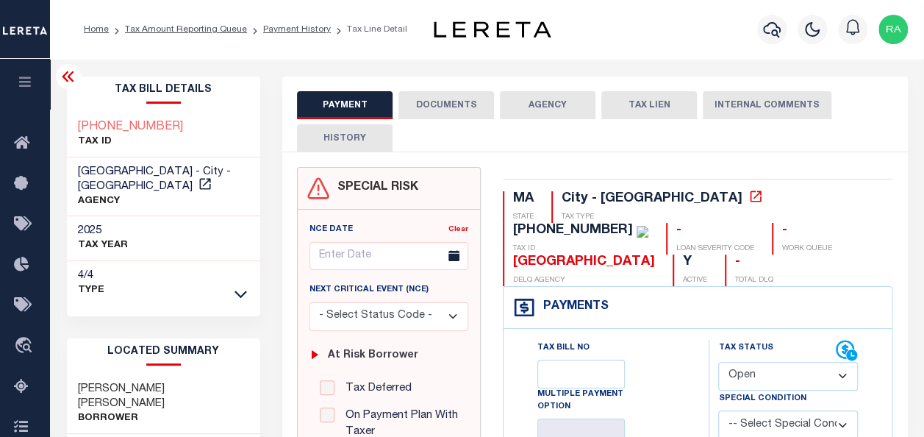
click at [426, 106] on button "DOCUMENTS" at bounding box center [446, 105] width 96 height 28
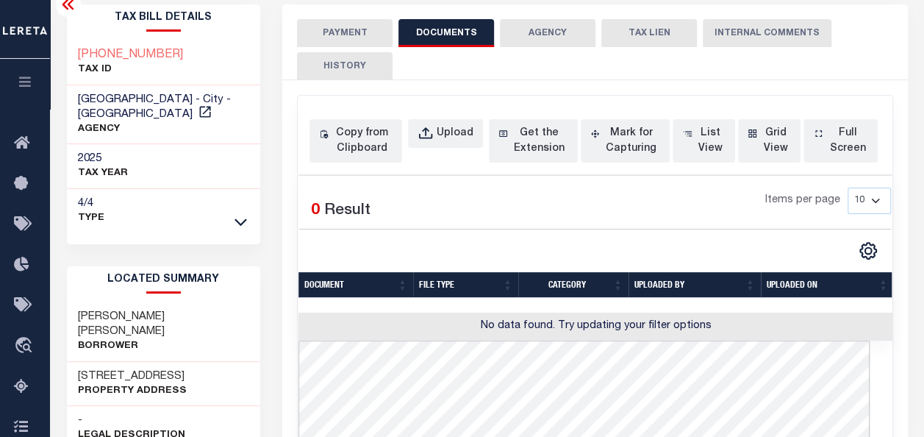
scroll to position [73, 0]
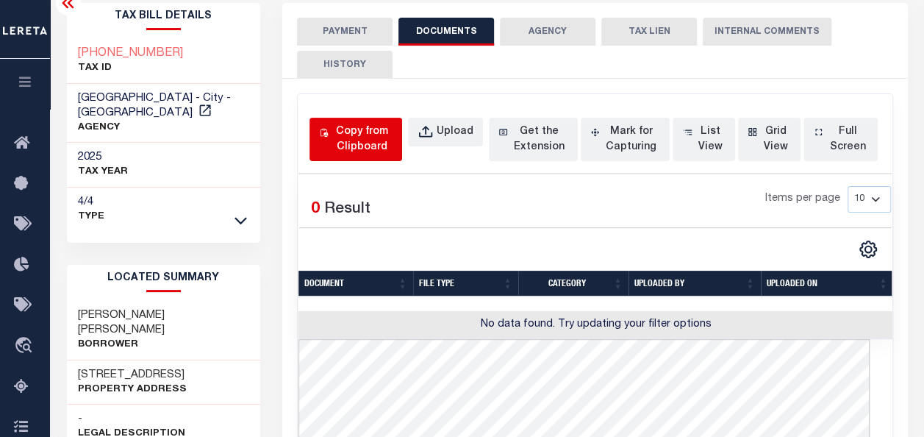
click at [351, 134] on div "Copy from Clipboard" at bounding box center [361, 139] width 61 height 31
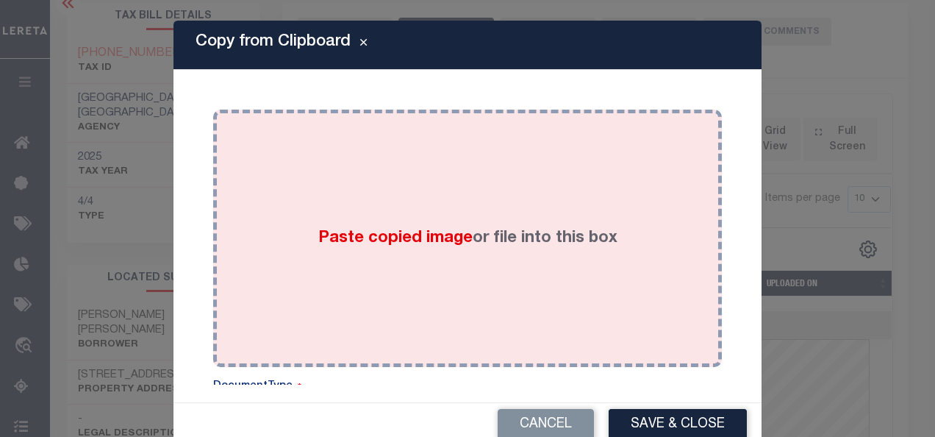
click at [392, 203] on div "Paste copied image or file into this box" at bounding box center [467, 238] width 487 height 235
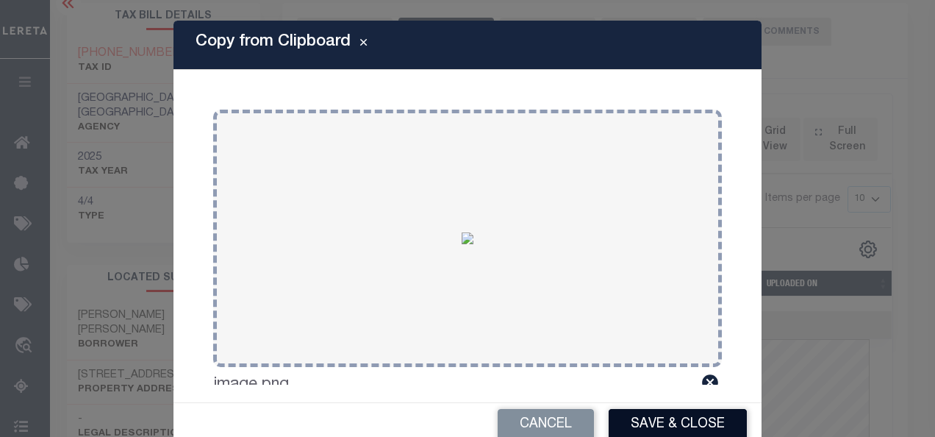
click at [641, 421] on button "Save & Close" at bounding box center [678, 425] width 138 height 32
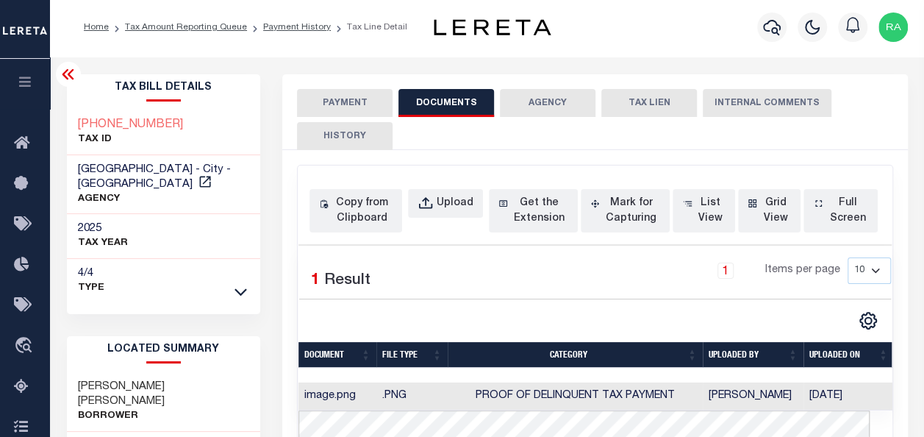
scroll to position [0, 0]
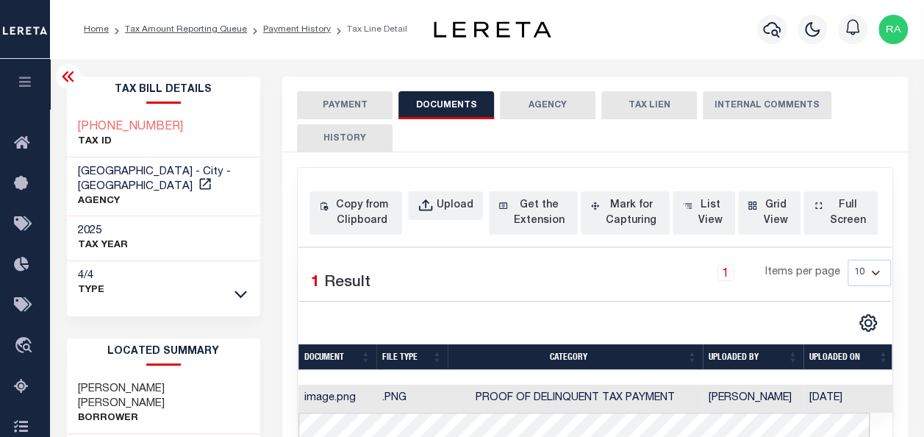
click at [331, 110] on button "PAYMENT" at bounding box center [345, 105] width 96 height 28
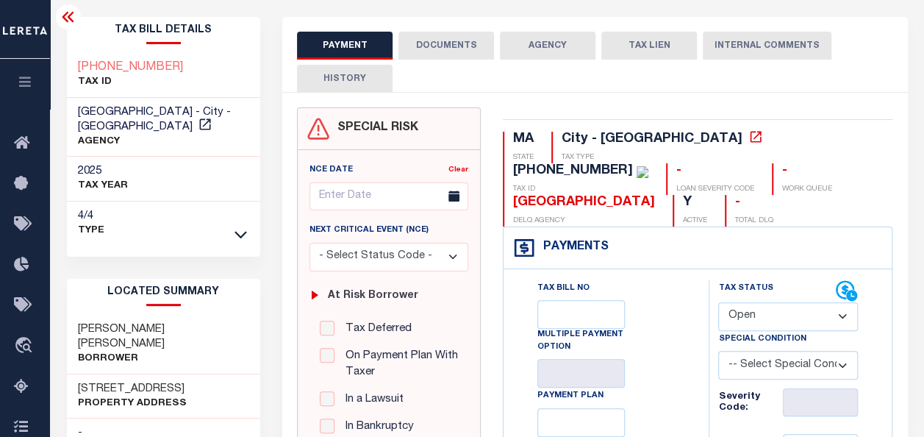
scroll to position [73, 0]
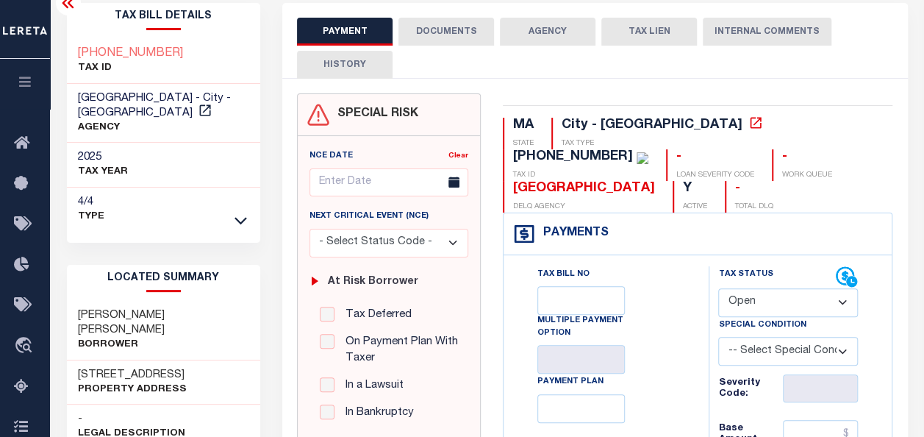
click at [764, 295] on select "- Select Status Code - Open Due/Unpaid Paid Incomplete No Tax Due Internal Refu…" at bounding box center [788, 302] width 140 height 29
select select "DUE"
click at [718, 288] on select "- Select Status Code - Open Due/Unpaid Paid Incomplete No Tax Due Internal Refu…" at bounding box center [788, 302] width 140 height 29
type input "[DATE]"
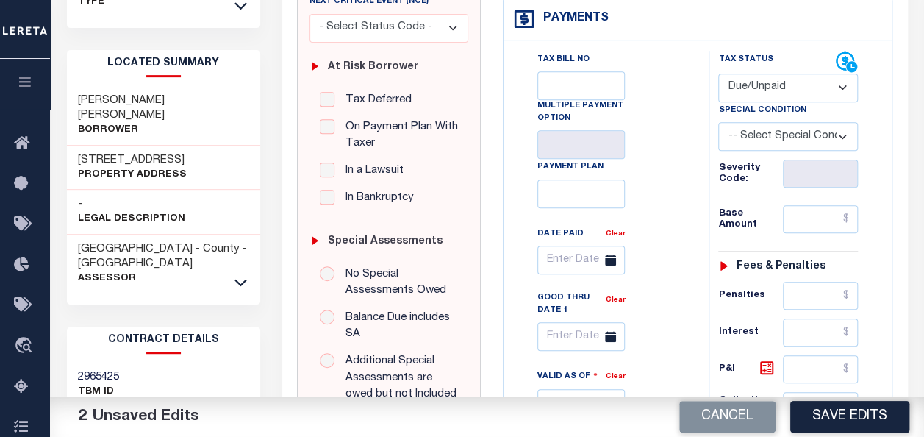
scroll to position [294, 0]
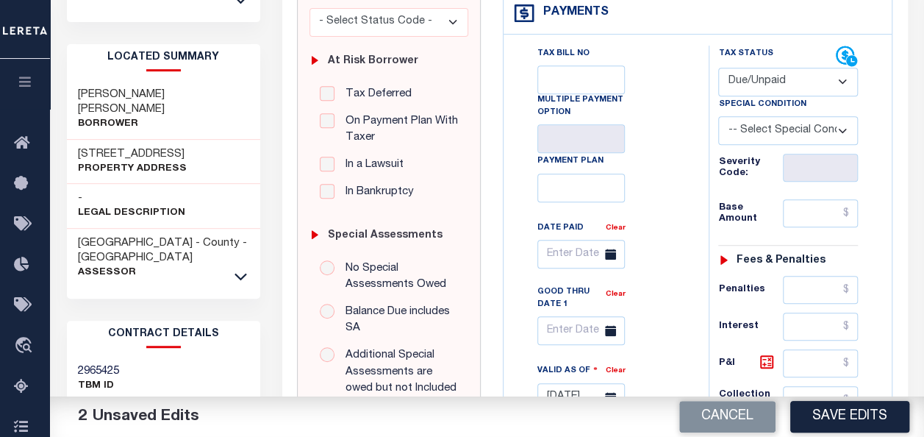
click at [760, 90] on select "- Select Status Code - Open Due/Unpaid Paid Incomplete No Tax Due Internal Refu…" at bounding box center [788, 82] width 140 height 29
select select "PYD"
click at [718, 68] on select "- Select Status Code - Open Due/Unpaid Paid Incomplete No Tax Due Internal Refu…" at bounding box center [788, 82] width 140 height 29
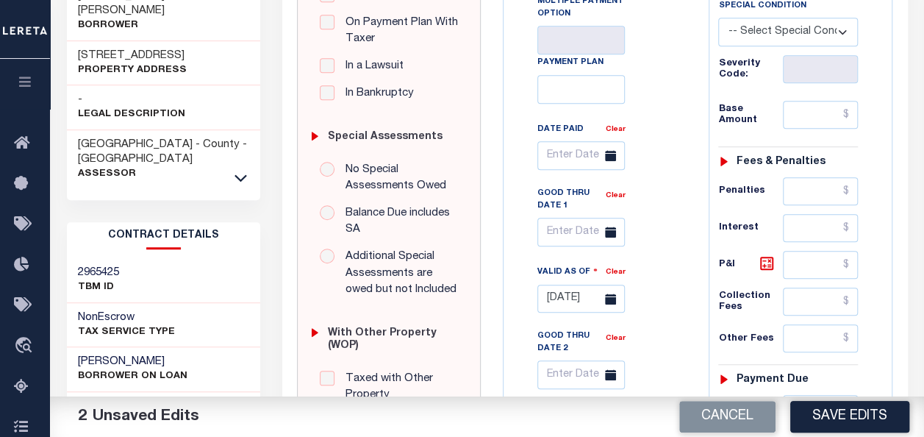
scroll to position [441, 0]
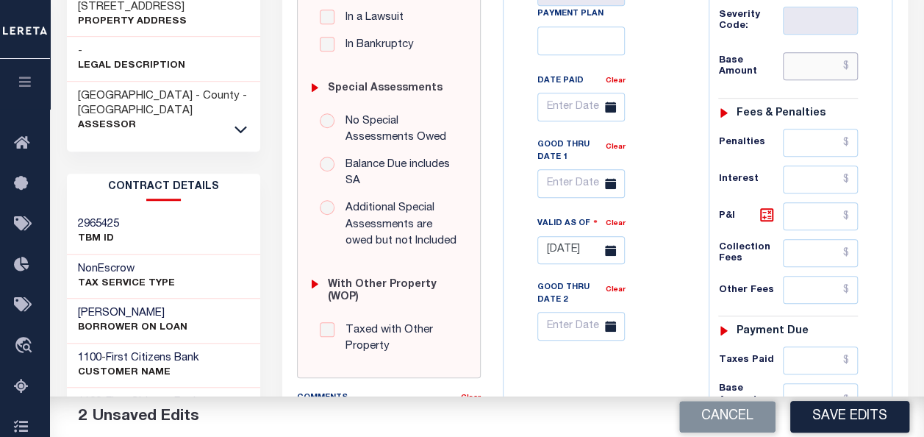
click at [823, 76] on input "text" at bounding box center [820, 66] width 75 height 28
type input "$0.00"
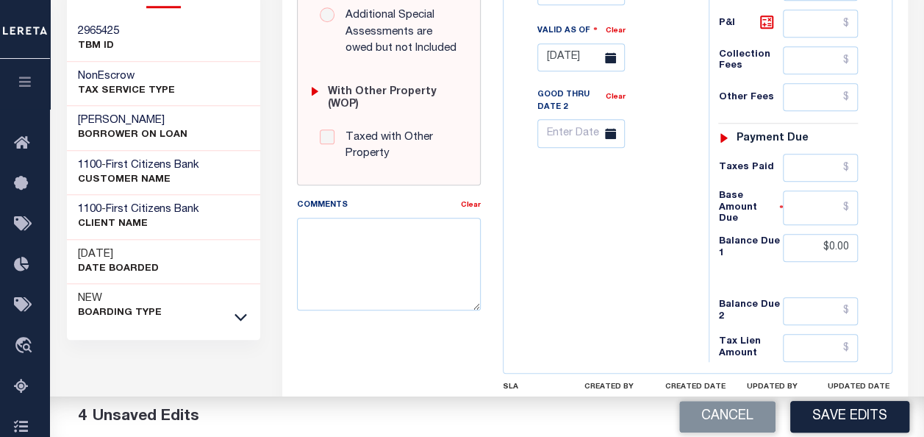
scroll to position [661, 0]
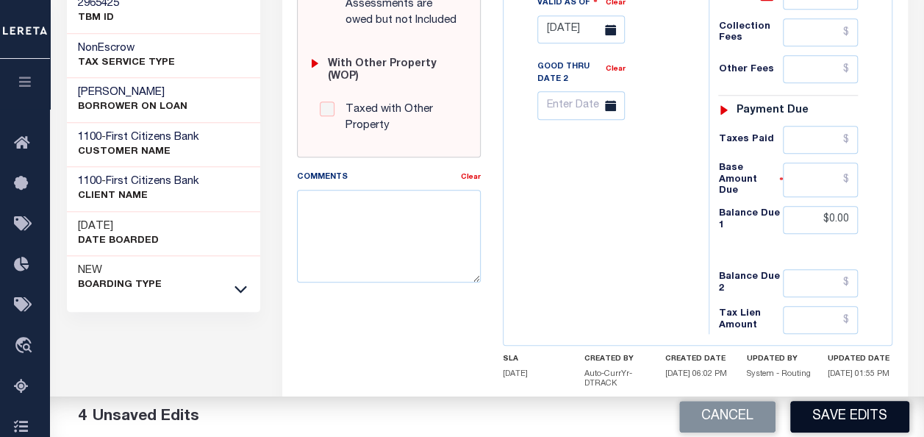
click at [828, 422] on button "Save Edits" at bounding box center [849, 417] width 119 height 32
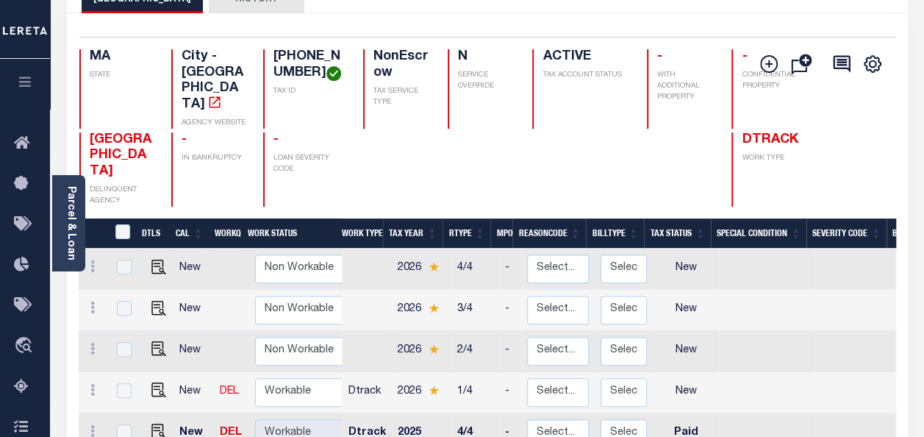
scroll to position [147, 0]
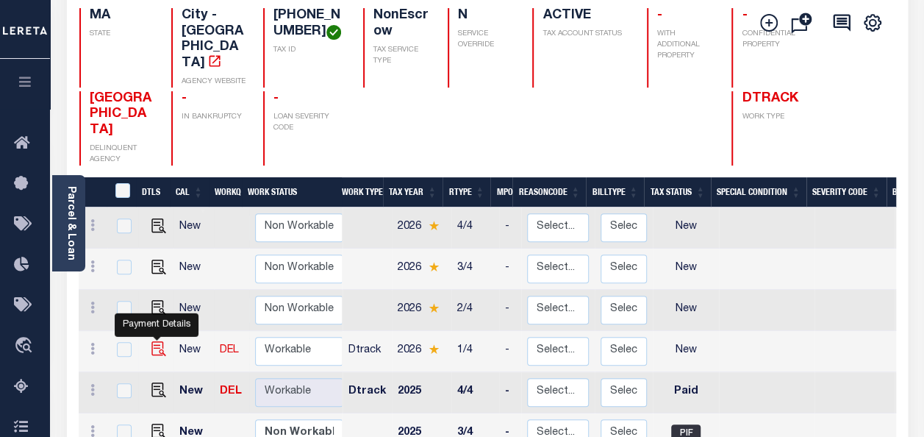
click at [154, 341] on img "" at bounding box center [158, 348] width 15 height 15
checkbox input "true"
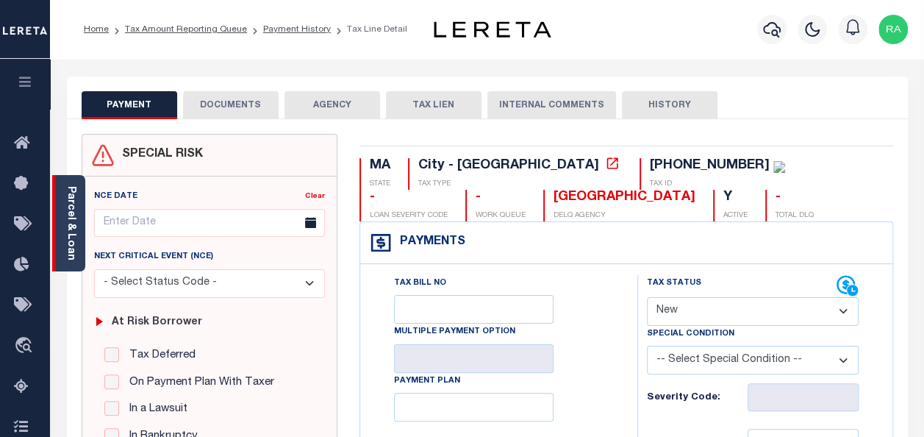
click at [68, 231] on link "Parcel & Loan" at bounding box center [70, 223] width 10 height 74
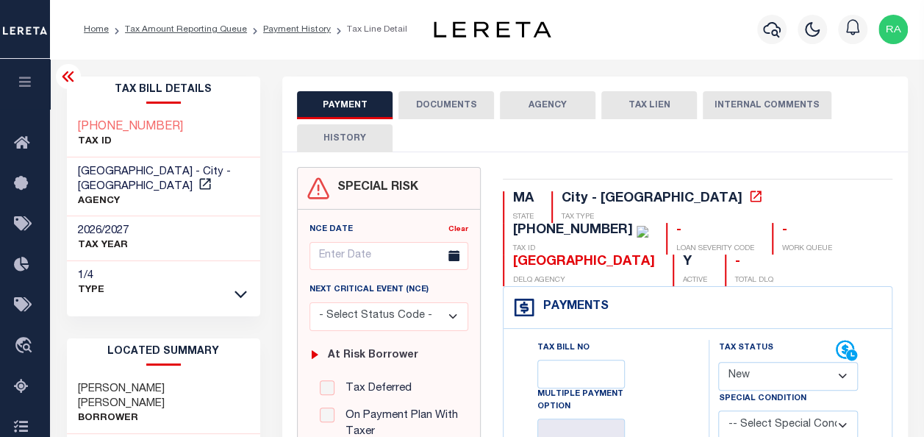
click at [449, 103] on button "DOCUMENTS" at bounding box center [446, 105] width 96 height 28
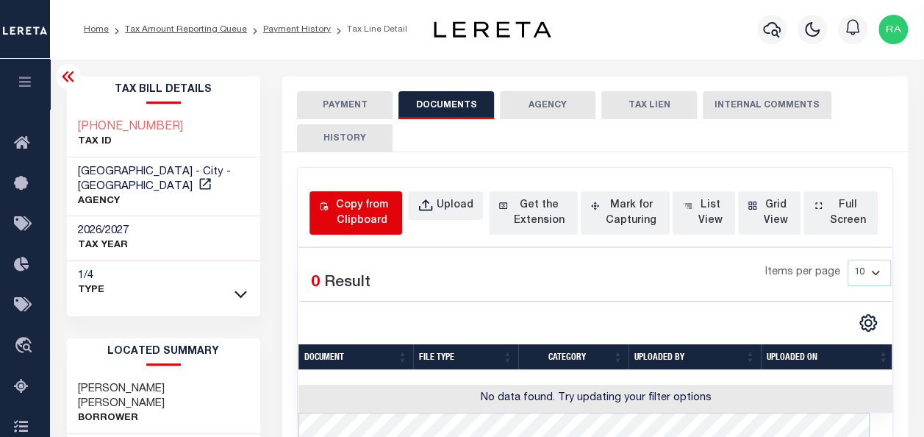
click at [343, 207] on div "Copy from Clipboard" at bounding box center [361, 213] width 61 height 31
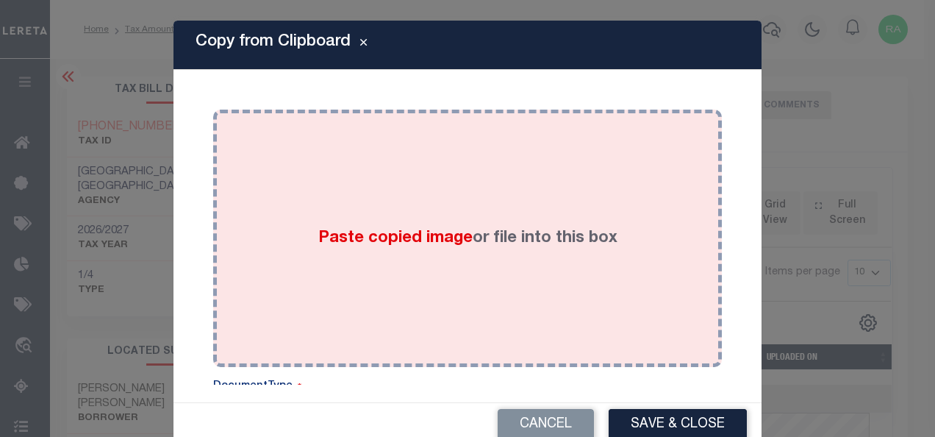
click at [398, 220] on div "Paste copied image or file into this box" at bounding box center [467, 238] width 487 height 235
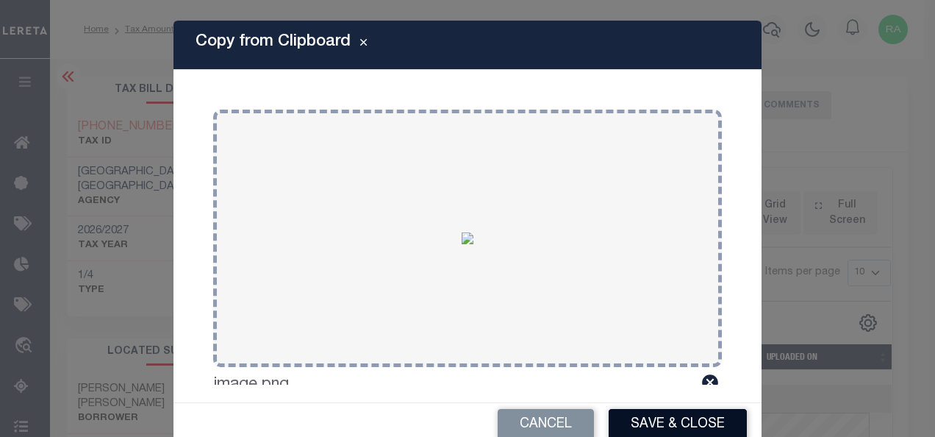
click at [634, 417] on button "Save & Close" at bounding box center [678, 425] width 138 height 32
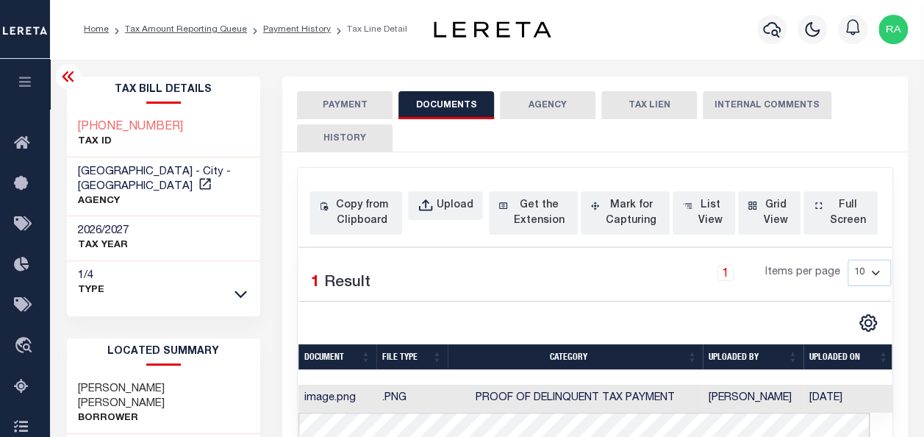
click at [321, 108] on button "PAYMENT" at bounding box center [345, 105] width 96 height 28
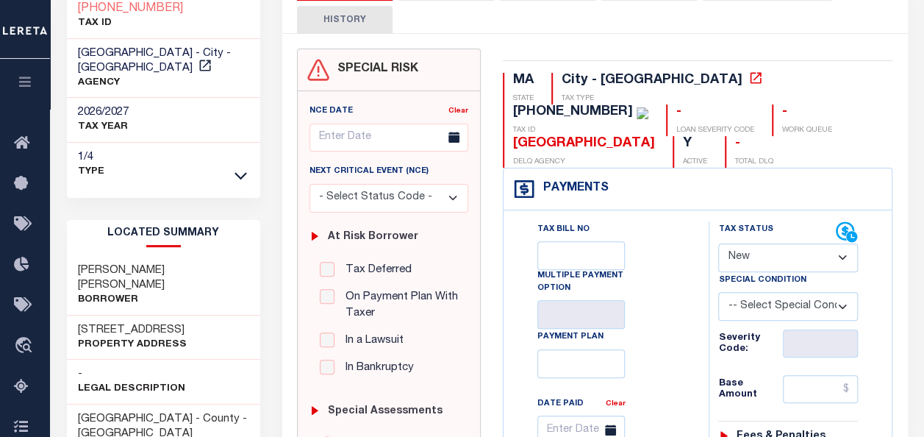
scroll to position [147, 0]
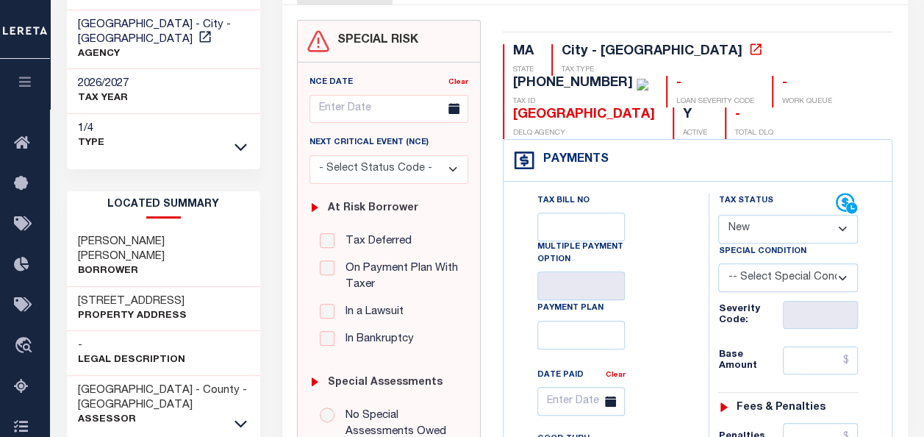
click at [764, 229] on select "- Select Status Code - Open Due/Unpaid Paid Incomplete No Tax Due Internal Refu…" at bounding box center [788, 229] width 140 height 29
select select "PYD"
click at [718, 215] on select "- Select Status Code - Open Due/Unpaid Paid Incomplete No Tax Due Internal Refu…" at bounding box center [788, 229] width 140 height 29
type input "[DATE]"
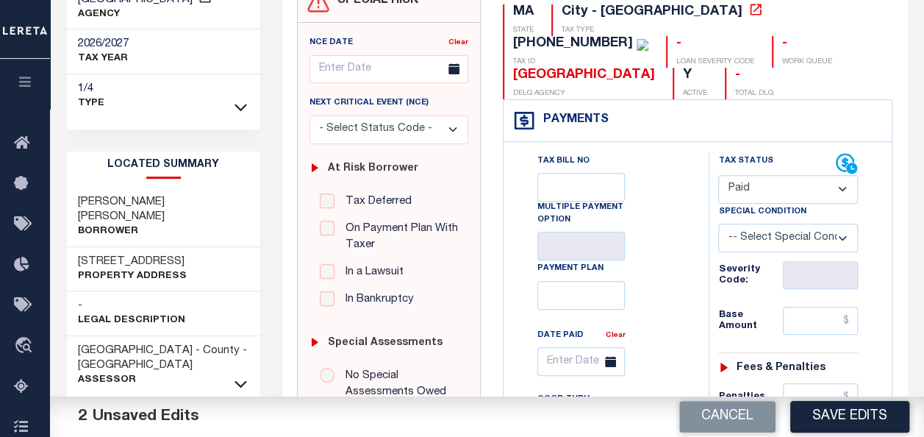
scroll to position [220, 0]
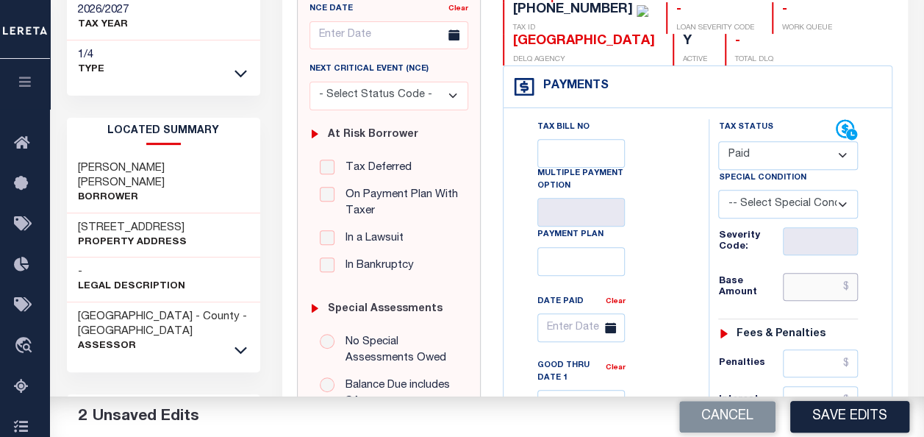
click at [797, 288] on input "text" at bounding box center [820, 287] width 75 height 28
type input "$0.00"
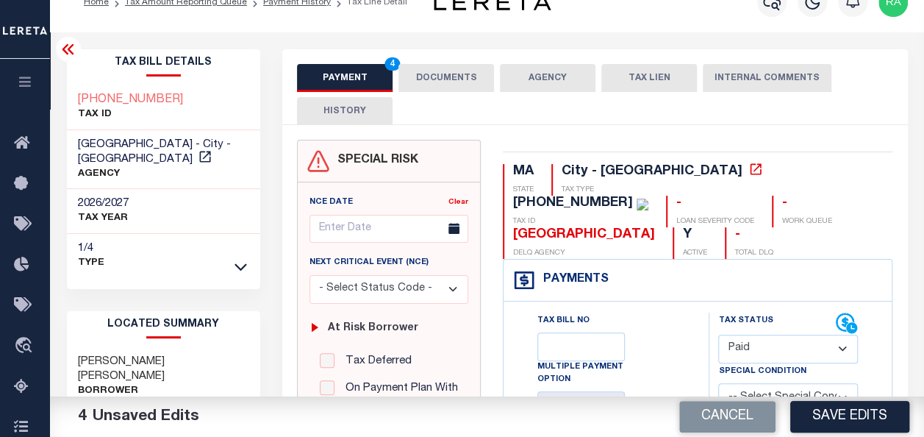
scroll to position [0, 0]
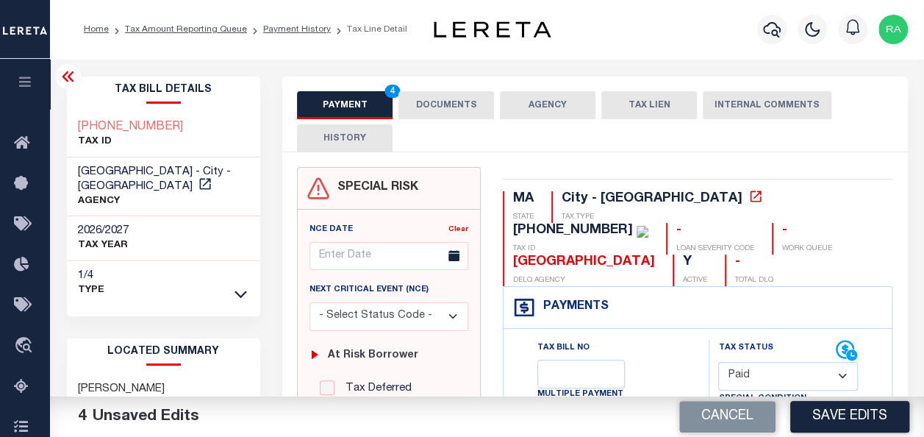
click at [434, 104] on button "DOCUMENTS" at bounding box center [446, 105] width 96 height 28
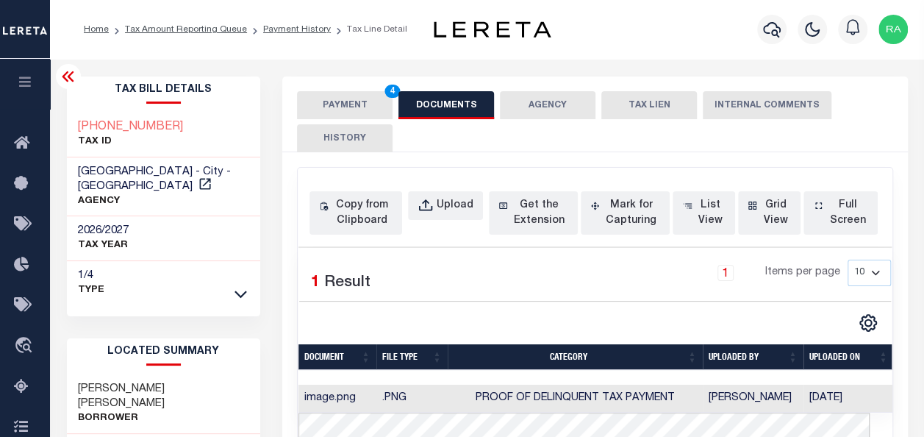
click at [328, 98] on button "PAYMENT 4" at bounding box center [345, 105] width 96 height 28
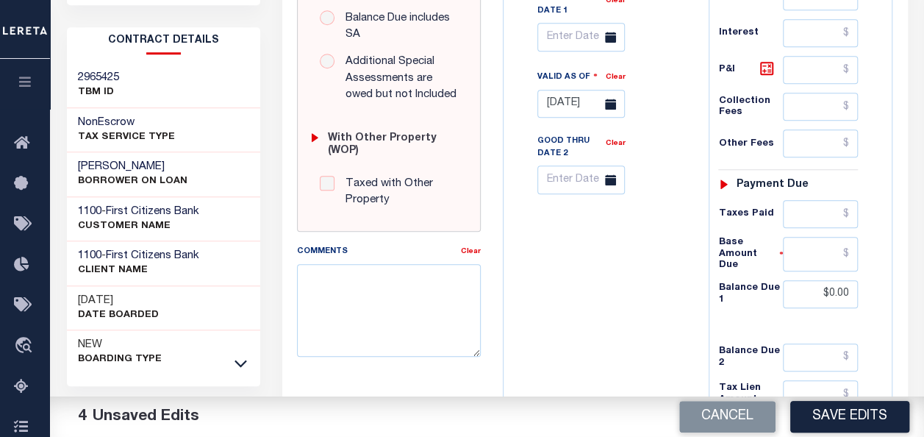
scroll to position [588, 0]
click at [844, 420] on button "Save Edits" at bounding box center [849, 417] width 119 height 32
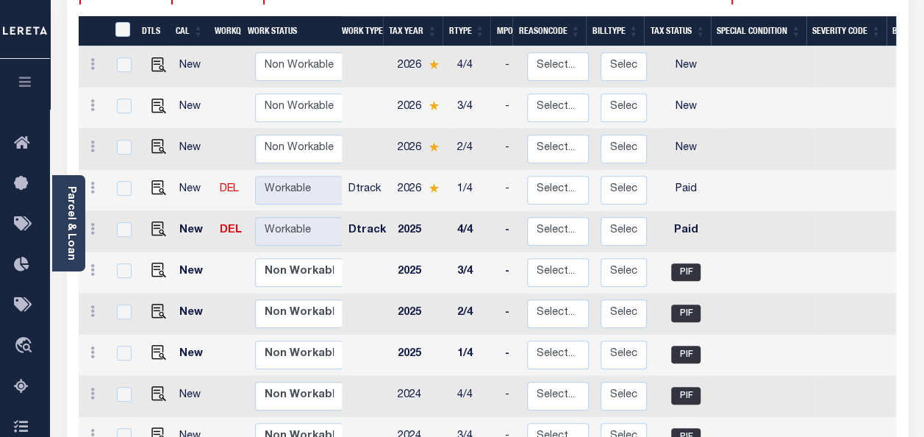
scroll to position [367, 0]
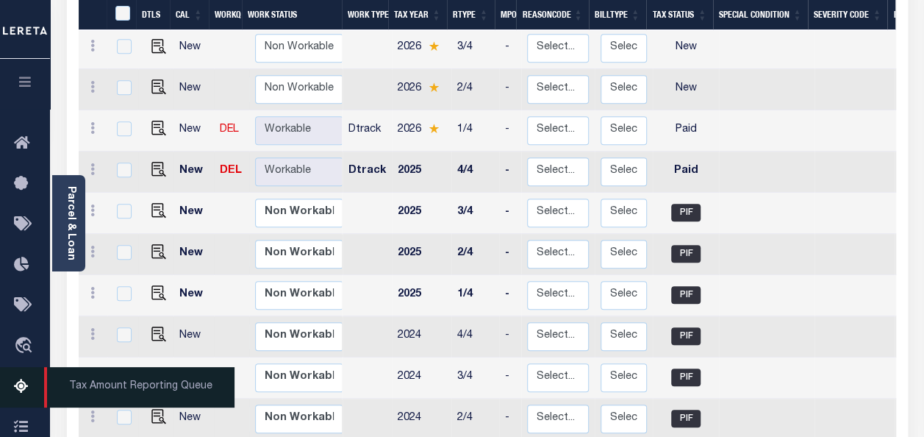
click at [18, 384] on icon at bounding box center [26, 387] width 24 height 18
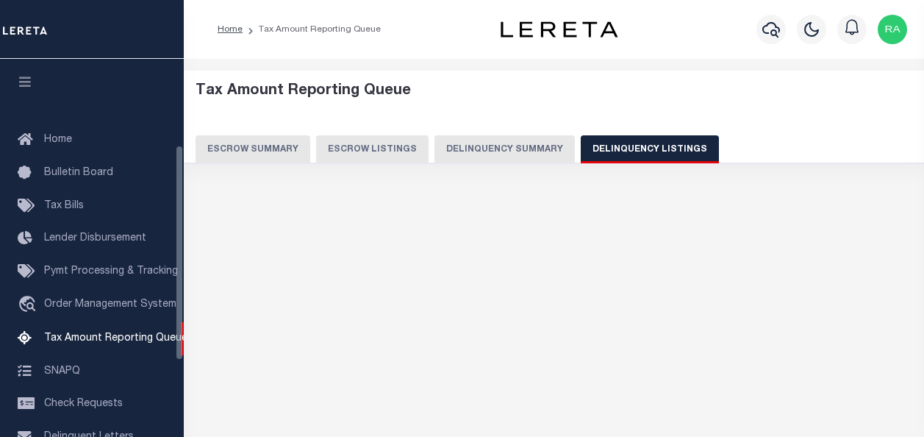
select select "100"
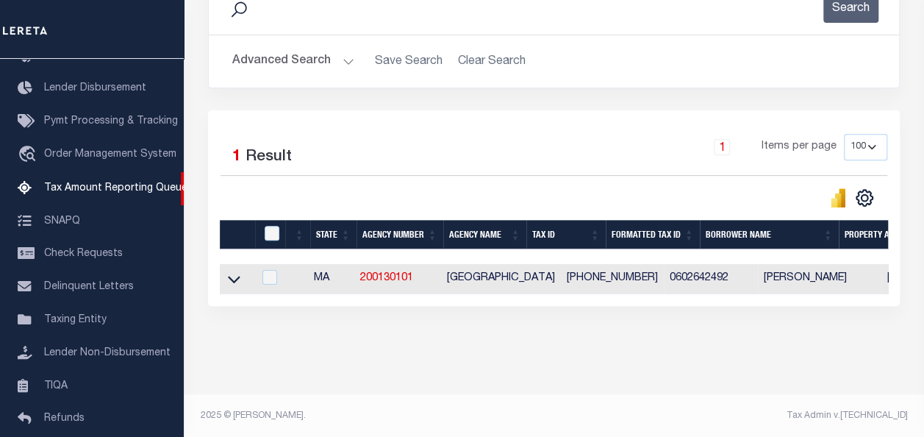
scroll to position [230, 0]
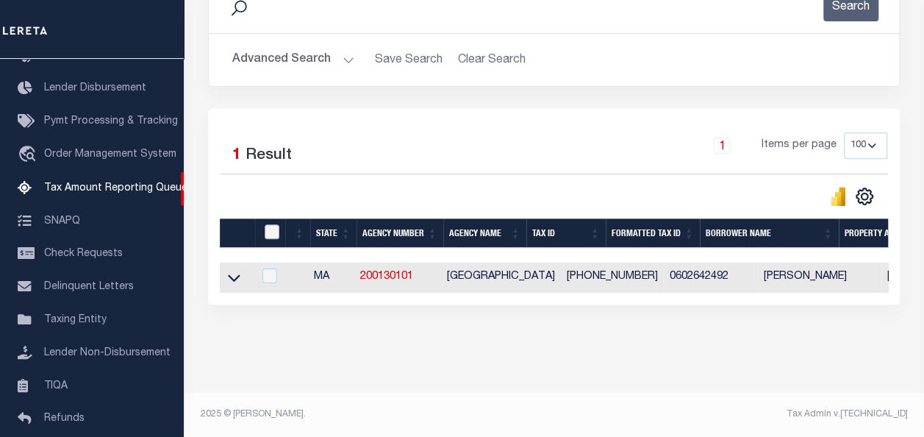
click at [270, 224] on input "checkbox" at bounding box center [272, 231] width 15 height 15
checkbox input "true"
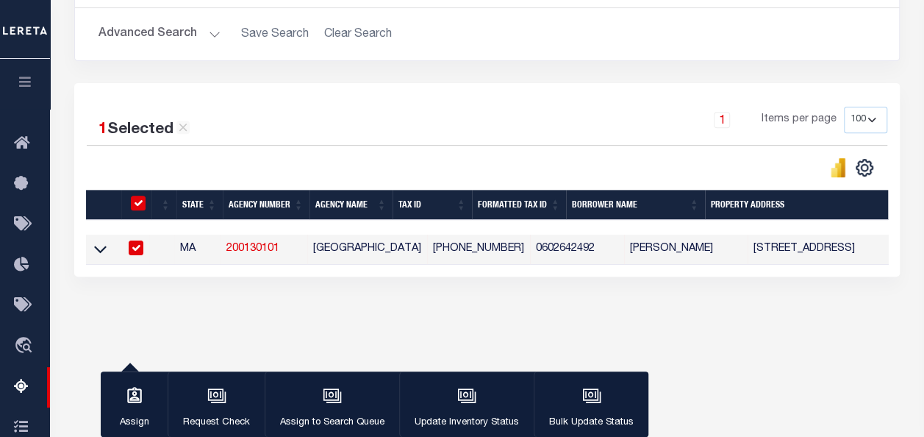
scroll to position [301, 0]
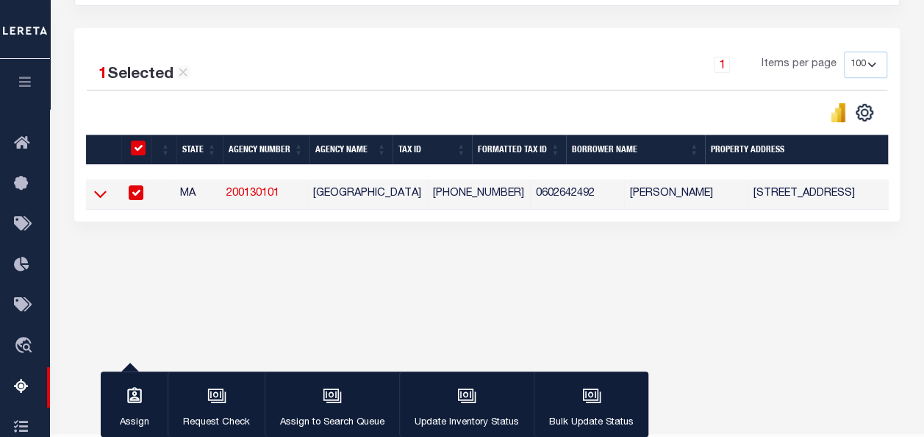
click at [94, 197] on icon at bounding box center [100, 193] width 12 height 15
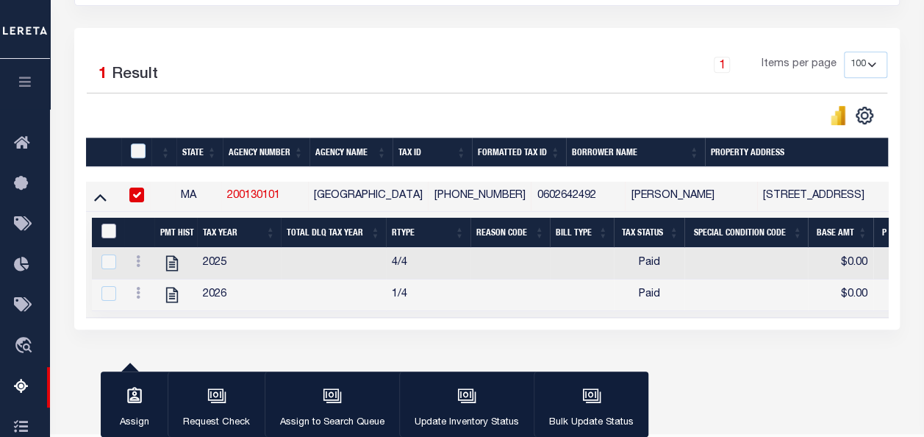
click at [110, 232] on input "&nbsp;" at bounding box center [108, 230] width 15 height 15
checkbox input "true"
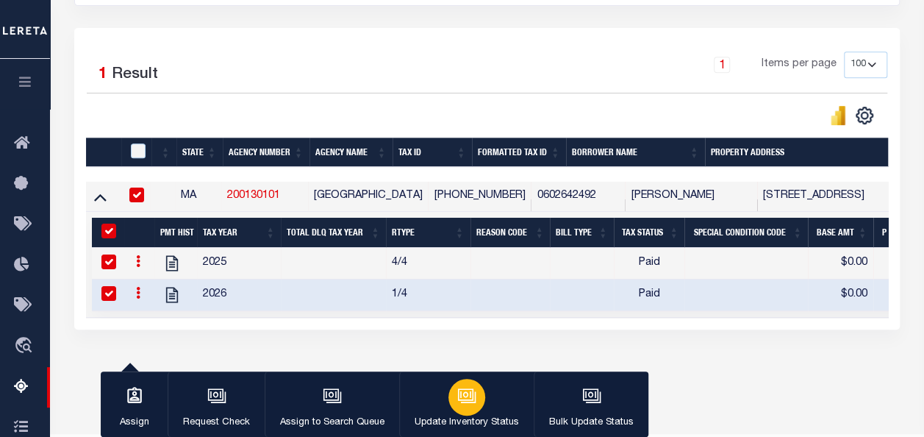
click at [469, 409] on div "button" at bounding box center [466, 396] width 37 height 37
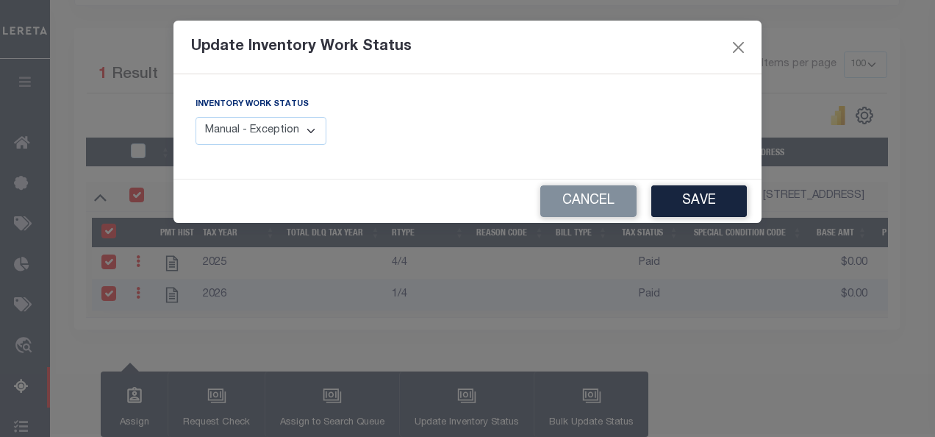
click at [313, 132] on select "Manual - Exception Pended - Awaiting Search Late Add Exception Completed" at bounding box center [260, 131] width 131 height 29
select select "4"
click at [195, 117] on select "Manual - Exception Pended - Awaiting Search Late Add Exception Completed" at bounding box center [260, 131] width 131 height 29
click at [709, 198] on button "Save" at bounding box center [699, 201] width 96 height 32
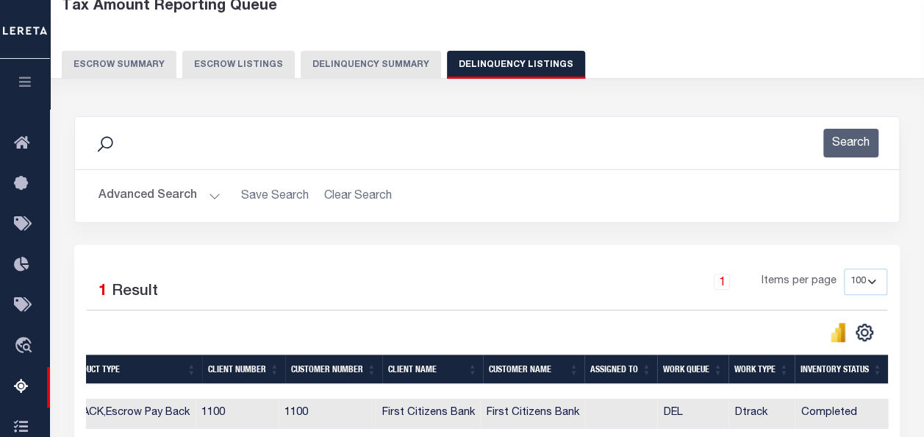
scroll to position [81, 0]
